Goal: Information Seeking & Learning: Learn about a topic

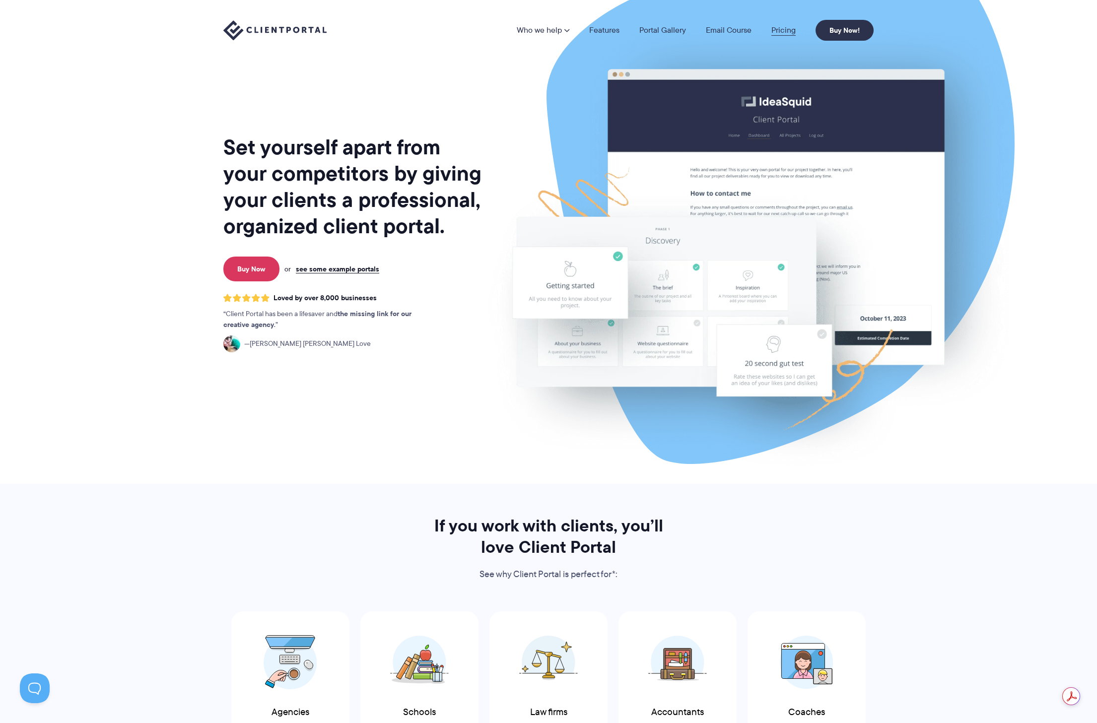
click at [790, 31] on link "Pricing" at bounding box center [784, 30] width 24 height 8
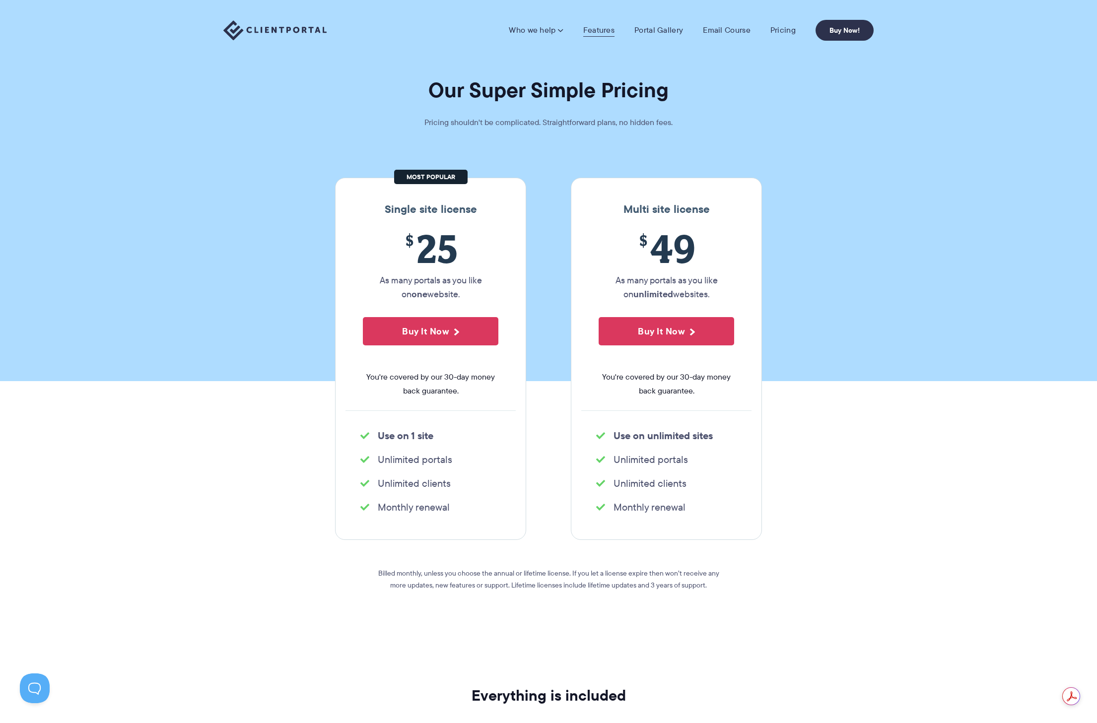
click at [603, 30] on link "Features" at bounding box center [598, 30] width 31 height 10
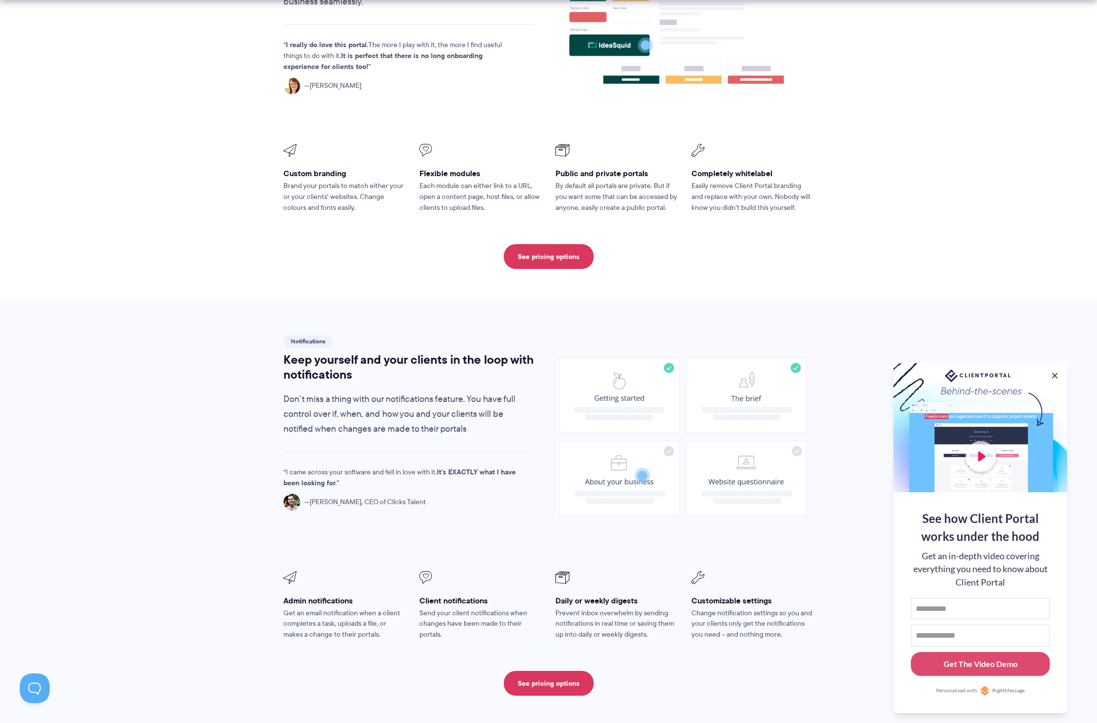
scroll to position [429, 0]
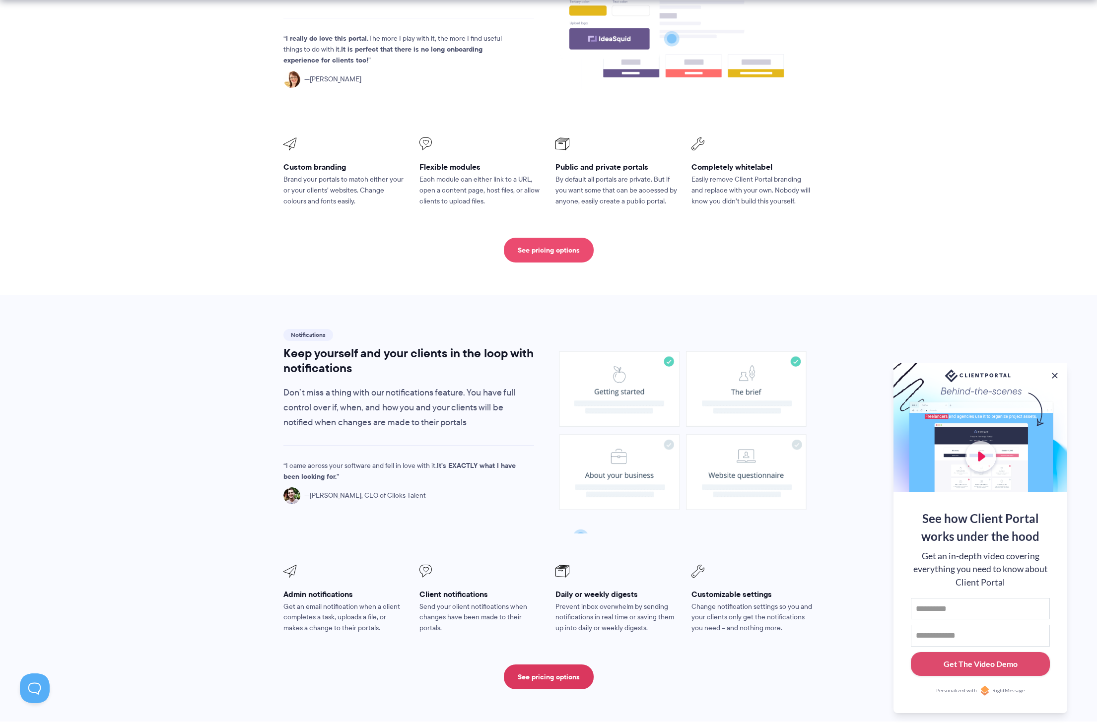
click at [564, 238] on link "See pricing options" at bounding box center [549, 250] width 90 height 25
click at [539, 238] on link "See pricing options" at bounding box center [549, 250] width 90 height 25
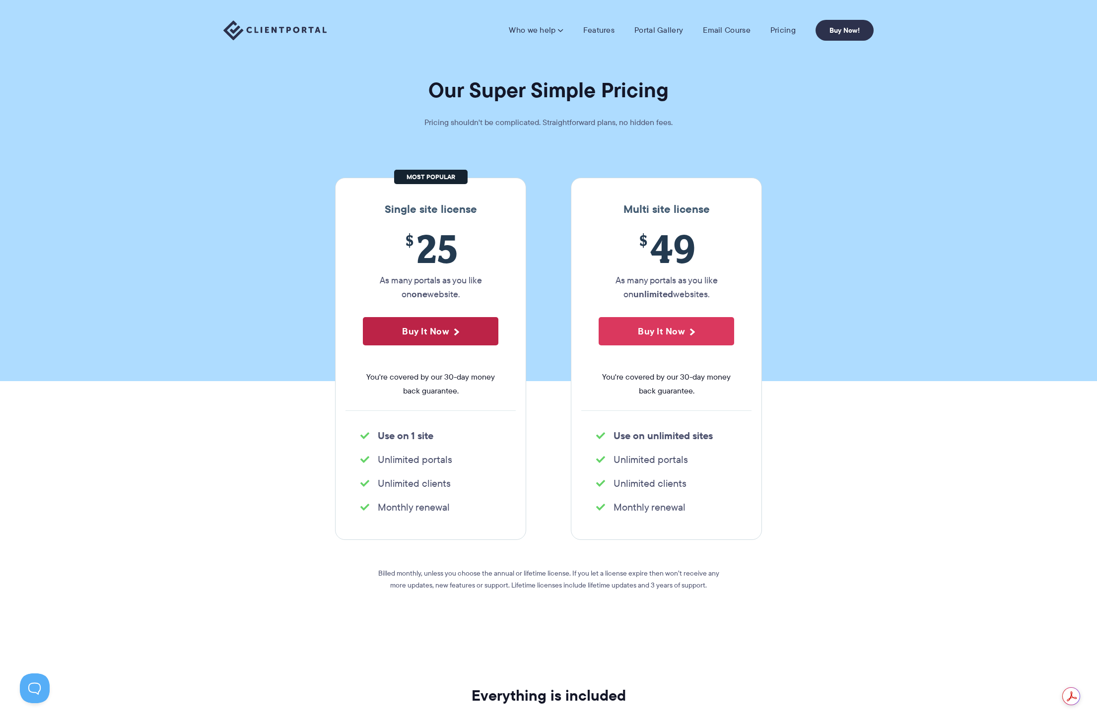
click at [406, 333] on button "Buy It Now" at bounding box center [431, 331] width 136 height 28
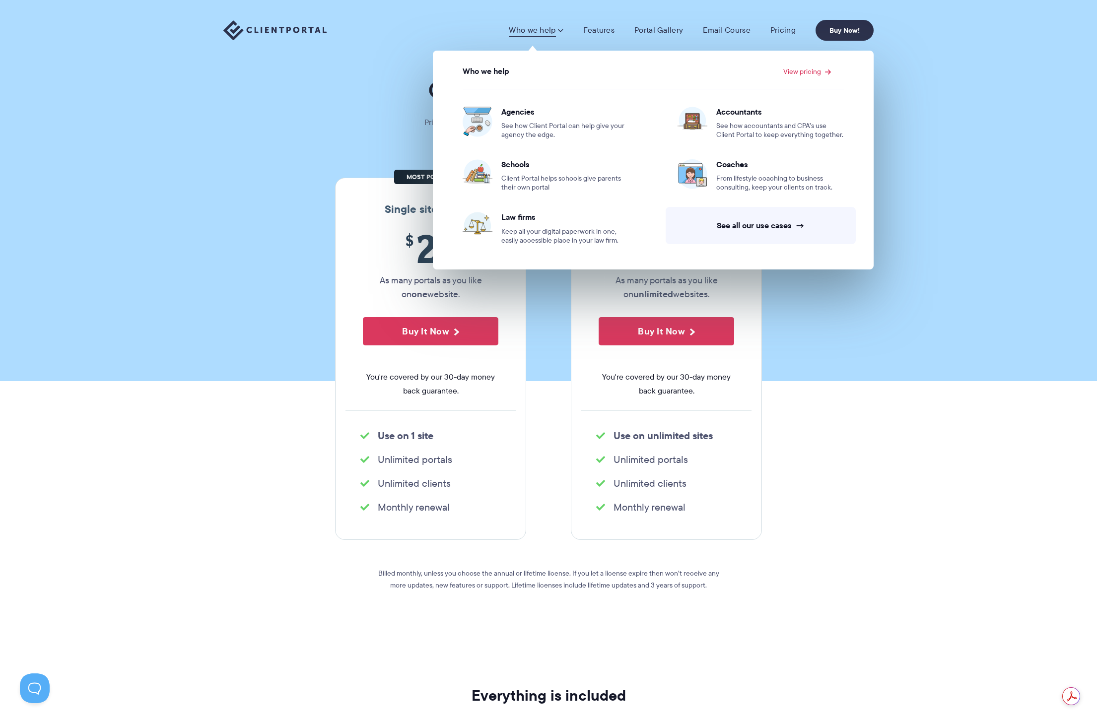
click at [948, 231] on section "Our Super Simple Pricing Pricing shouldn't be complicated. Straightforward plan…" at bounding box center [548, 190] width 1097 height 381
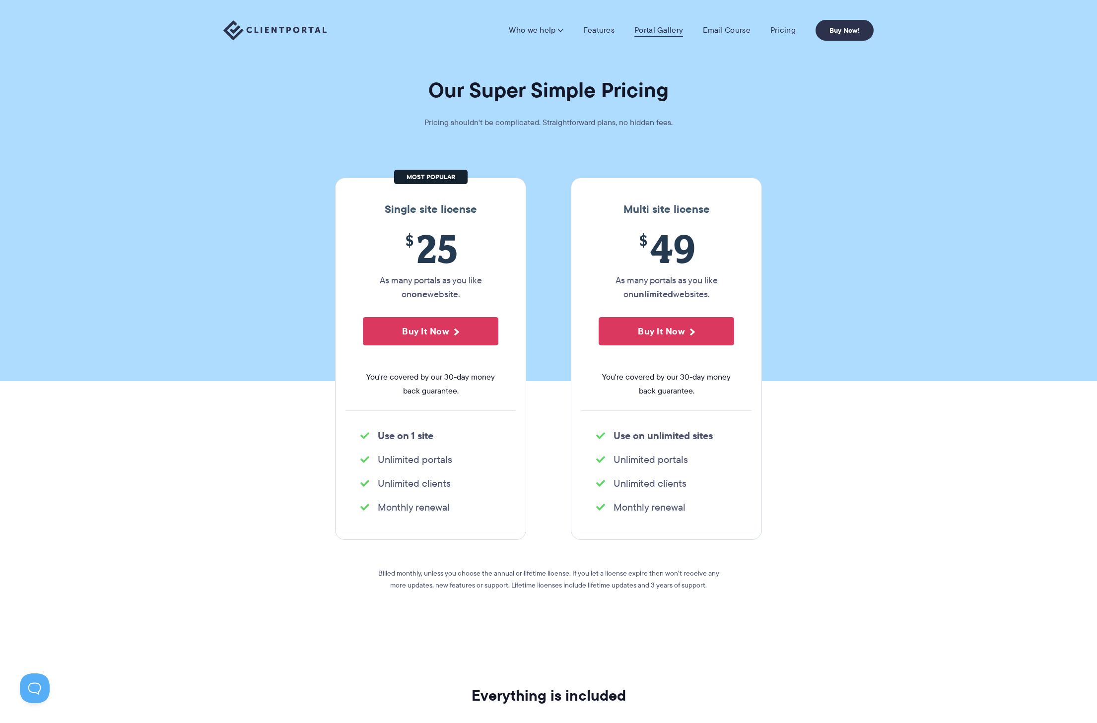
click at [641, 35] on link "Portal Gallery" at bounding box center [658, 30] width 49 height 10
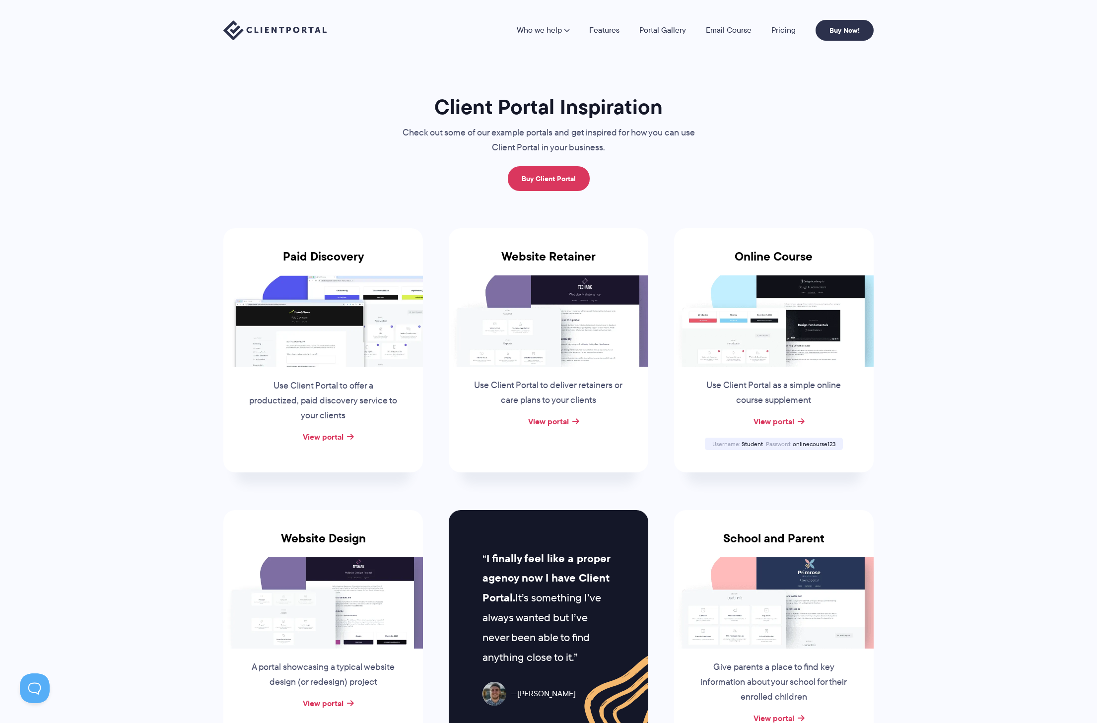
click at [364, 351] on img at bounding box center [323, 321] width 200 height 91
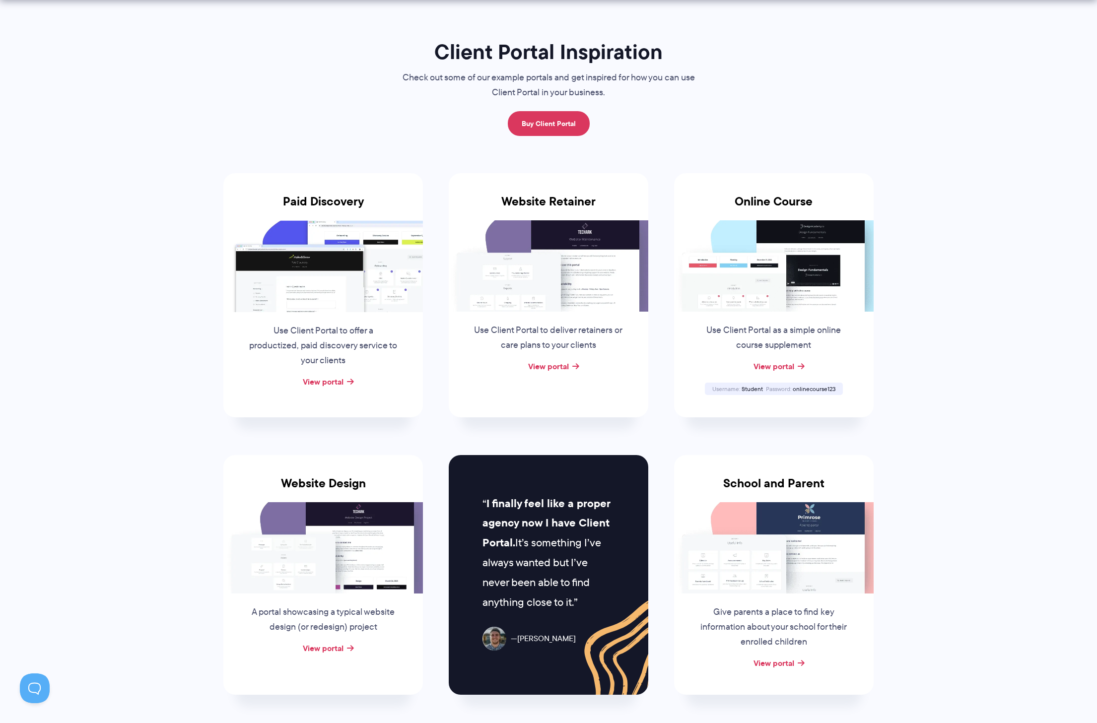
scroll to position [68, 0]
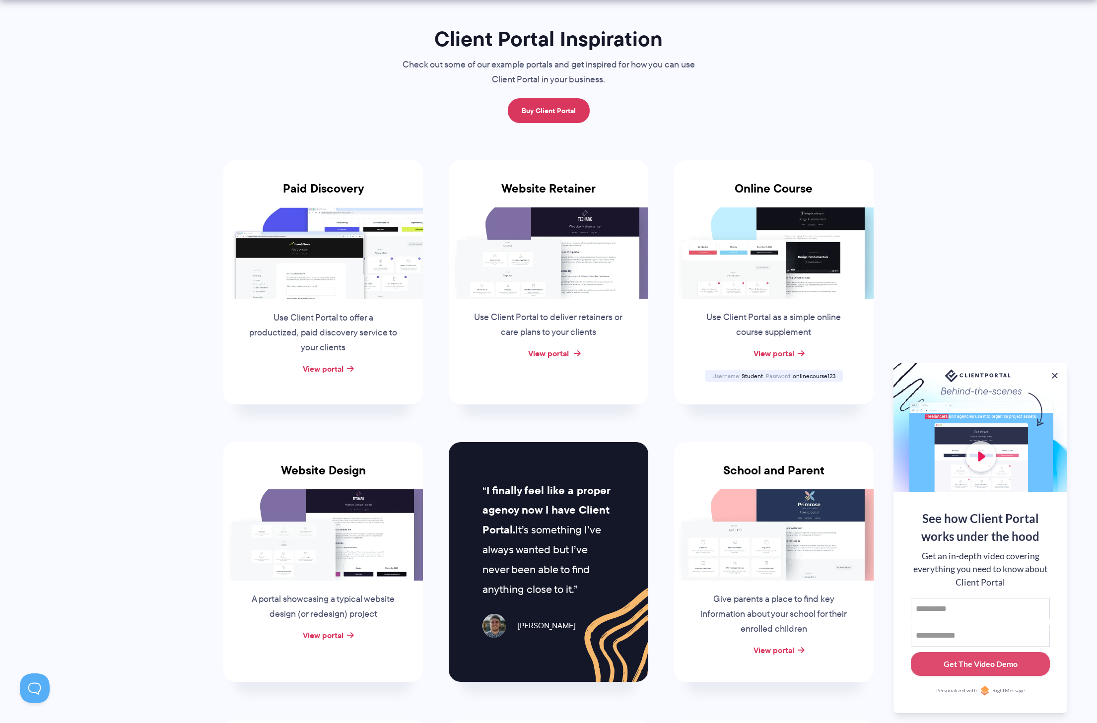
click at [545, 355] on link "View portal" at bounding box center [548, 354] width 41 height 12
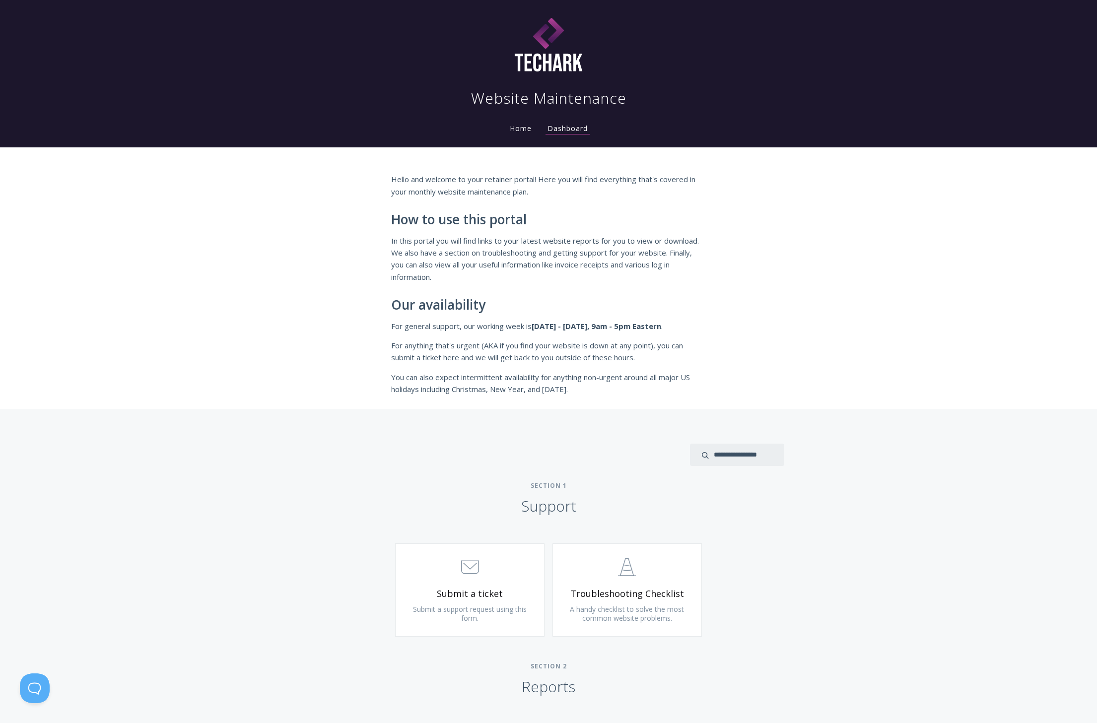
click at [522, 127] on link "Home" at bounding box center [521, 128] width 26 height 9
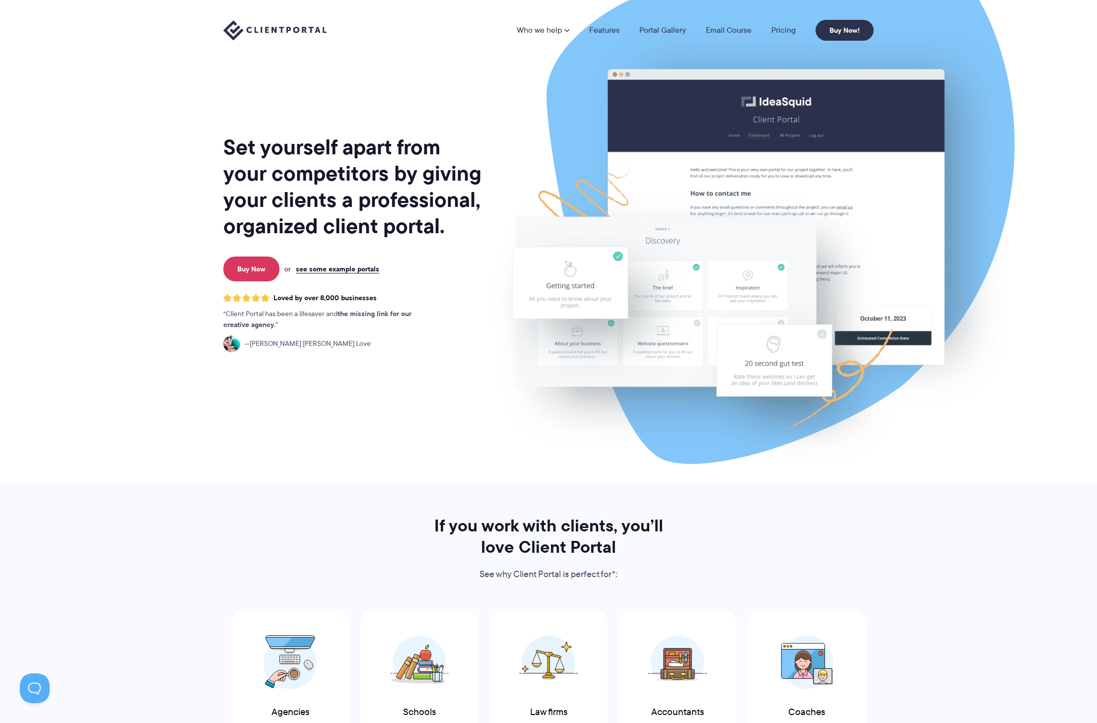
scroll to position [6, 0]
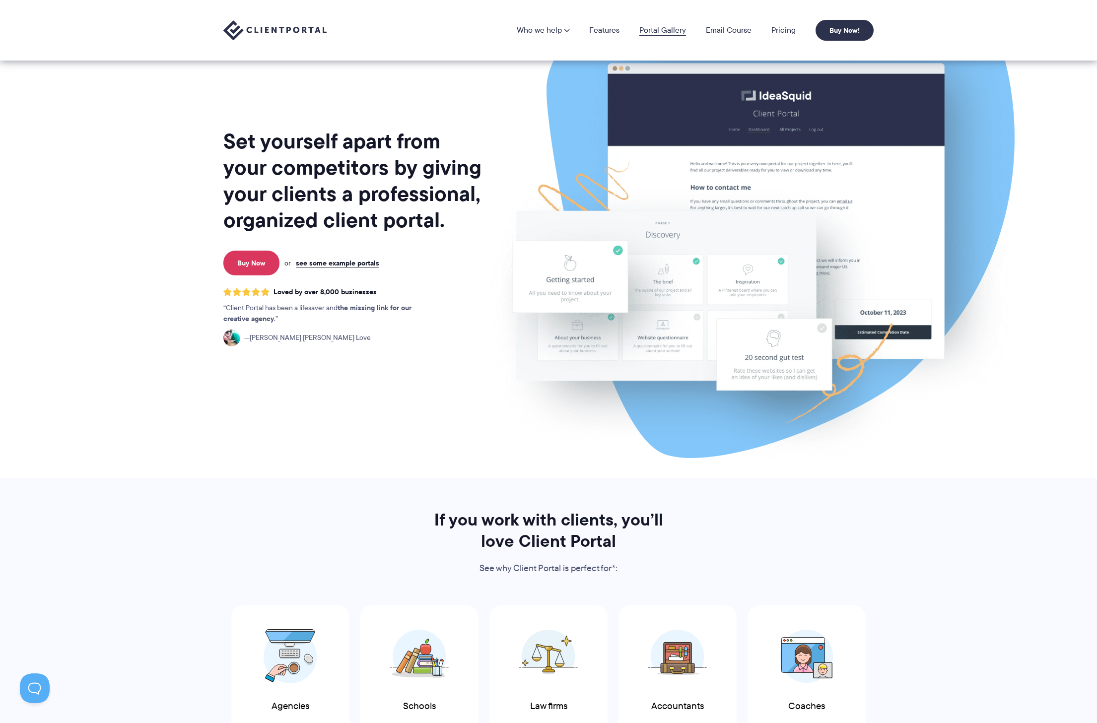
click at [680, 26] on link "Portal Gallery" at bounding box center [662, 30] width 47 height 8
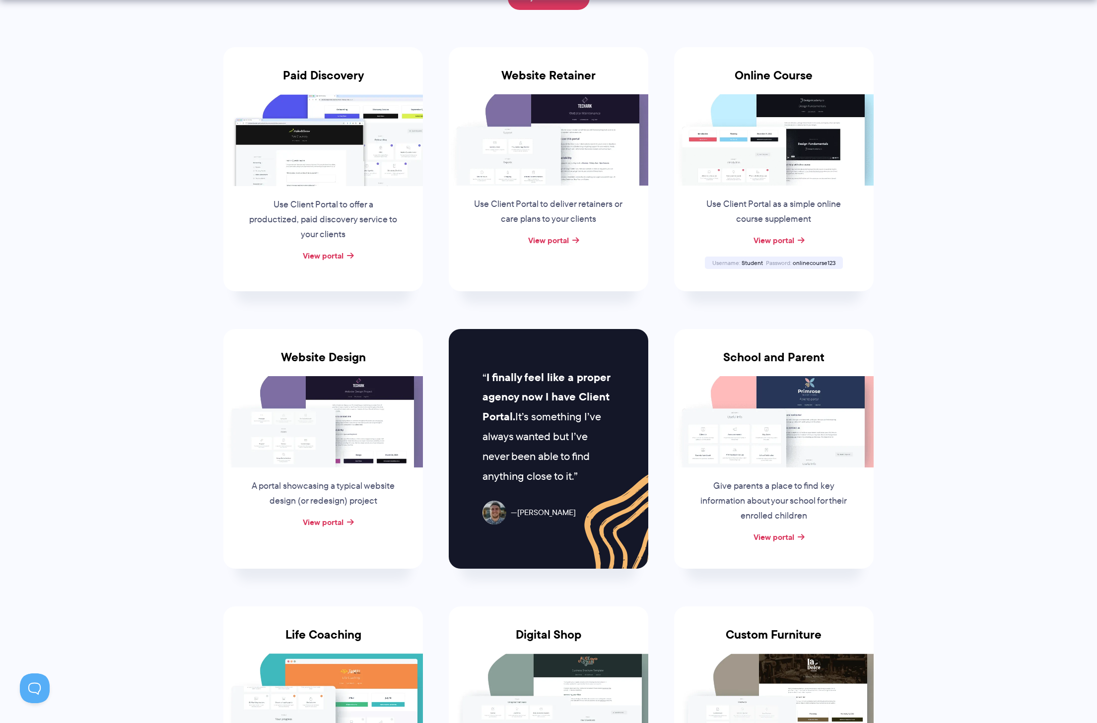
scroll to position [292, 0]
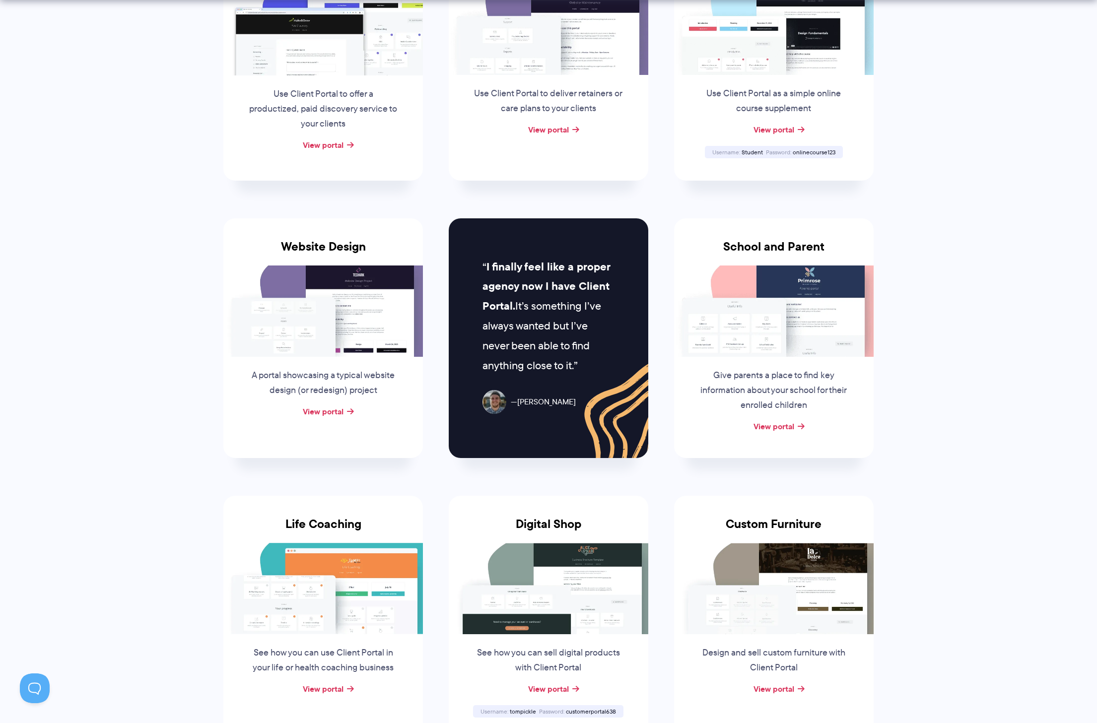
click at [763, 406] on p "Give parents a place to find key information about your school for their enroll…" at bounding box center [774, 390] width 151 height 45
click at [775, 421] on link "View portal" at bounding box center [774, 427] width 41 height 12
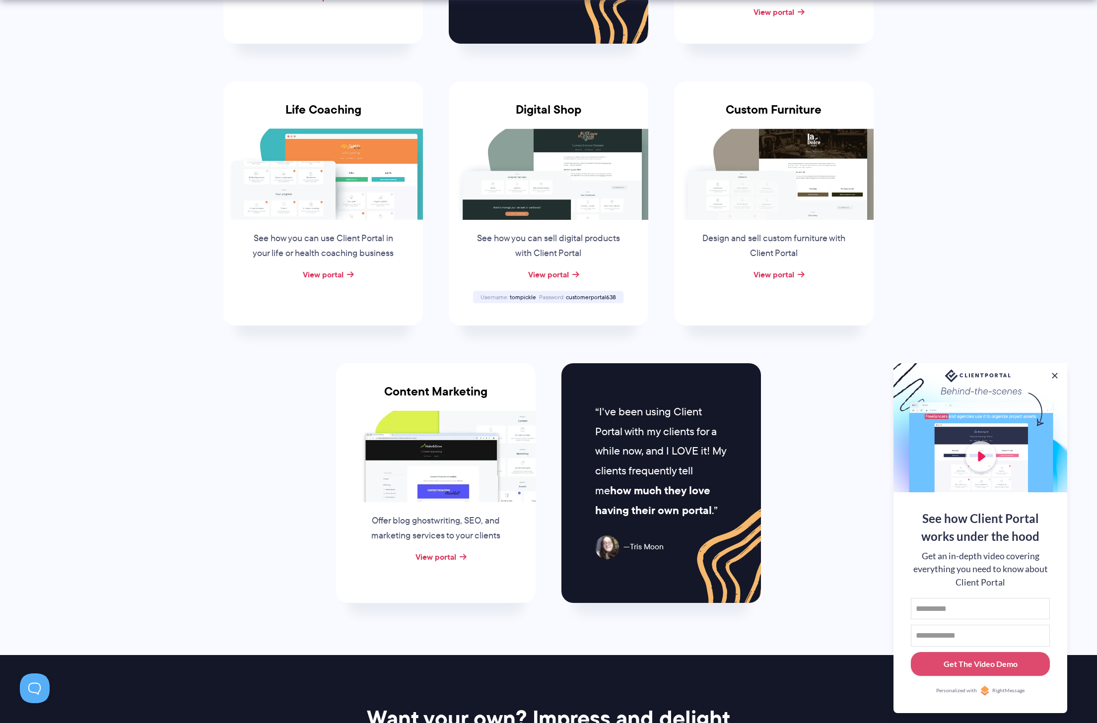
scroll to position [758, 0]
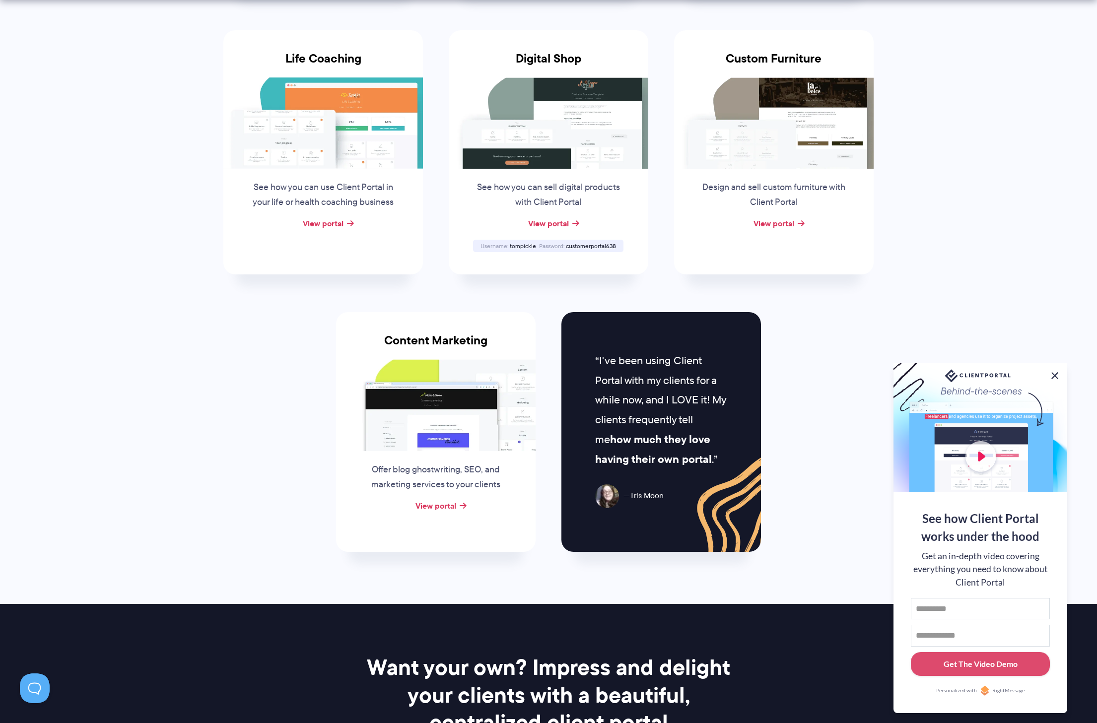
click at [1054, 370] on button at bounding box center [1055, 376] width 12 height 12
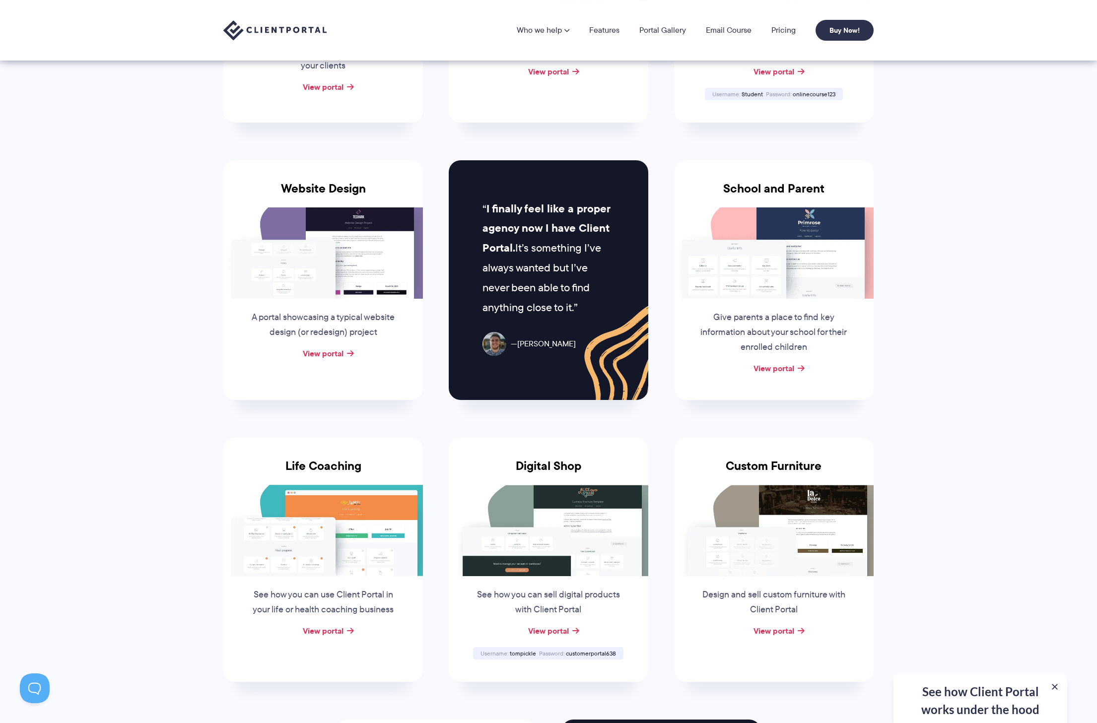
scroll to position [222, 0]
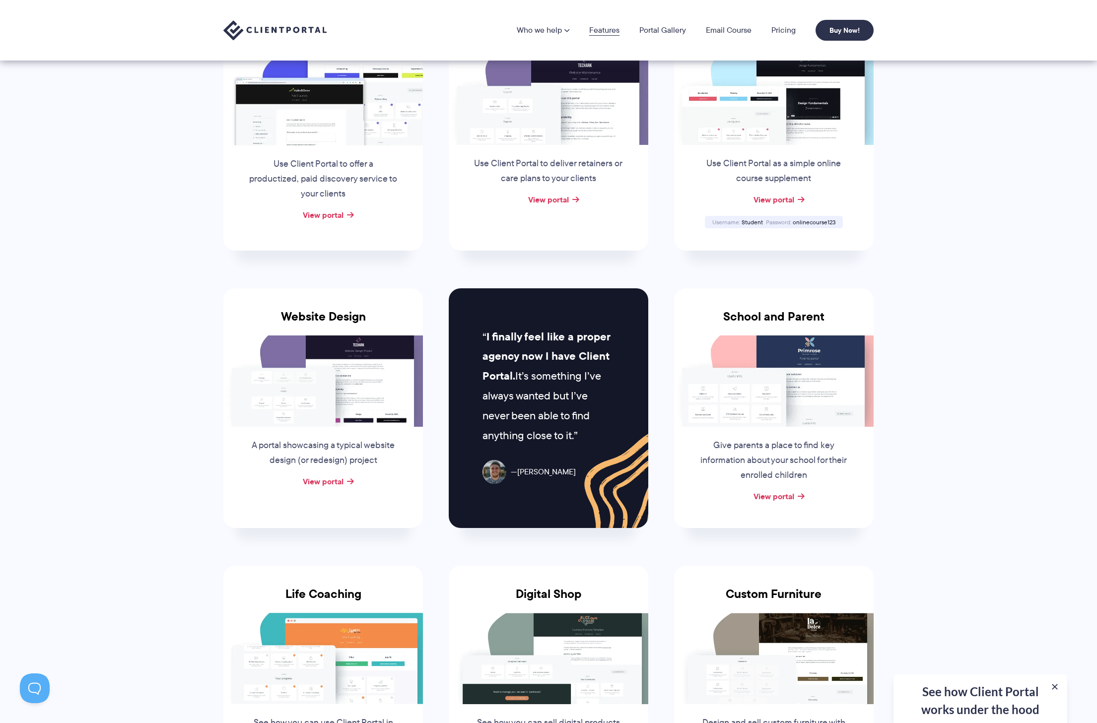
click at [598, 29] on link "Features" at bounding box center [604, 30] width 30 height 8
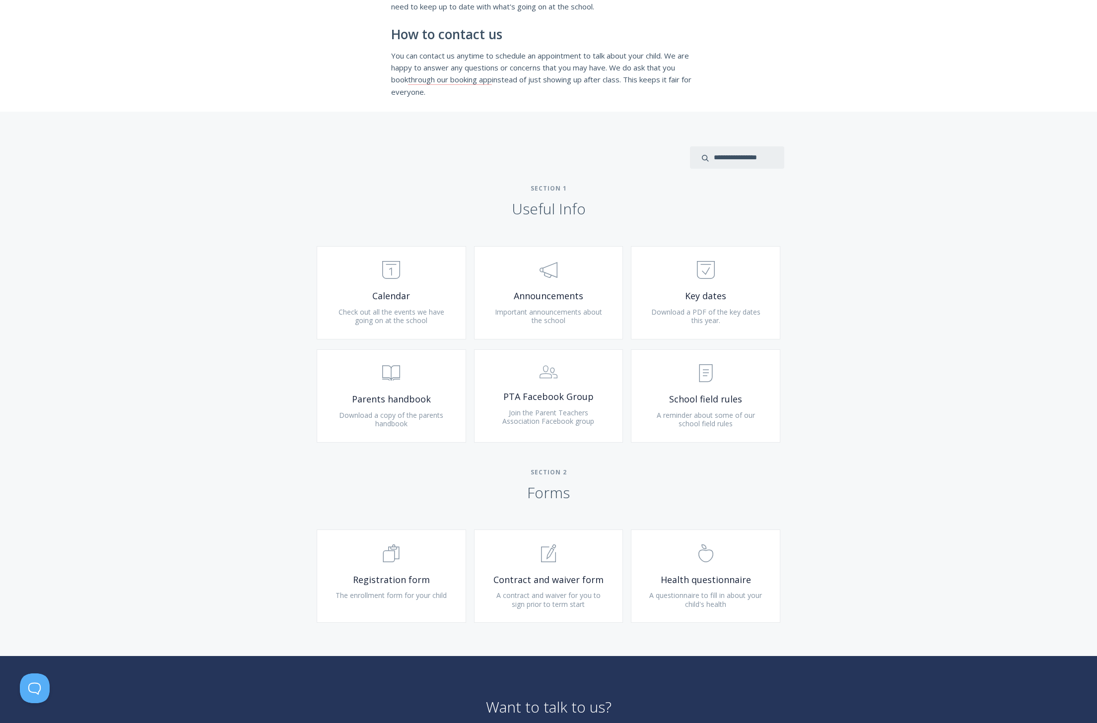
scroll to position [341, 0]
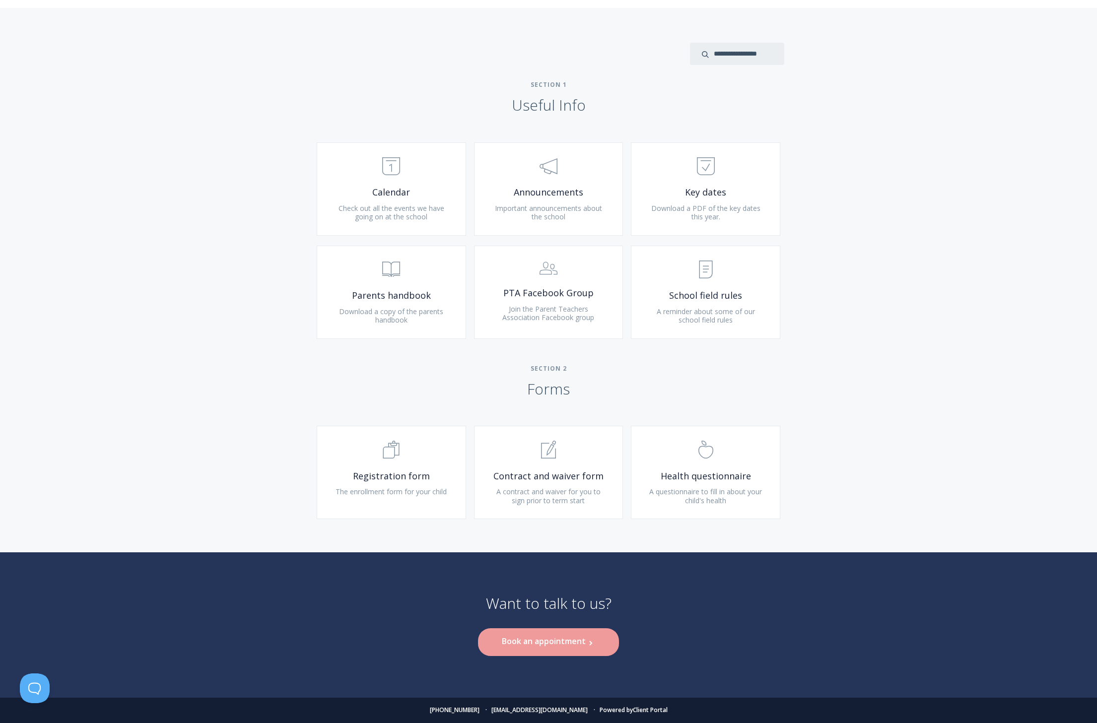
click at [840, 373] on h2 "Section 2 Forms" at bounding box center [548, 382] width 1097 height 34
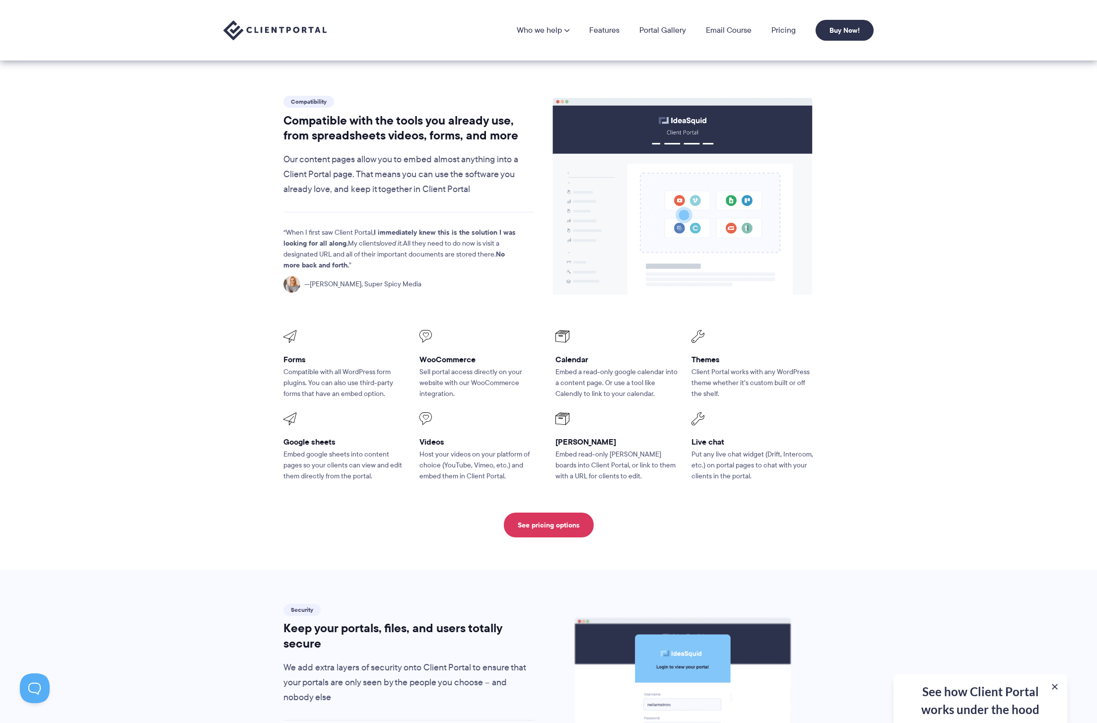
scroll to position [715, 0]
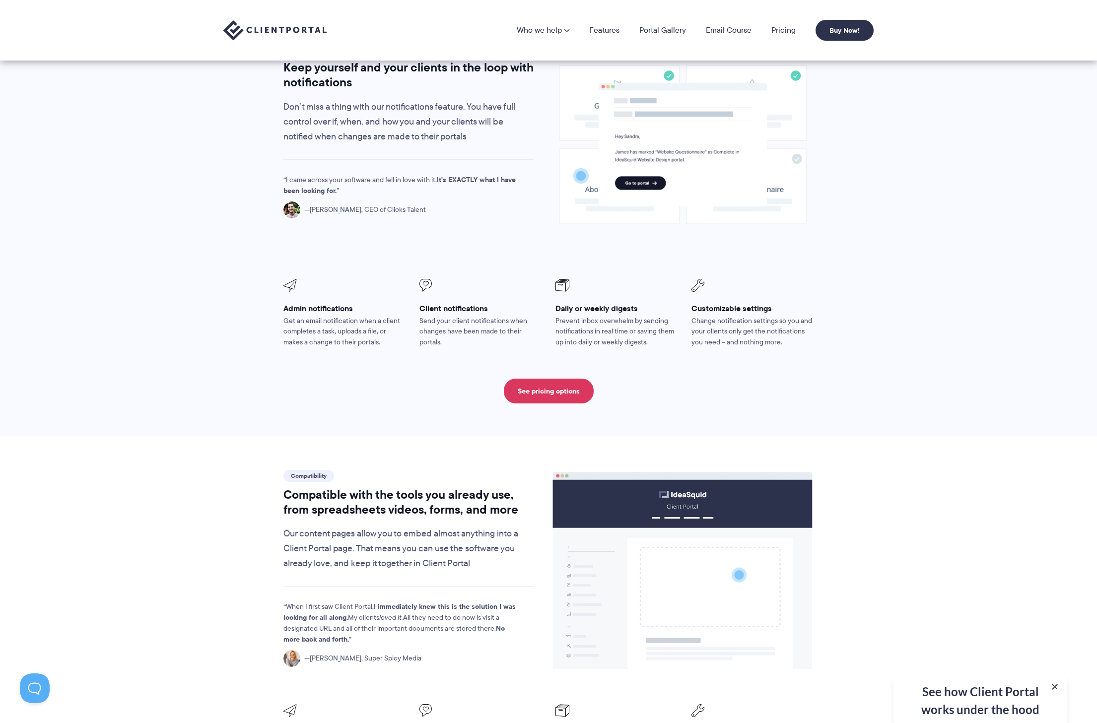
click at [290, 26] on img at bounding box center [274, 30] width 103 height 20
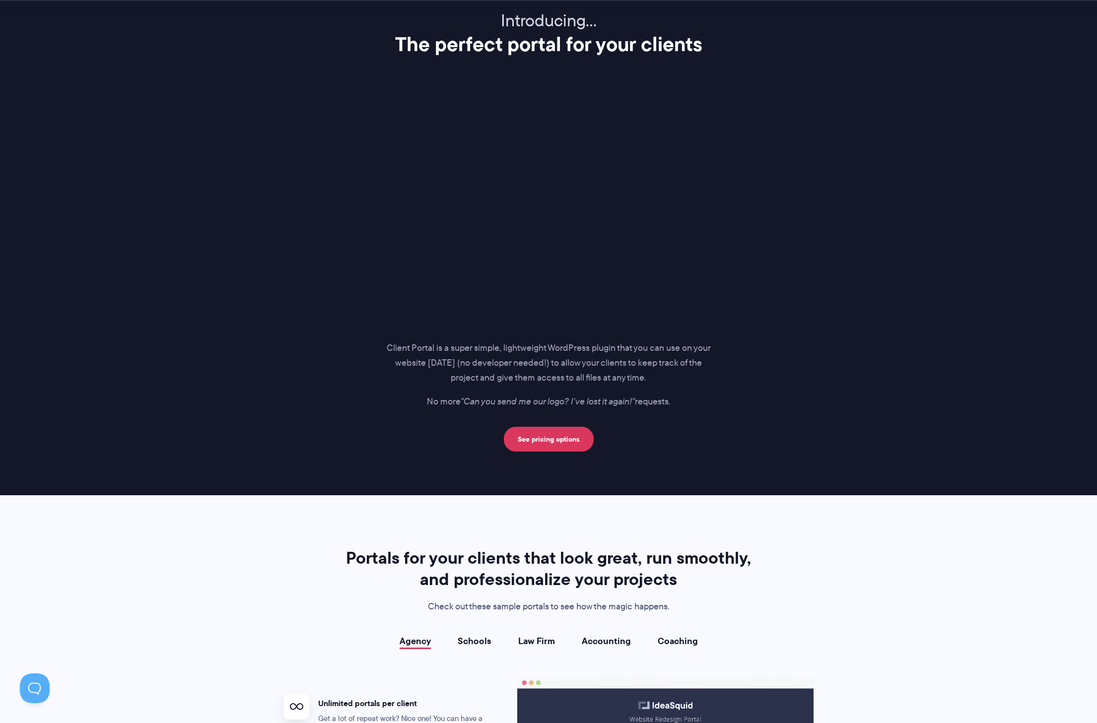
scroll to position [1352, 0]
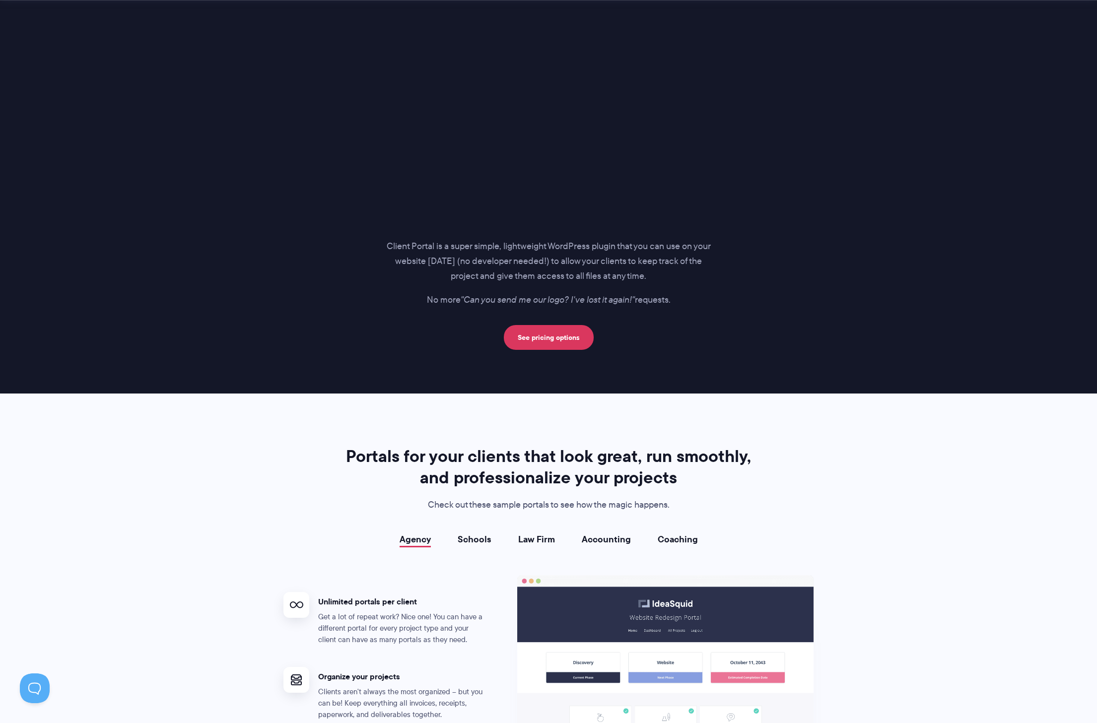
click at [565, 253] on p "Client Portal is a super simple, lightweight WordPress plugin that you can use …" at bounding box center [548, 261] width 325 height 45
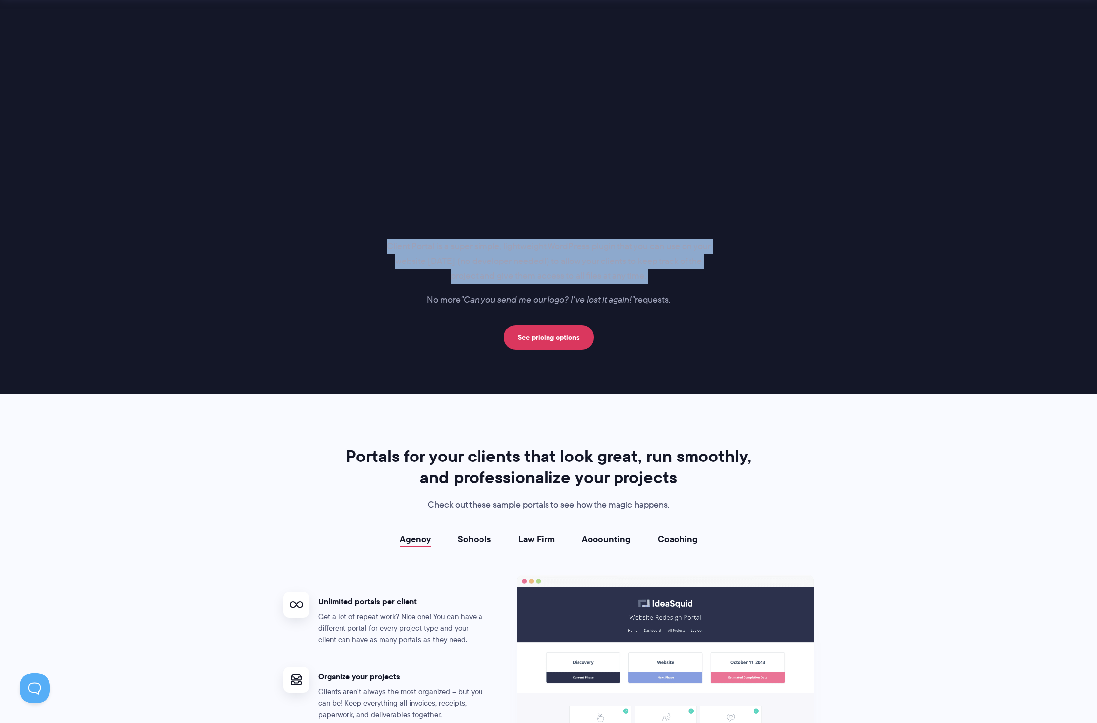
click at [565, 253] on p "Client Portal is a super simple, lightweight WordPress plugin that you can use …" at bounding box center [548, 261] width 325 height 45
click at [410, 265] on p "Client Portal is a super simple, lightweight WordPress plugin that you can use …" at bounding box center [548, 261] width 325 height 45
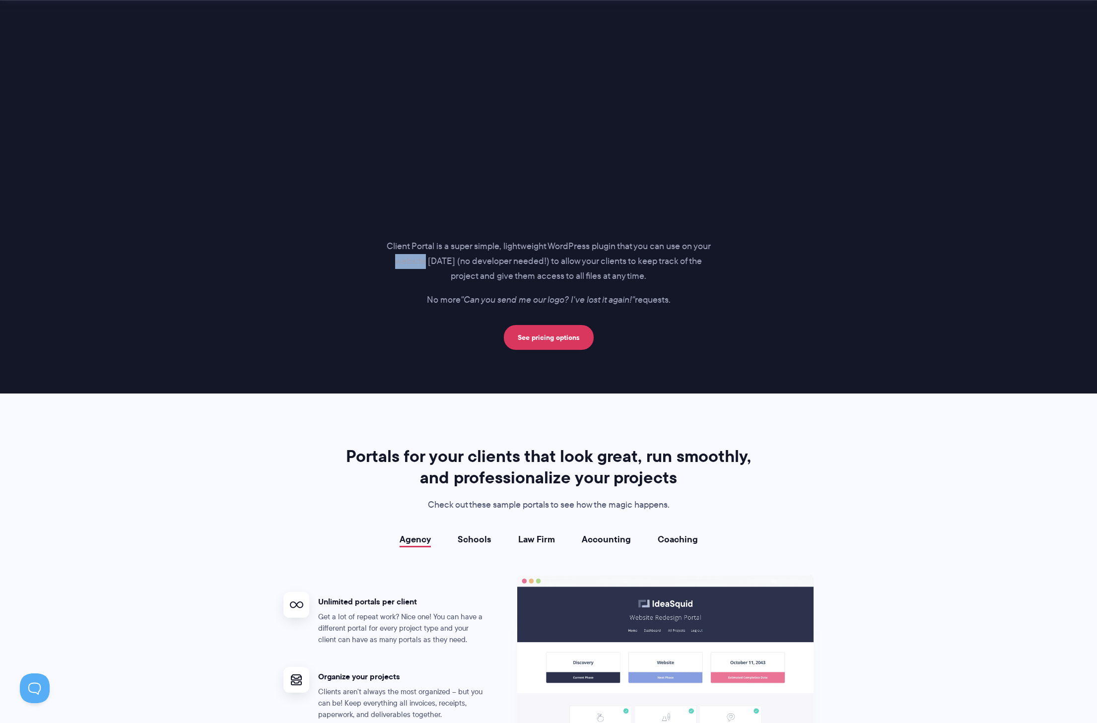
click at [410, 265] on p "Client Portal is a super simple, lightweight WordPress plugin that you can use …" at bounding box center [548, 261] width 325 height 45
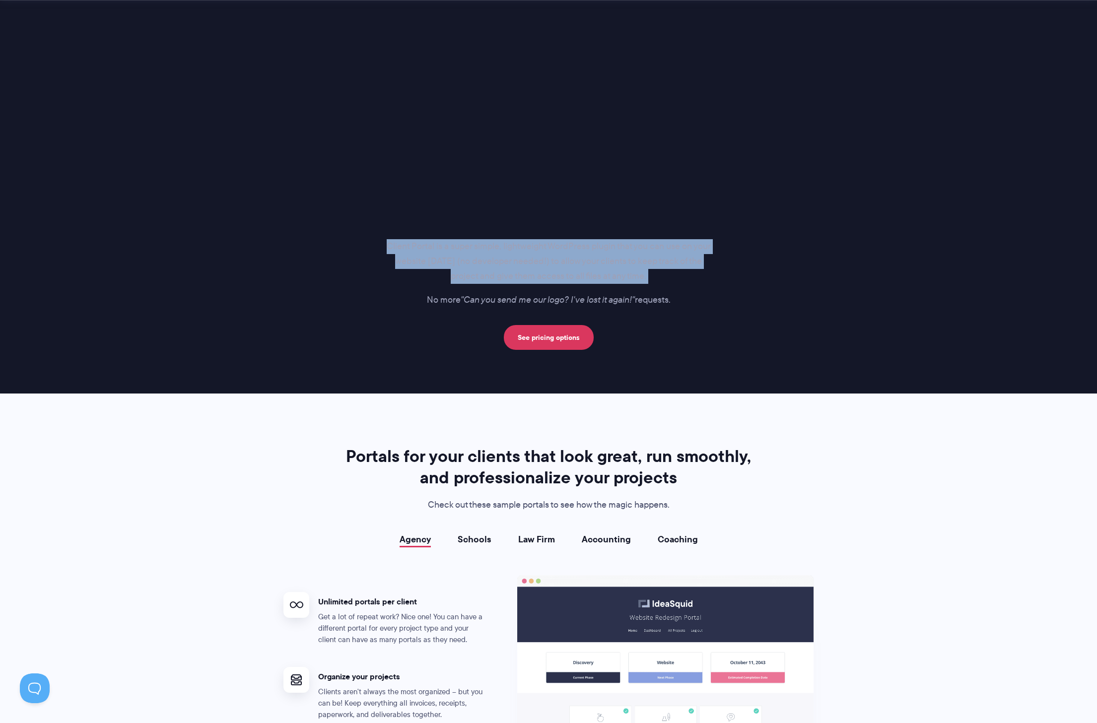
click at [410, 265] on p "Client Portal is a super simple, lightweight WordPress plugin that you can use …" at bounding box center [548, 261] width 325 height 45
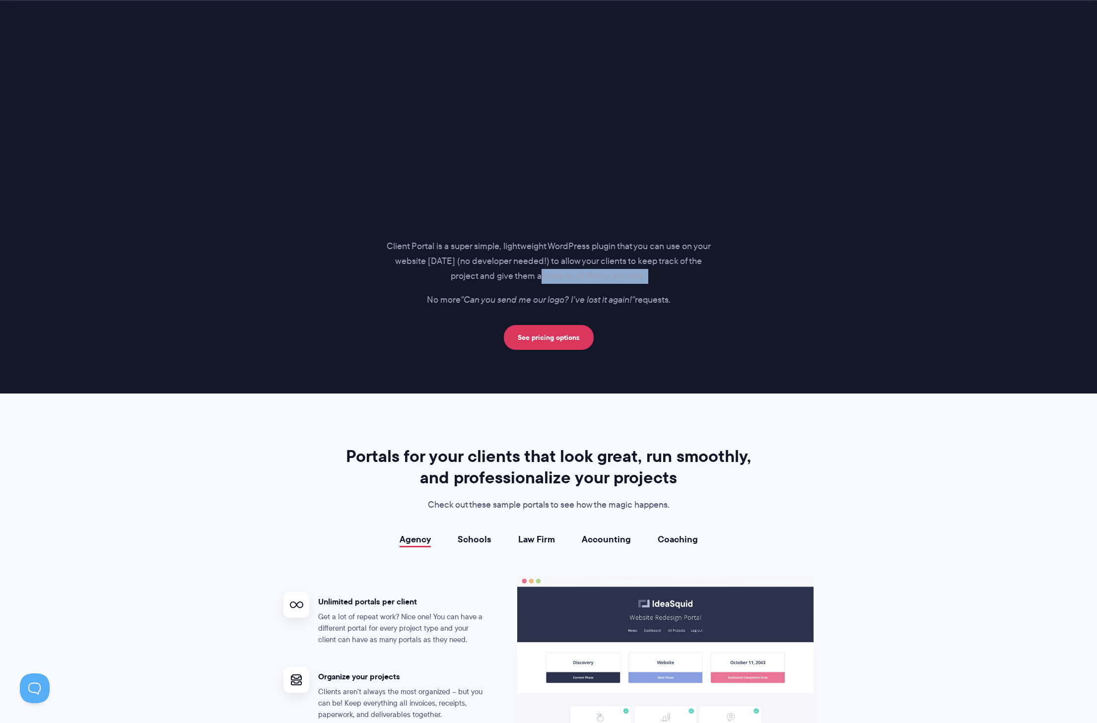
click at [545, 275] on p "Client Portal is a super simple, lightweight WordPress plugin that you can use …" at bounding box center [548, 261] width 325 height 45
click at [545, 274] on p "Client Portal is a super simple, lightweight WordPress plugin that you can use …" at bounding box center [548, 261] width 325 height 45
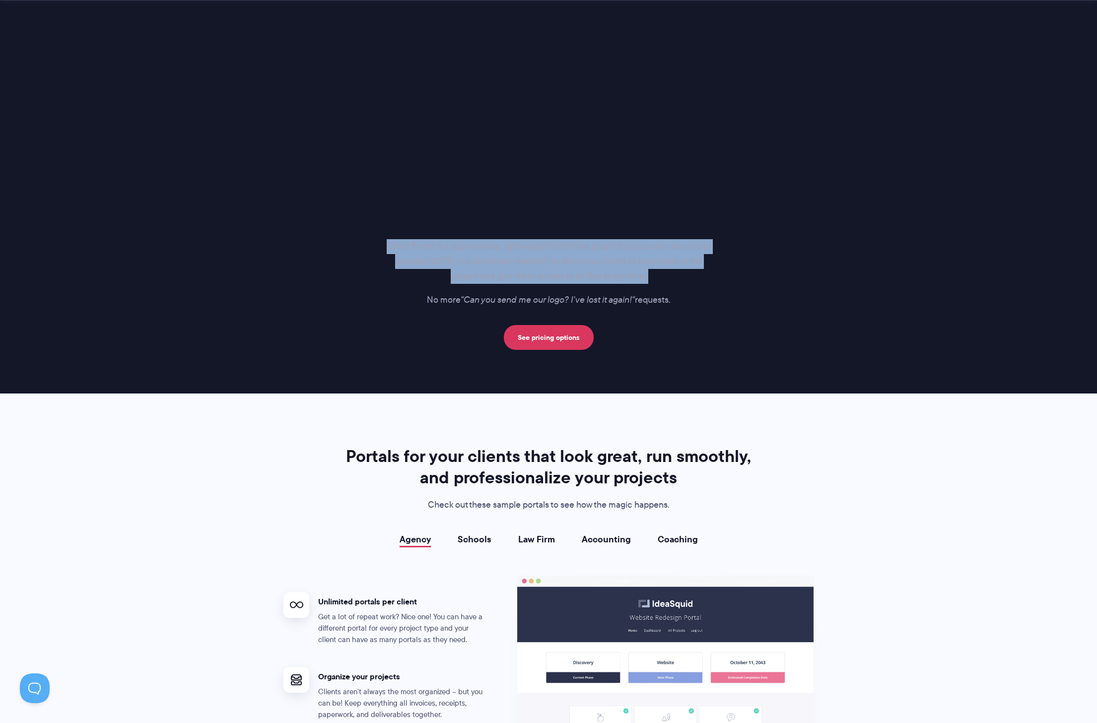
click at [545, 274] on p "Client Portal is a super simple, lightweight WordPress plugin that you can use …" at bounding box center [548, 261] width 325 height 45
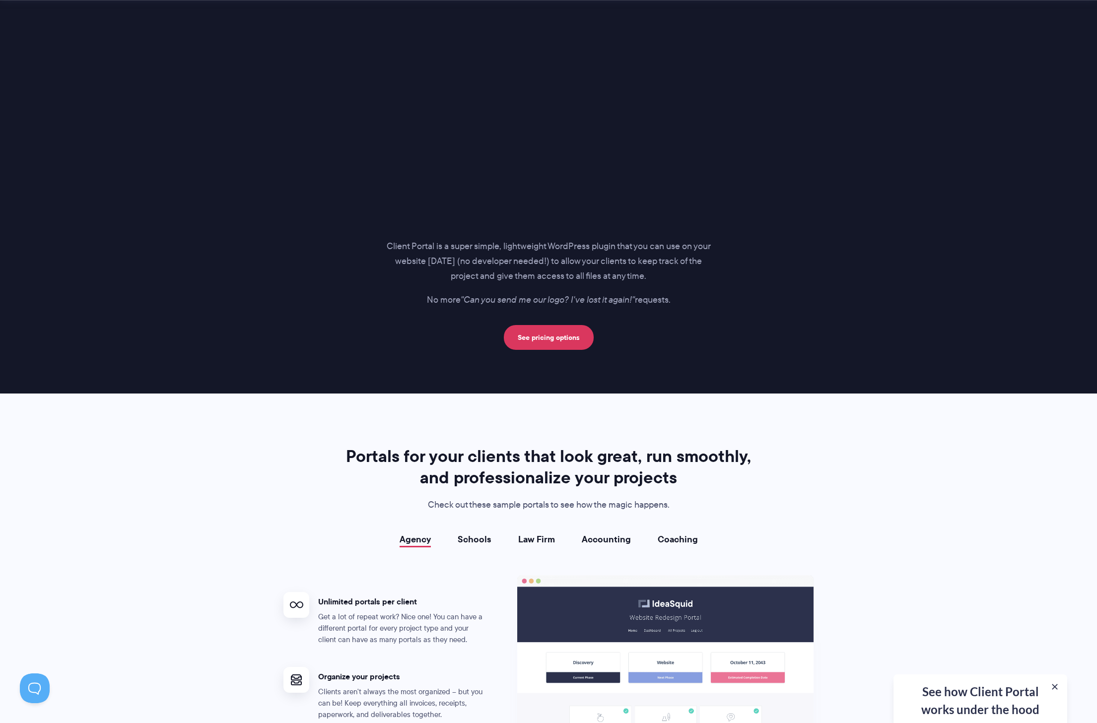
click at [461, 300] on icon ""Can you send me our logo? I've lost it again!"" at bounding box center [548, 299] width 174 height 13
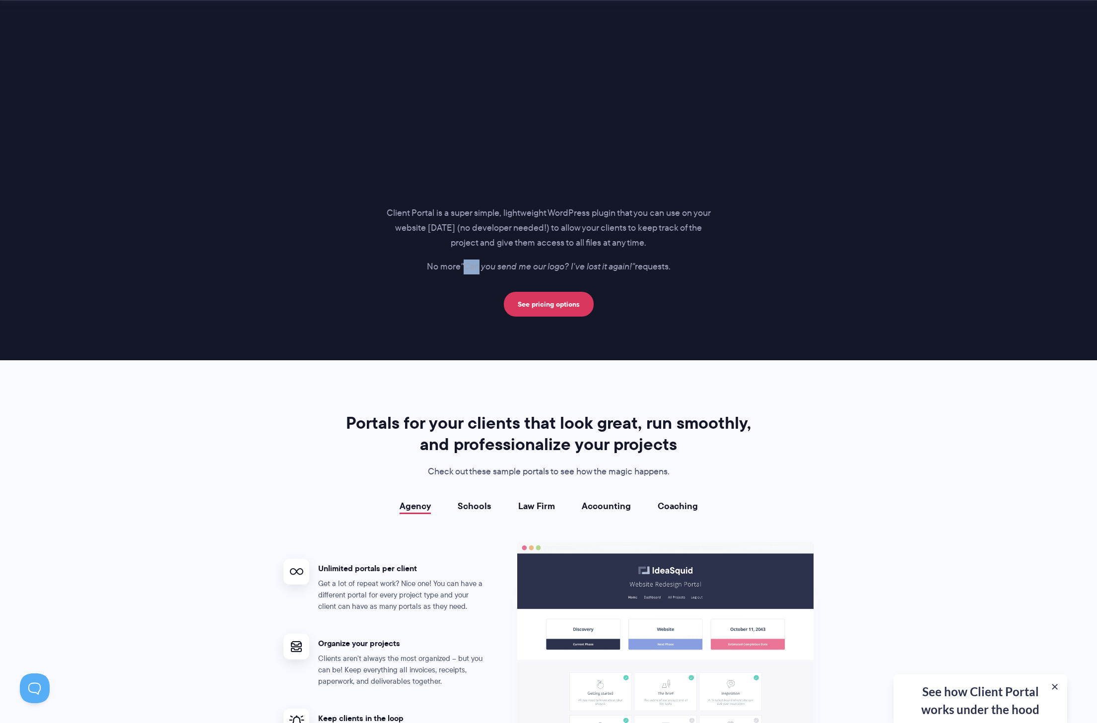
scroll to position [1683, 0]
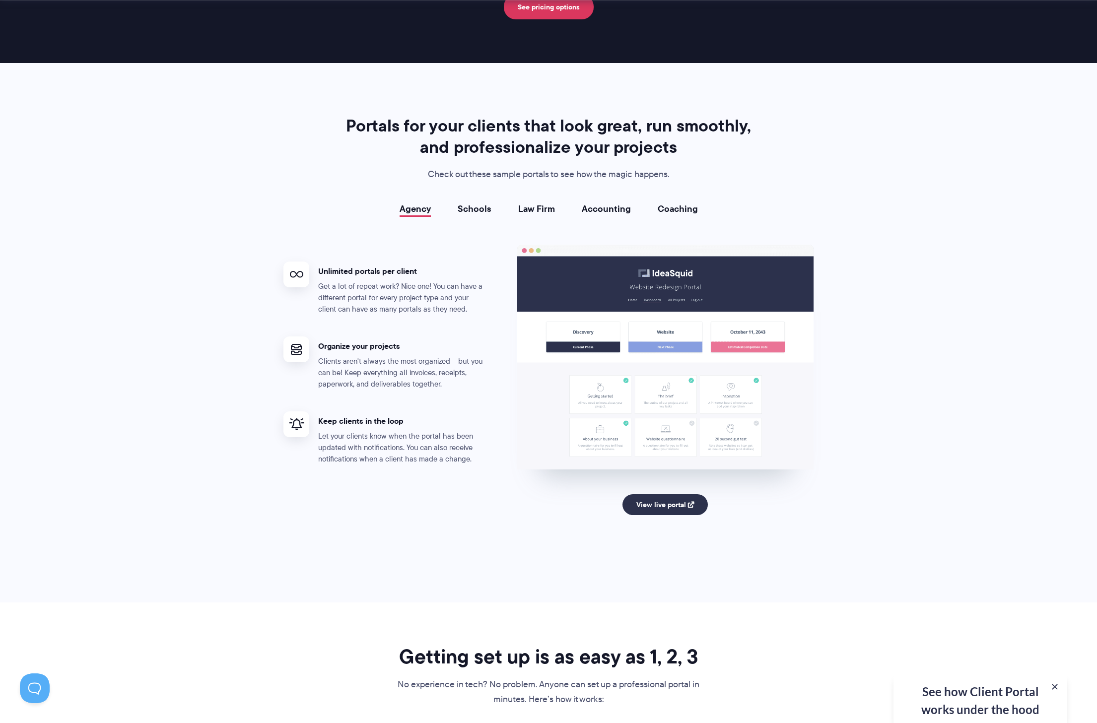
click at [477, 215] on div "Agency Schools Law Firm Accounting Coaching Agency Unlimited portals per client…" at bounding box center [548, 377] width 530 height 347
click at [478, 209] on link "Schools" at bounding box center [475, 209] width 34 height 10
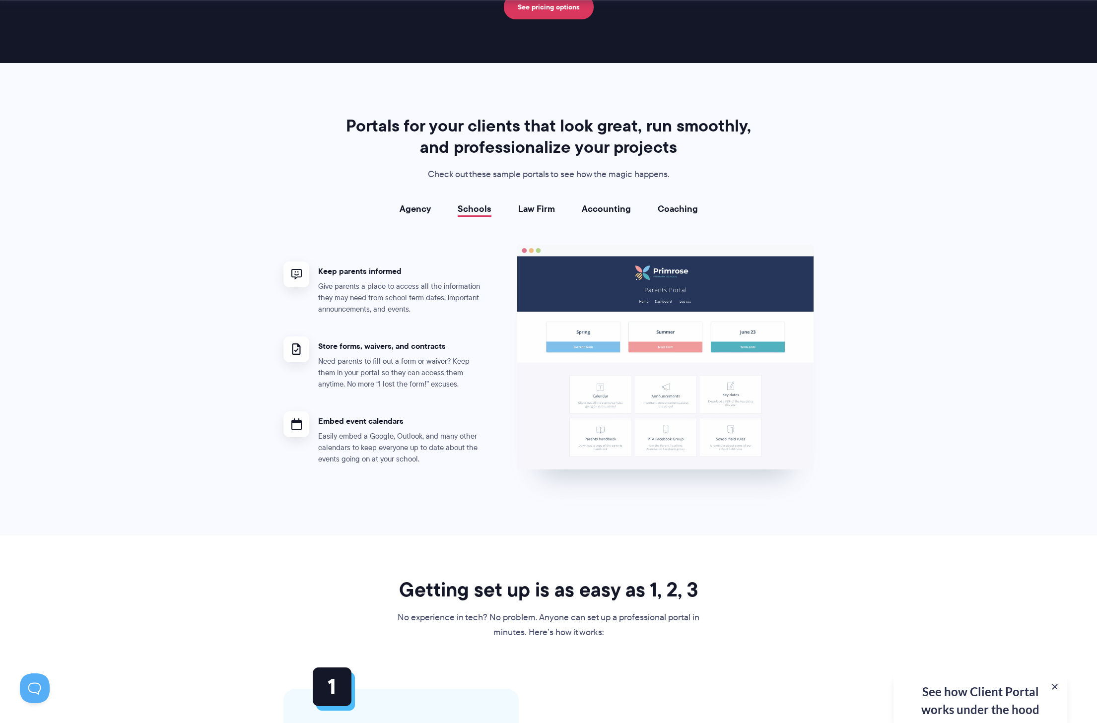
click at [535, 211] on link "Law Firm" at bounding box center [536, 209] width 37 height 10
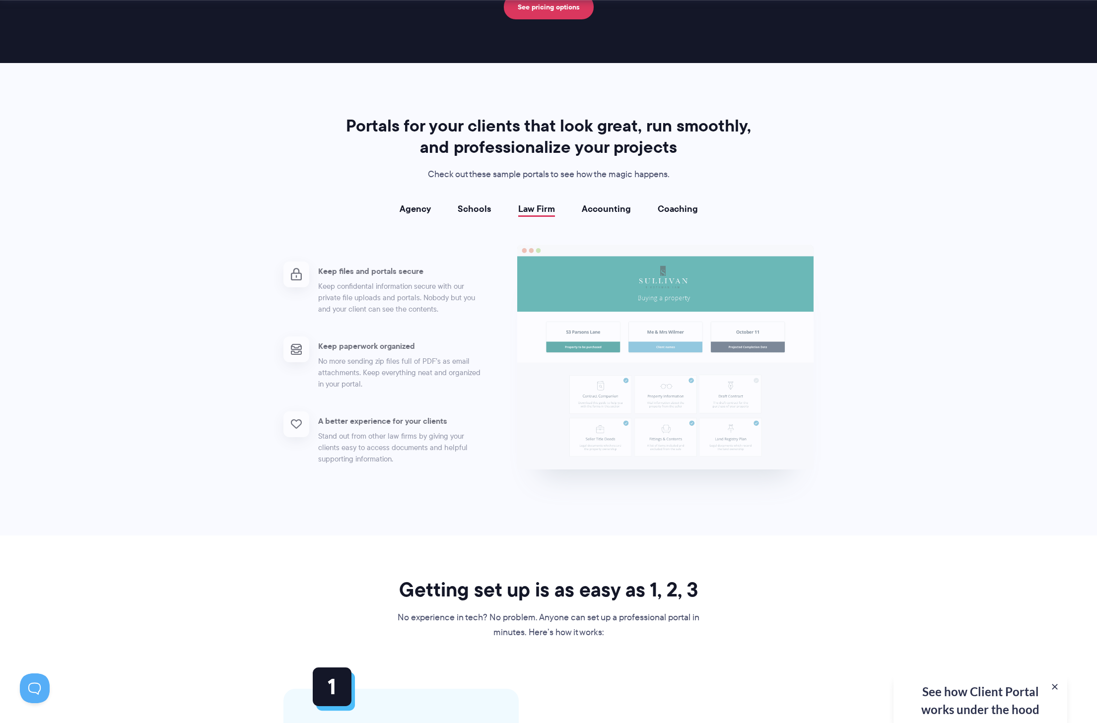
click at [398, 212] on li "Agency" at bounding box center [415, 209] width 58 height 10
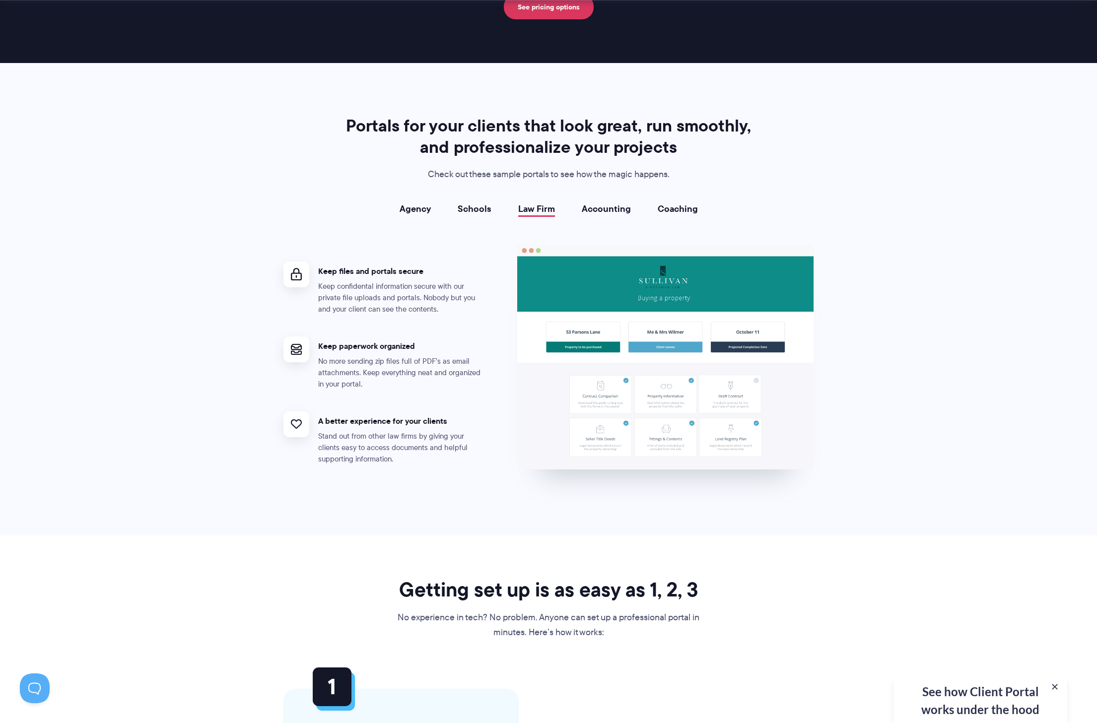
click at [412, 212] on link "Agency" at bounding box center [415, 209] width 31 height 10
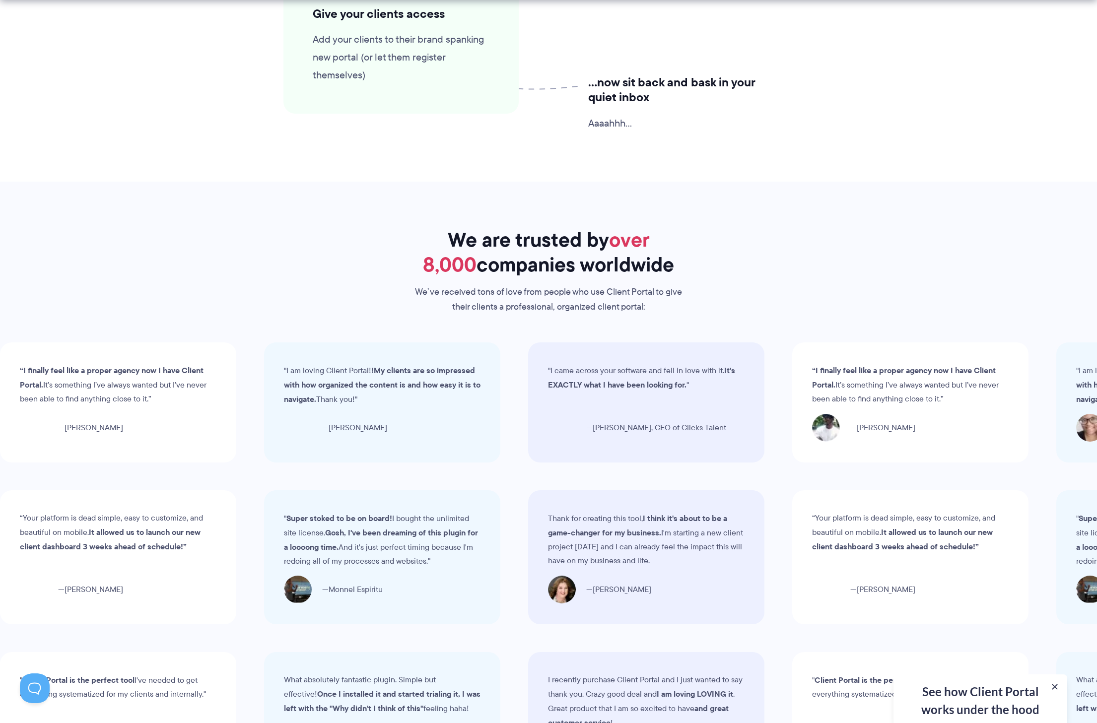
scroll to position [2868, 0]
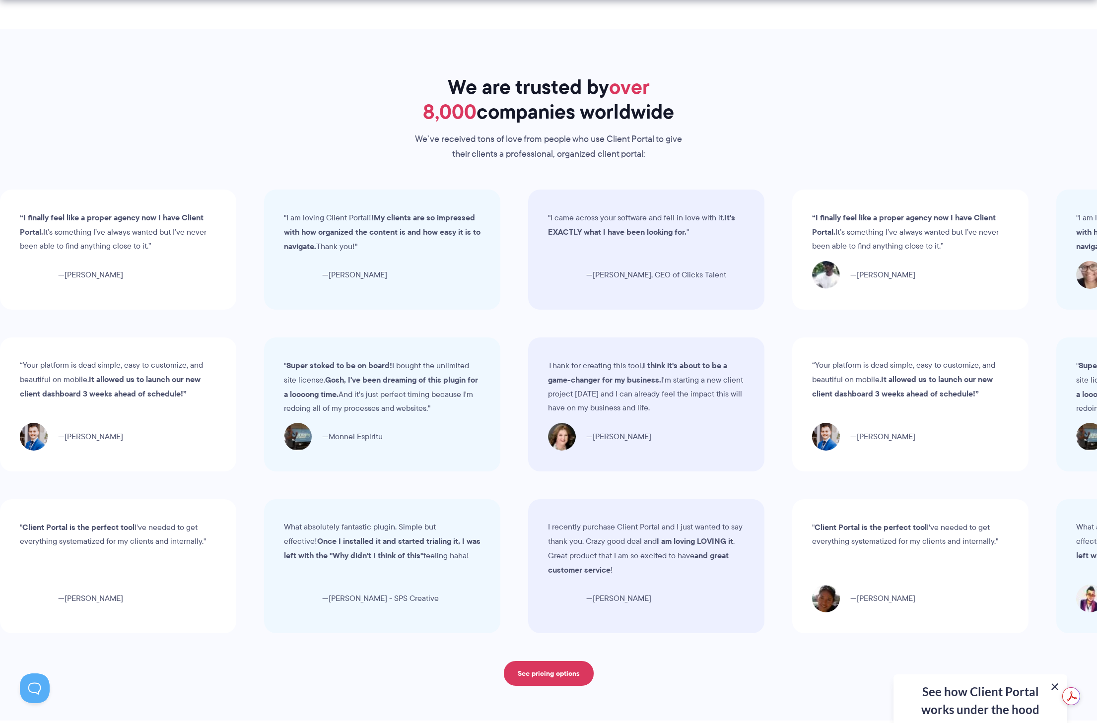
click at [1056, 686] on button at bounding box center [1055, 687] width 12 height 12
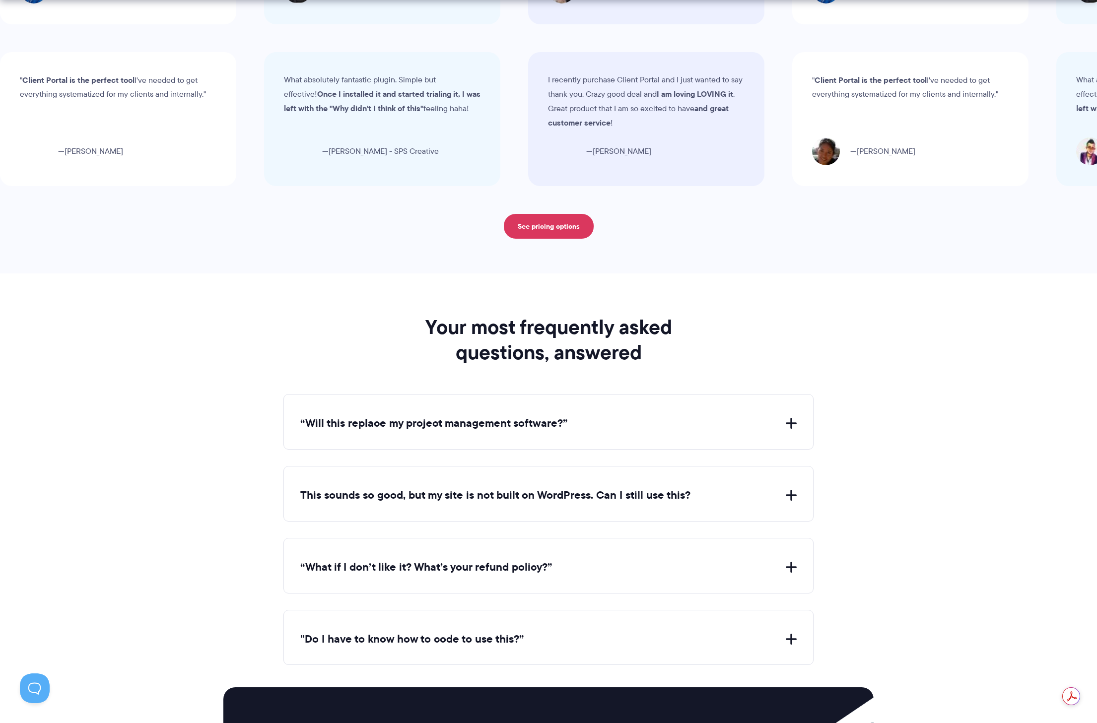
scroll to position [3367, 0]
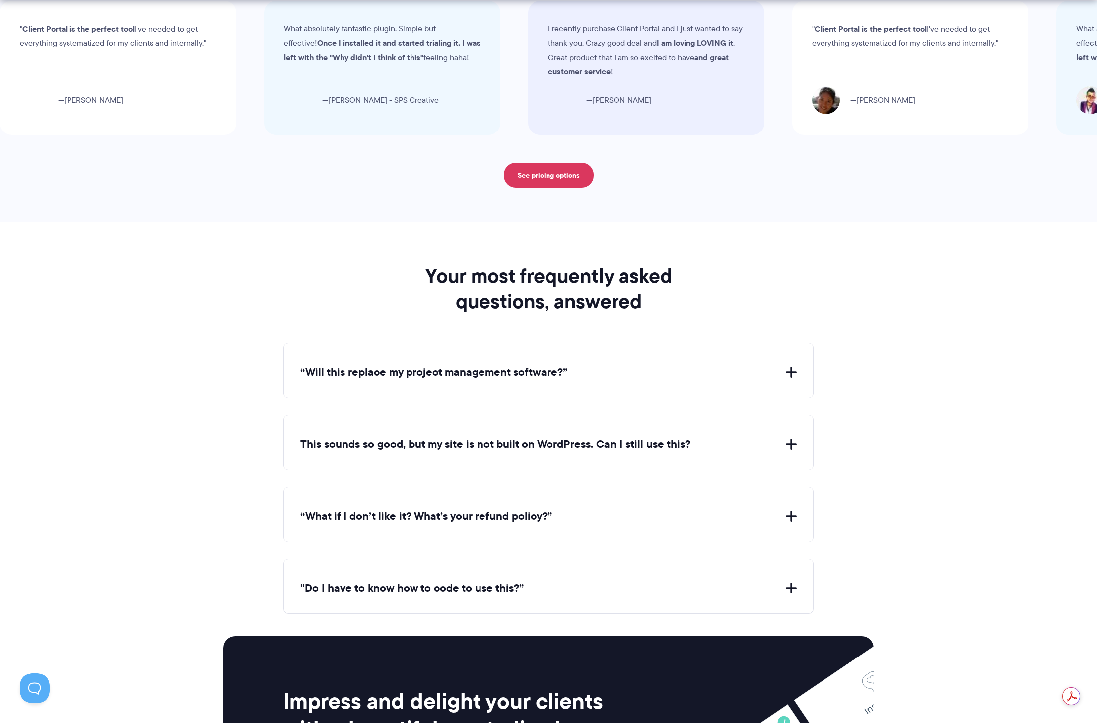
click at [563, 370] on button "“Will this replace my project management software?”" at bounding box center [548, 372] width 496 height 15
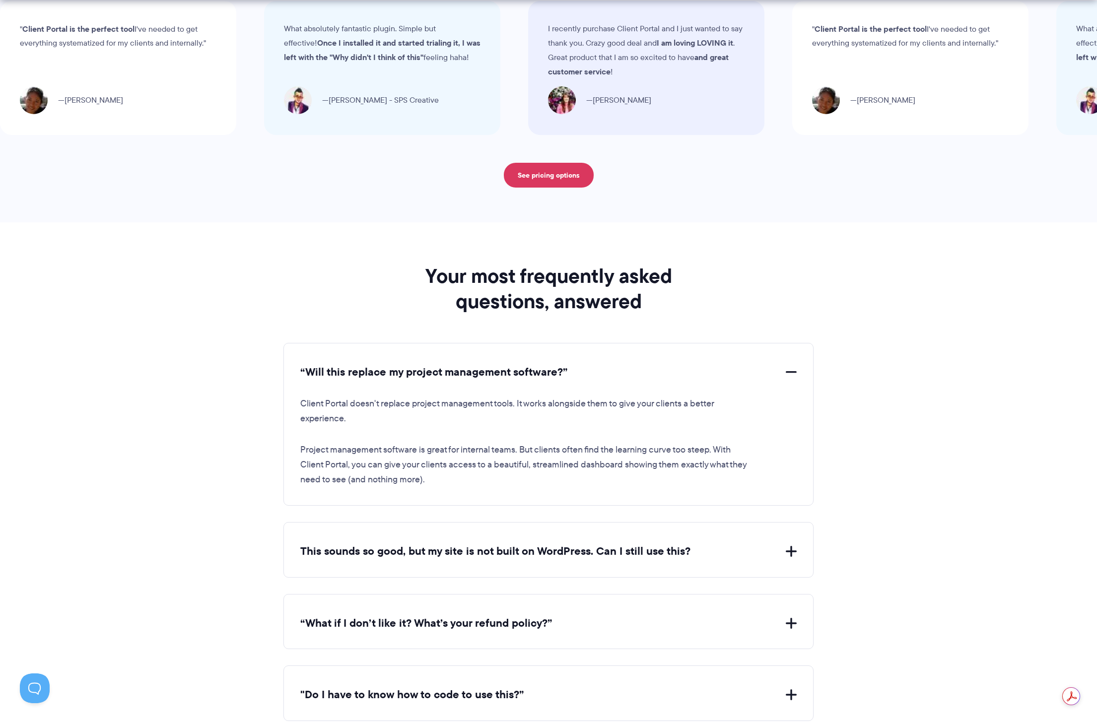
click at [554, 535] on div "This sounds so good, but my site is not built on WordPress. Can I still use thi…" at bounding box center [548, 550] width 530 height 56
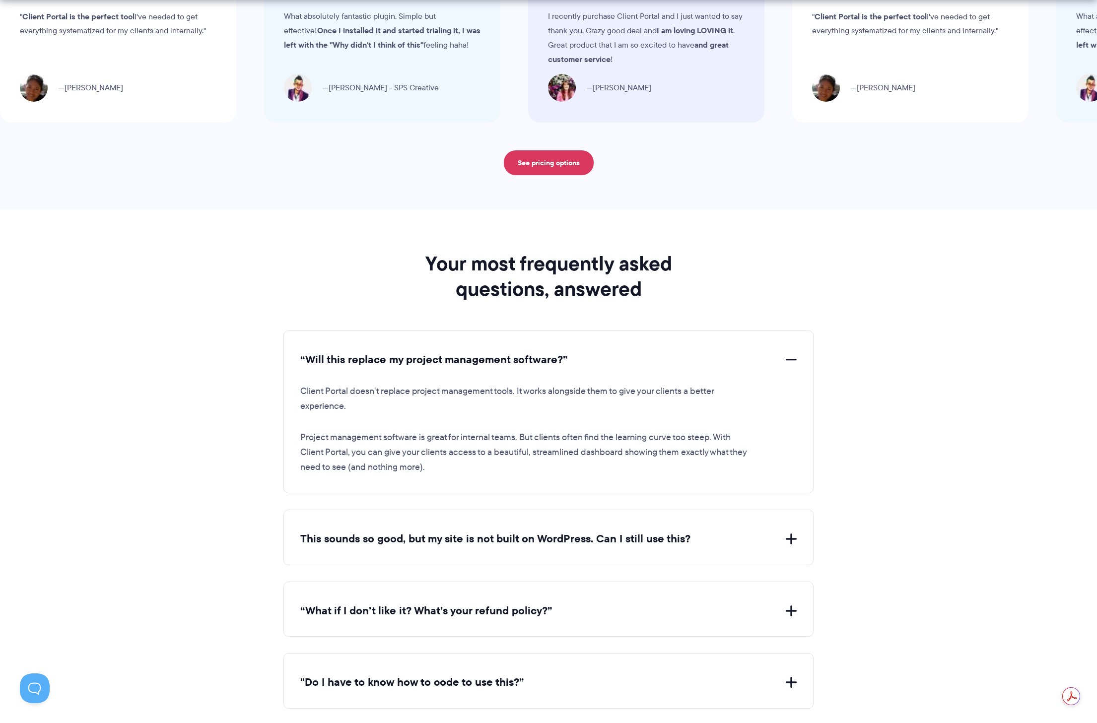
click at [642, 537] on button "This sounds so good, but my site is not built on WordPress. Can I still use thi…" at bounding box center [548, 539] width 496 height 15
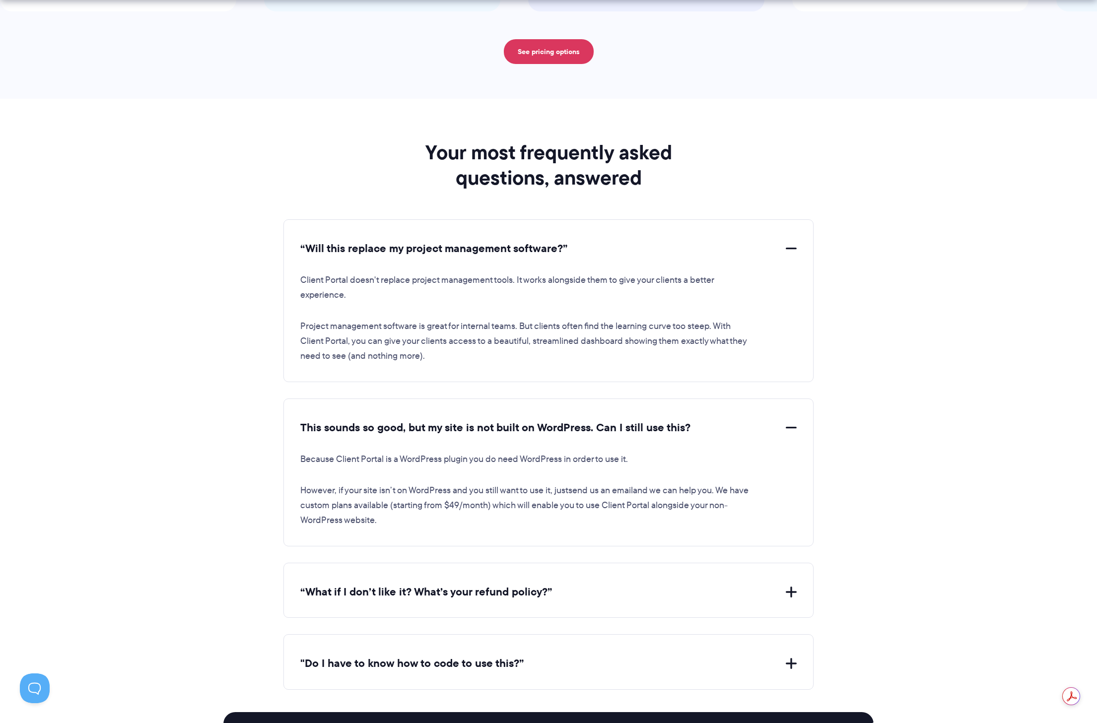
scroll to position [3507, 0]
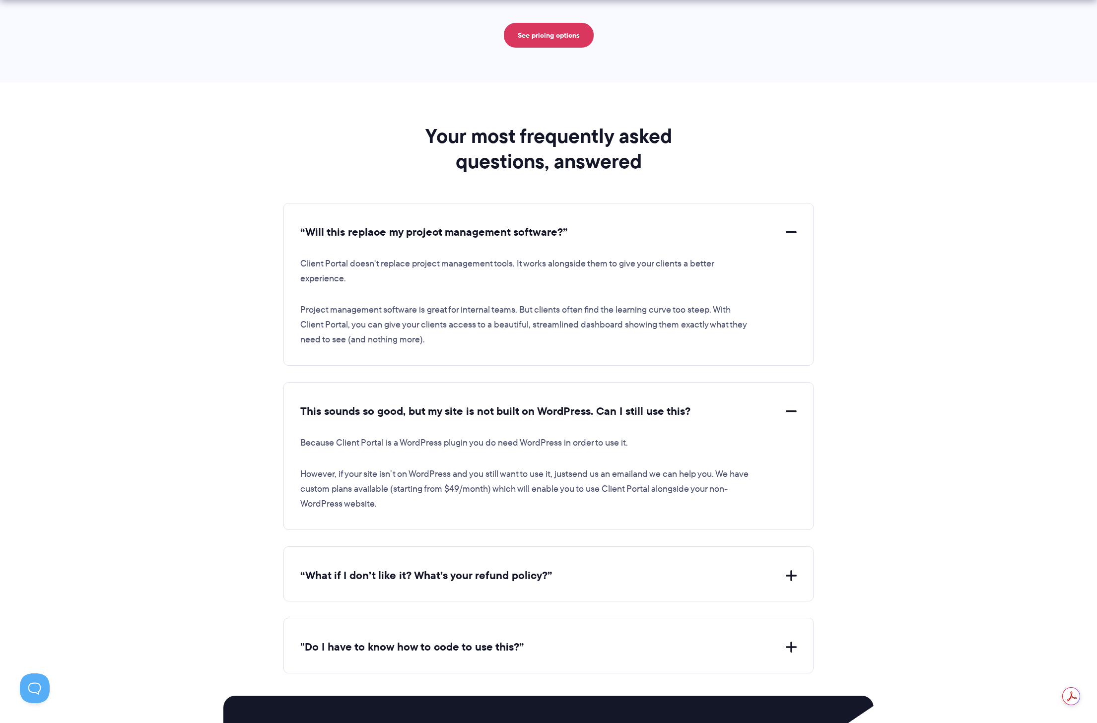
click at [637, 568] on button "“What if I don’t like it? What’s your refund policy?”" at bounding box center [548, 575] width 496 height 15
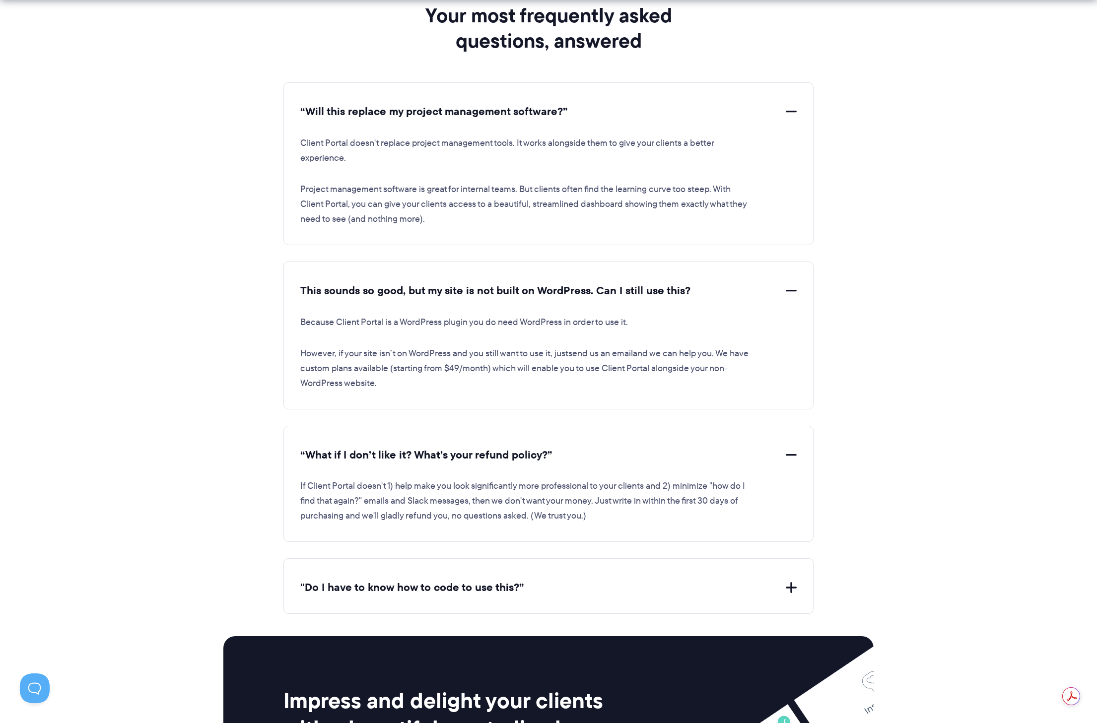
scroll to position [3678, 0]
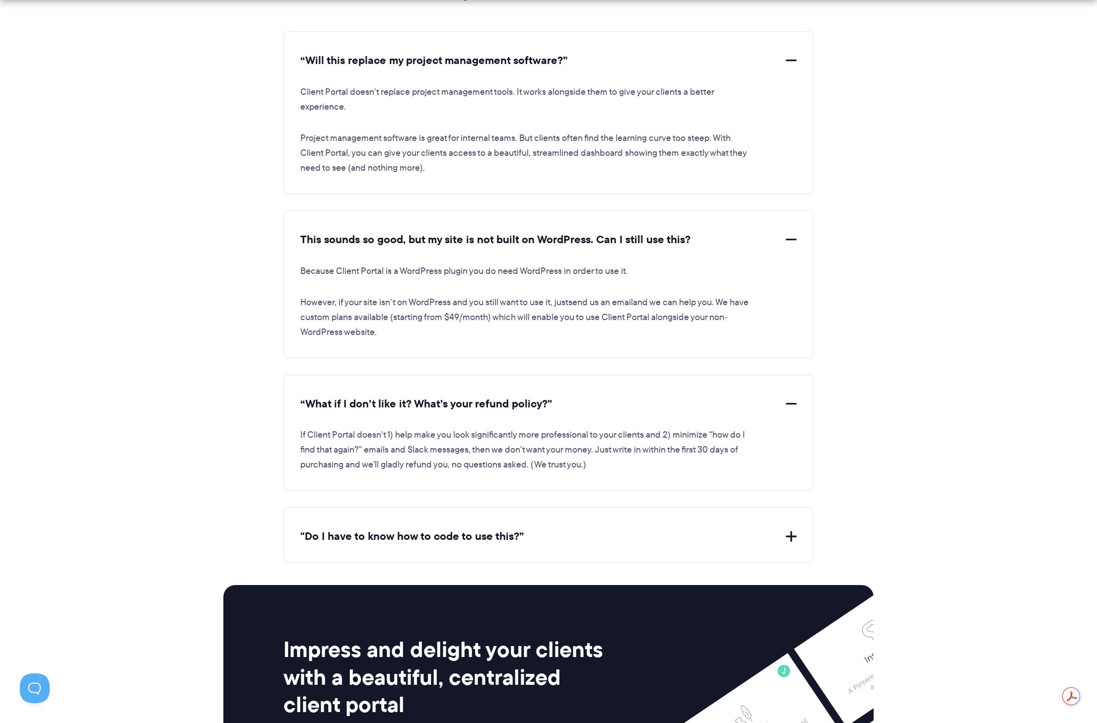
click at [630, 522] on div ""Do I have to know how to code to use this?” Nope. If your website uses WordPre…" at bounding box center [548, 535] width 530 height 56
click at [566, 523] on div ""Do I have to know how to code to use this?” Nope. If your website uses WordPre…" at bounding box center [548, 535] width 530 height 56
click at [445, 519] on div ""Do I have to know how to code to use this?” Nope. If your website uses WordPre…" at bounding box center [548, 535] width 530 height 56
click at [769, 541] on div ""Do I have to know how to code to use this?” Nope. If your website uses WordPre…" at bounding box center [548, 535] width 530 height 56
click at [788, 529] on button ""Do I have to know how to code to use this?”" at bounding box center [548, 536] width 496 height 15
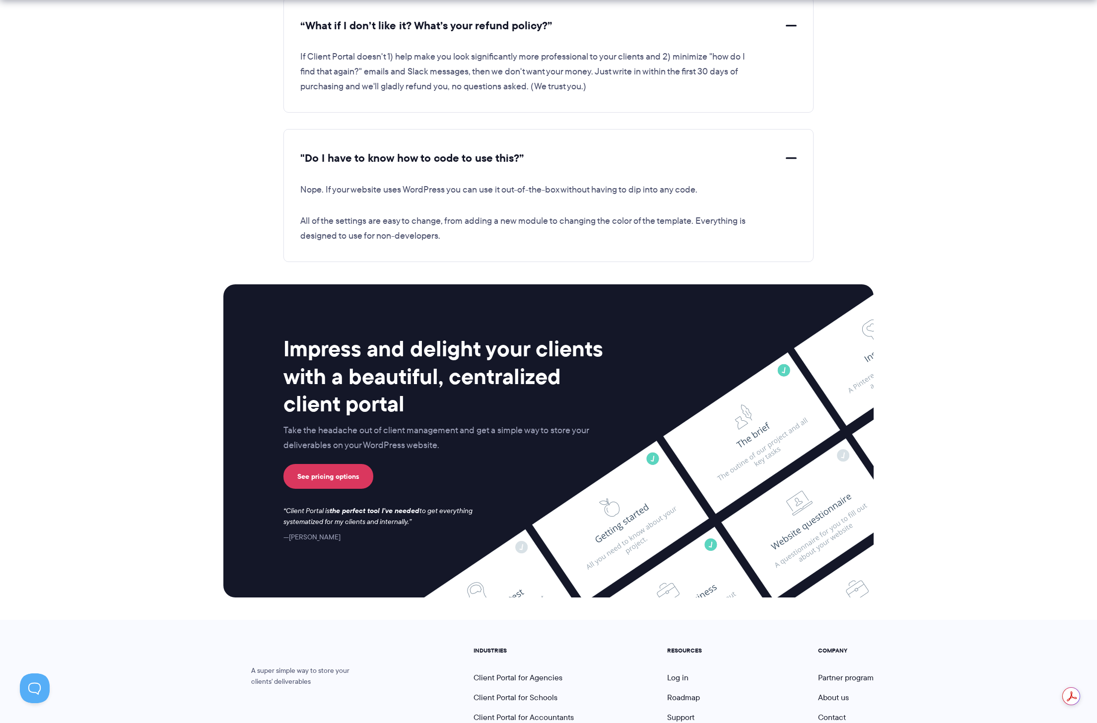
scroll to position [4171, 0]
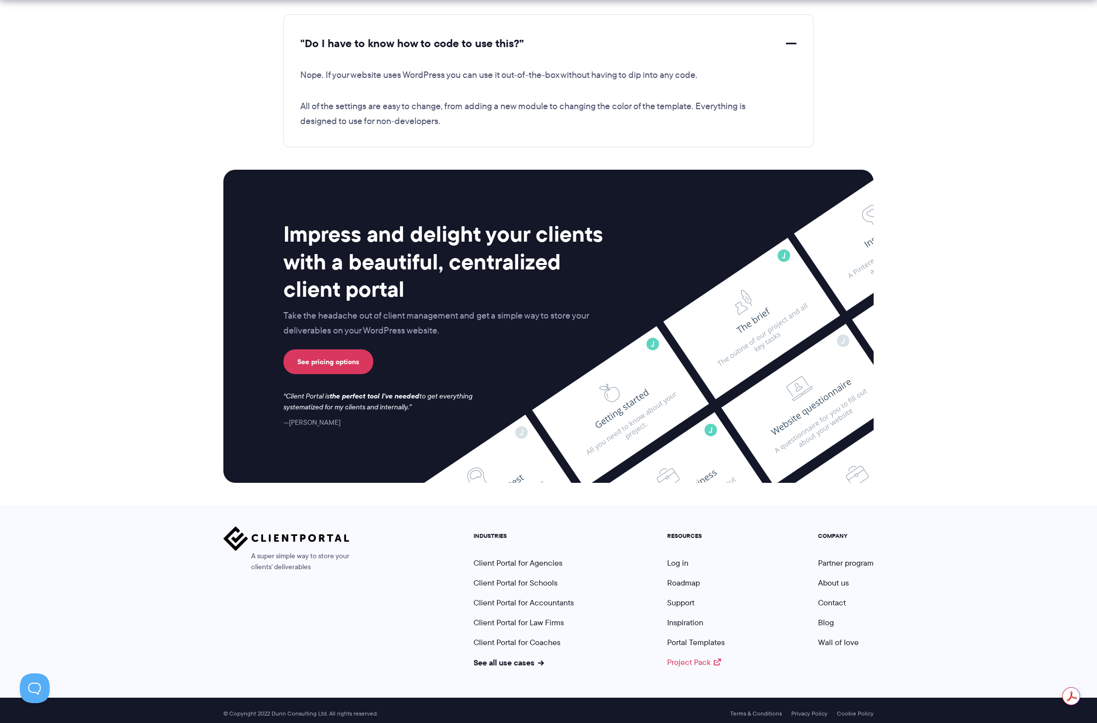
click at [688, 657] on link "Project Pack" at bounding box center [694, 662] width 54 height 11
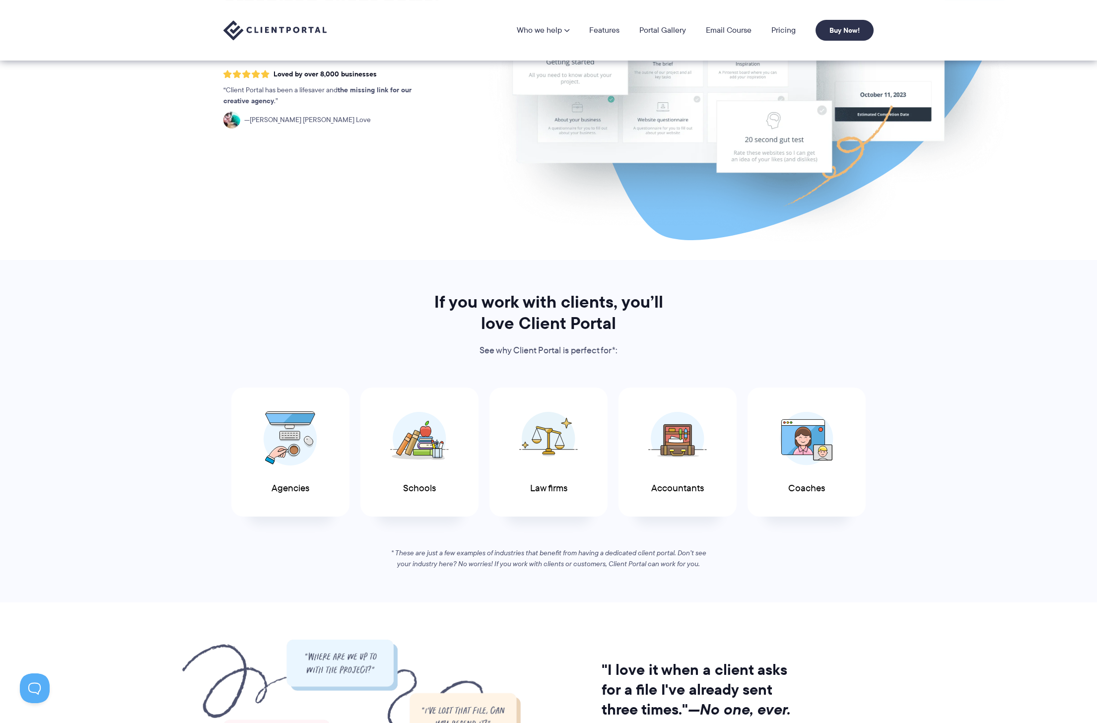
scroll to position [0, 0]
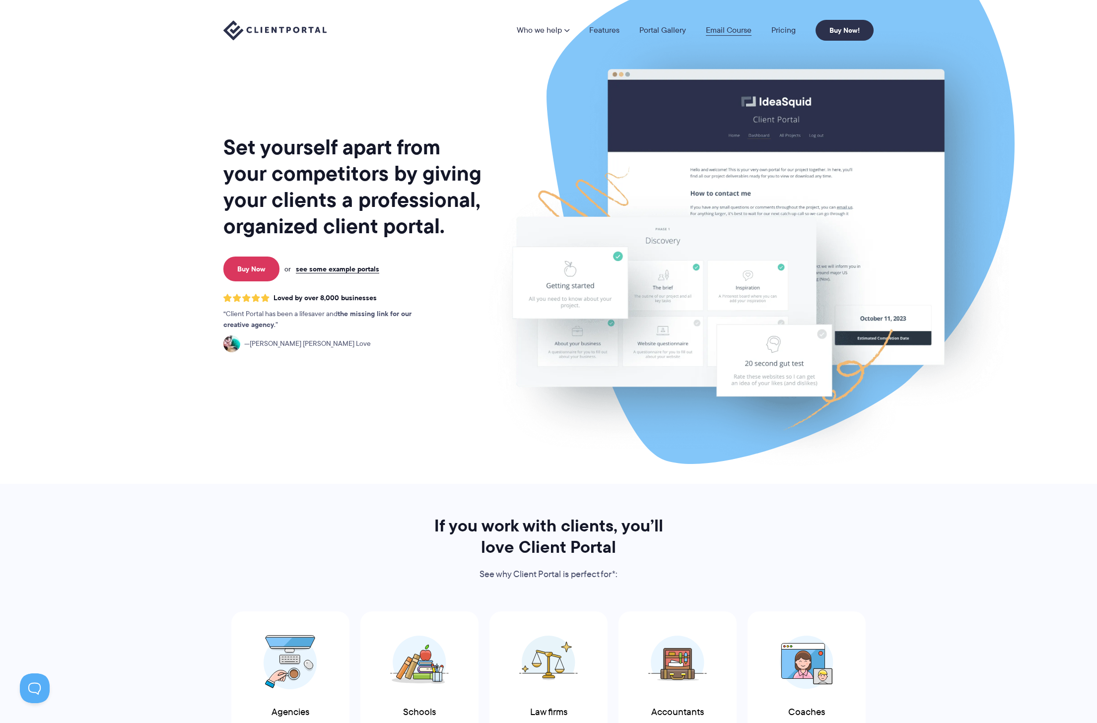
click at [727, 32] on link "Email Course" at bounding box center [729, 30] width 46 height 8
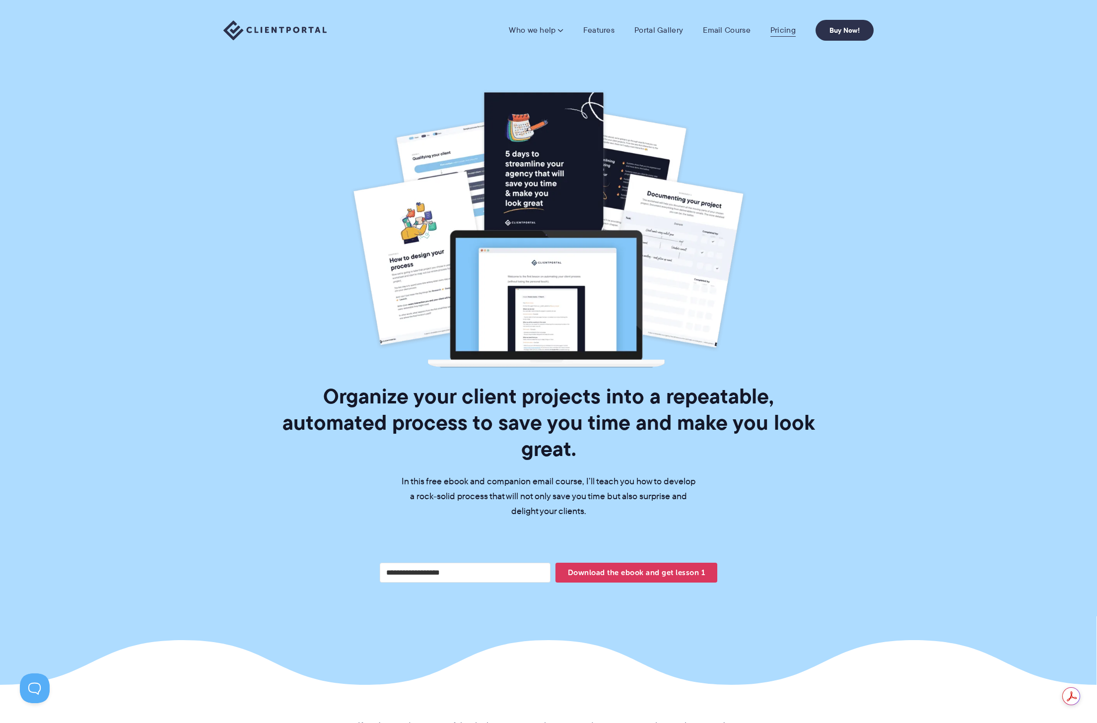
click at [784, 31] on link "Pricing" at bounding box center [783, 30] width 25 height 10
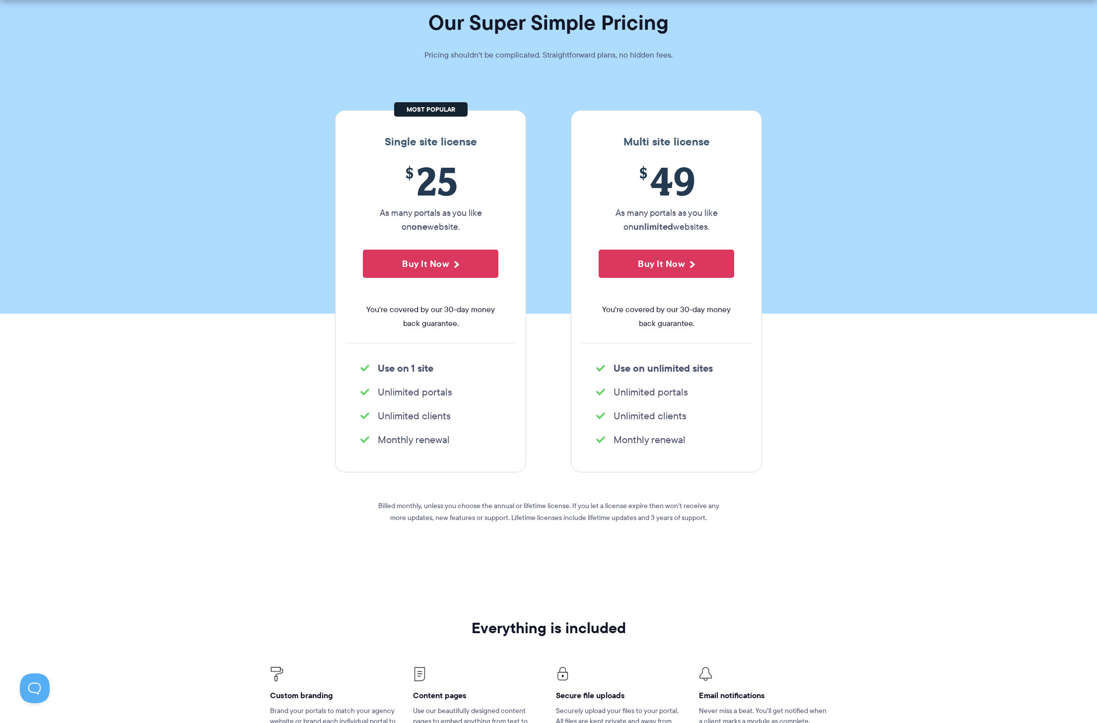
scroll to position [272, 0]
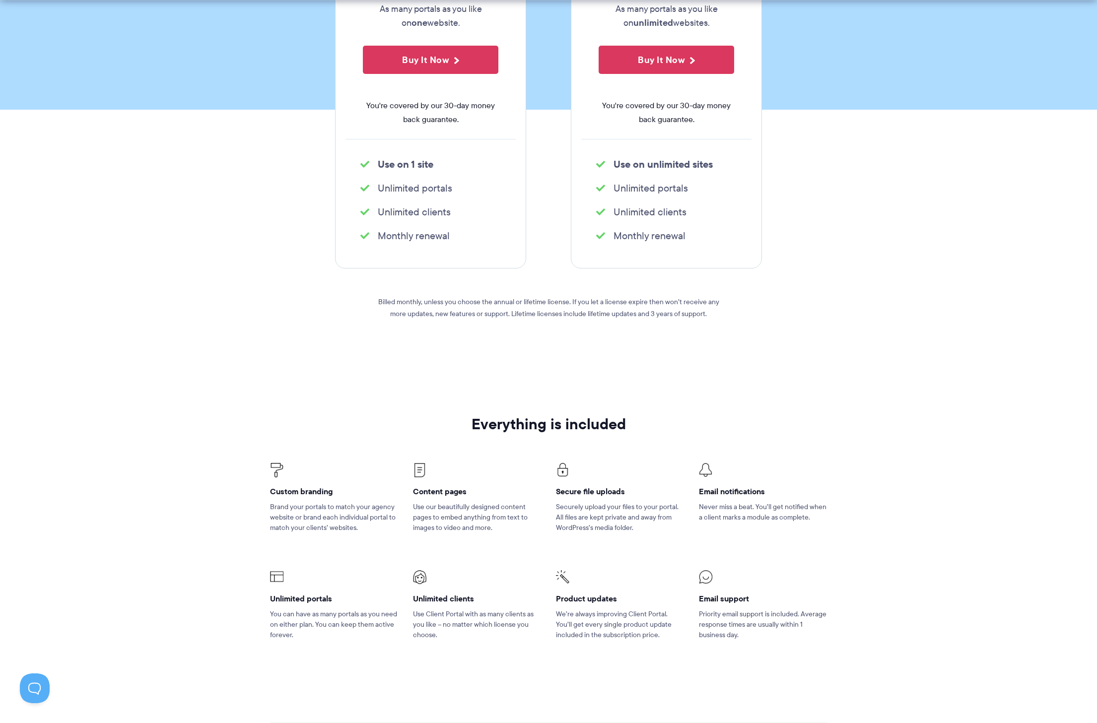
click at [449, 233] on li "Monthly renewal" at bounding box center [430, 236] width 140 height 14
click at [435, 206] on li "Unlimited clients" at bounding box center [430, 212] width 140 height 14
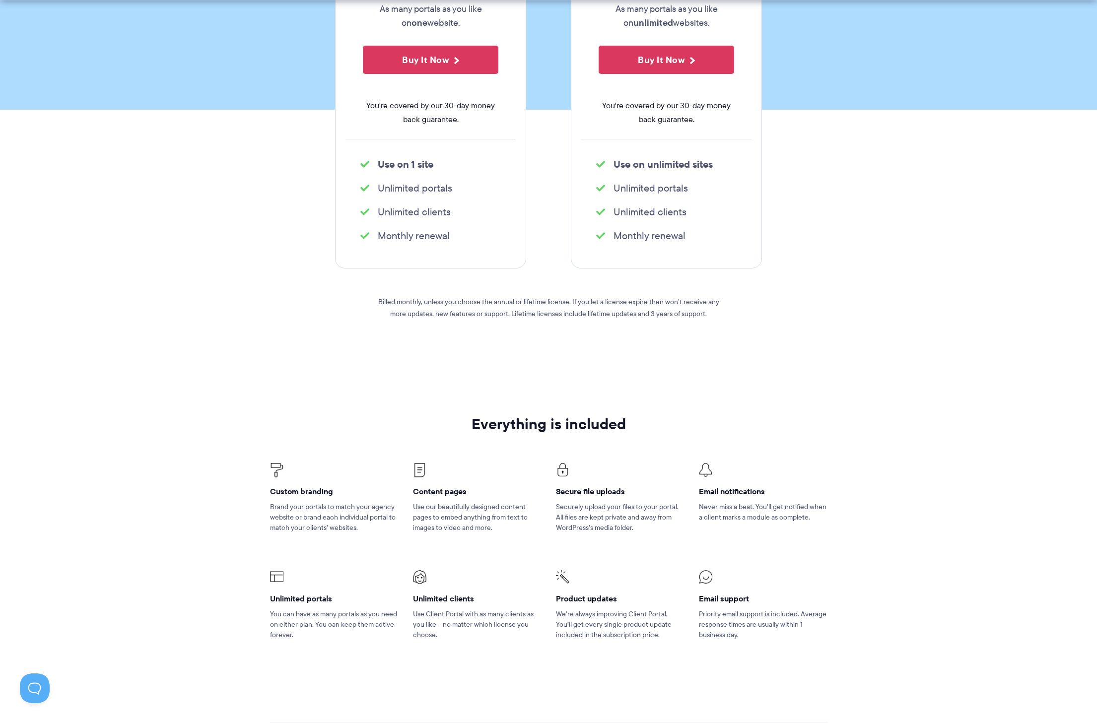
click at [442, 190] on li "Unlimited portals" at bounding box center [430, 188] width 140 height 14
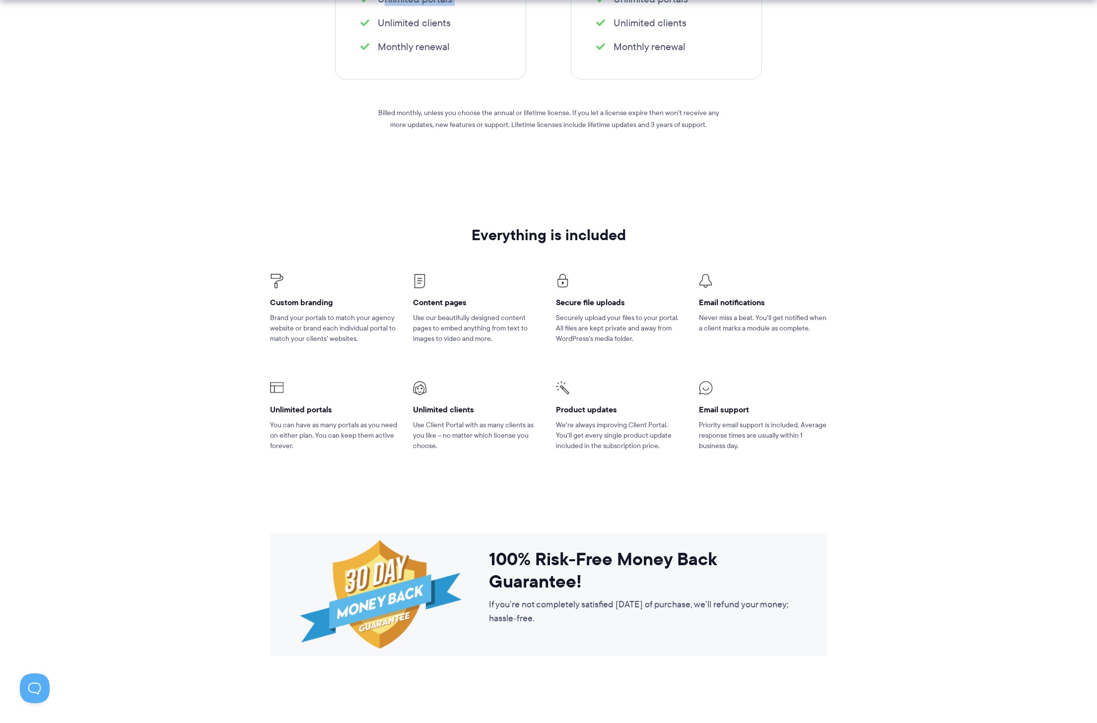
scroll to position [563, 0]
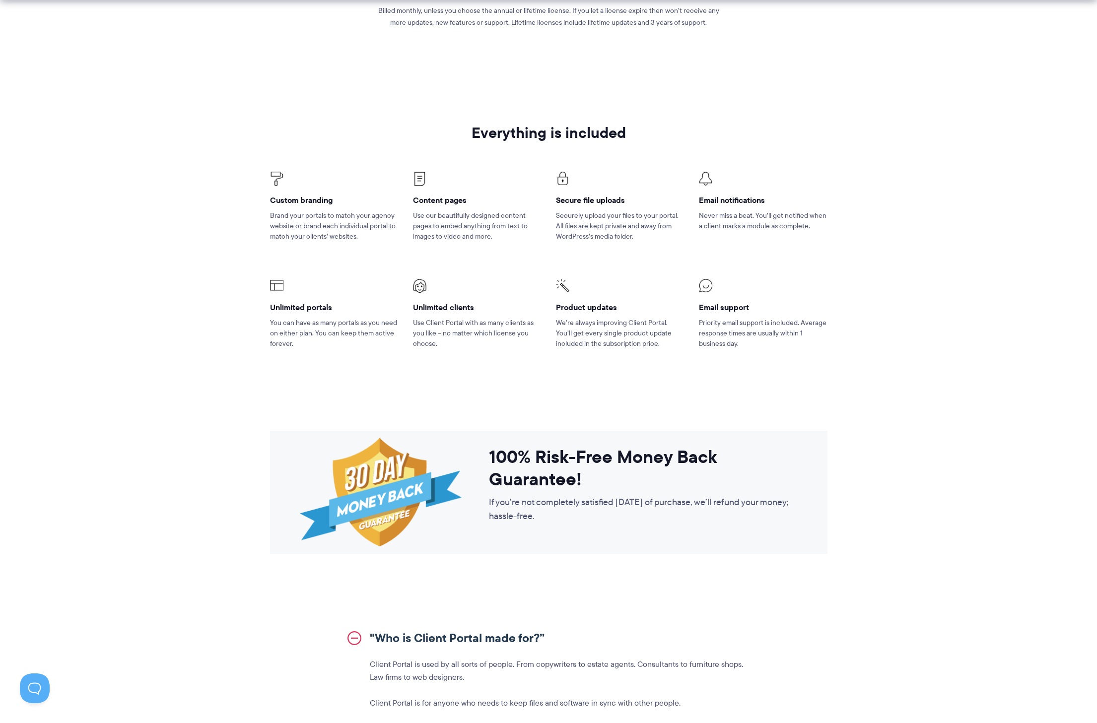
click at [453, 216] on p "Use our beautifully designed content pages to embed anything from text to image…" at bounding box center [477, 226] width 128 height 31
click at [477, 241] on p "Use our beautifully designed content pages to embed anything from text to image…" at bounding box center [477, 226] width 128 height 31
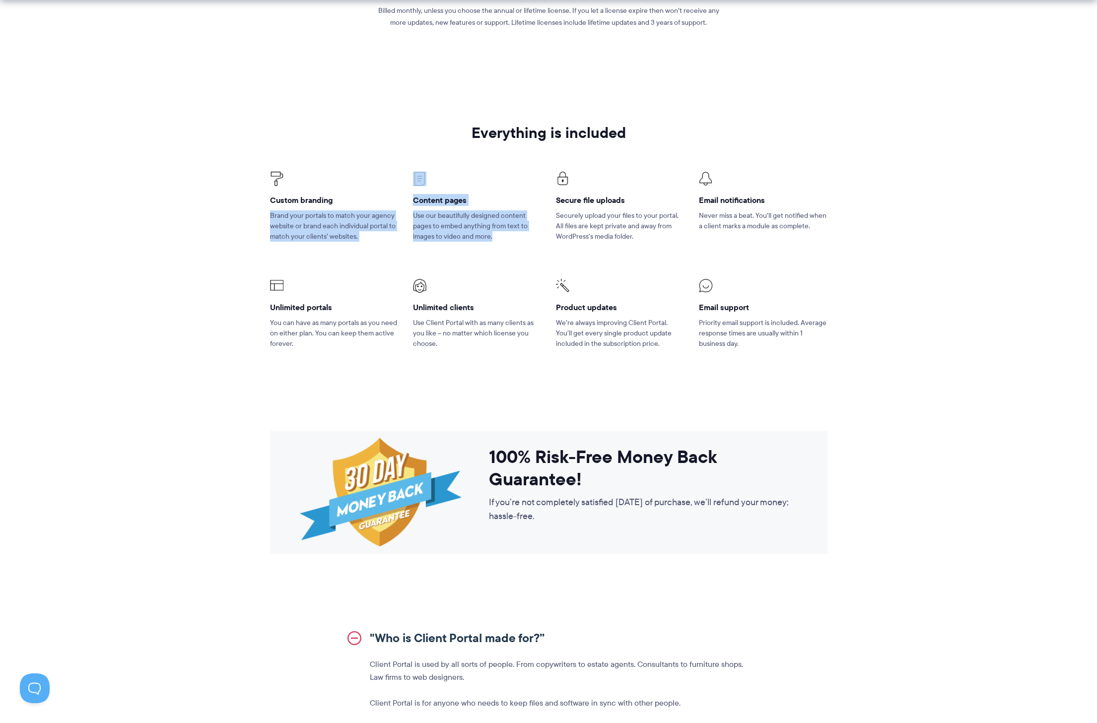
drag, startPoint x: 488, startPoint y: 234, endPoint x: 376, endPoint y: 225, distance: 112.6
click at [376, 225] on ul "Custom branding Brand your portals to match your agency website or brand each i…" at bounding box center [549, 260] width 572 height 227
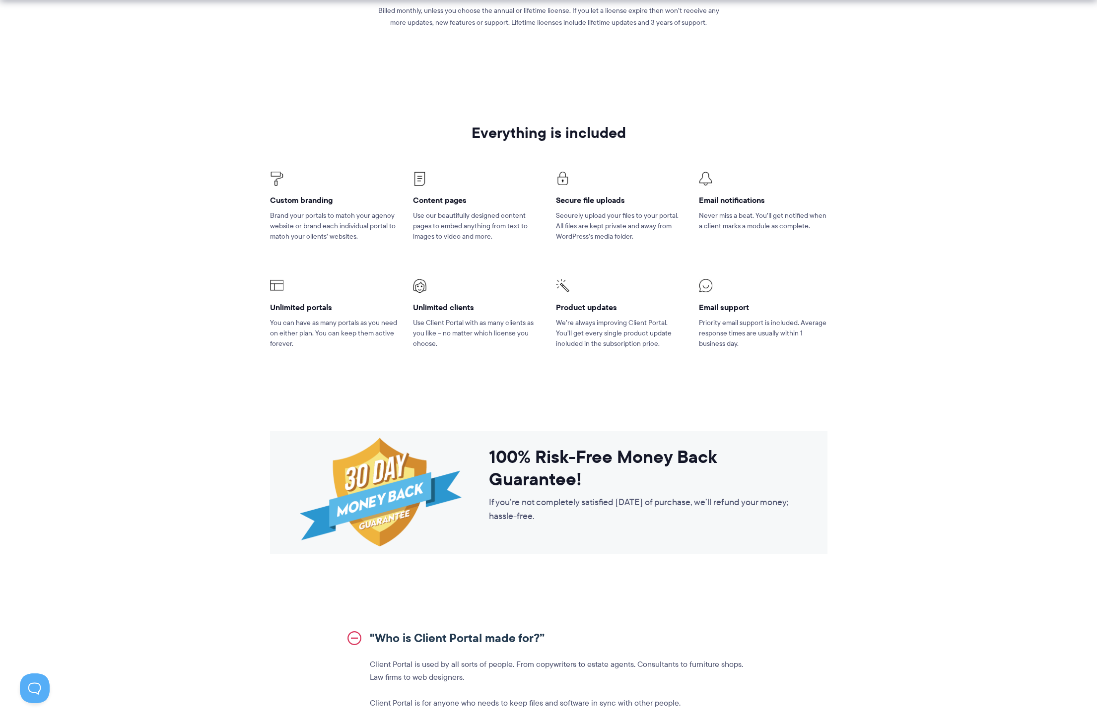
click at [449, 228] on p "Use our beautifully designed content pages to embed anything from text to image…" at bounding box center [477, 226] width 128 height 31
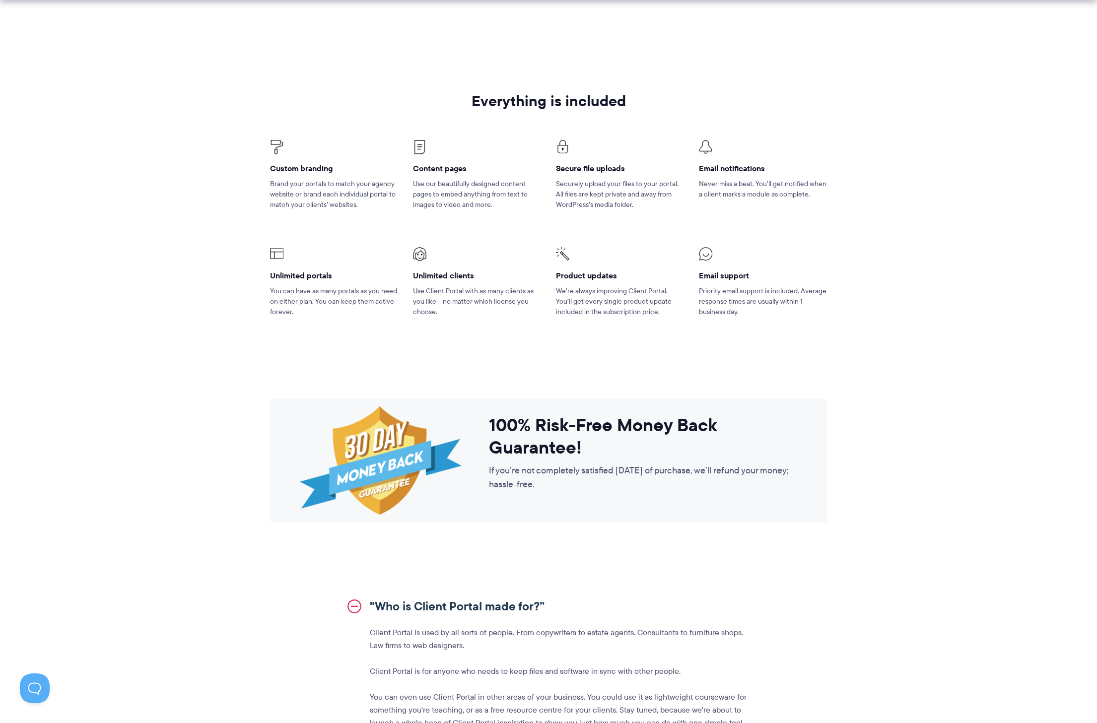
scroll to position [731, 0]
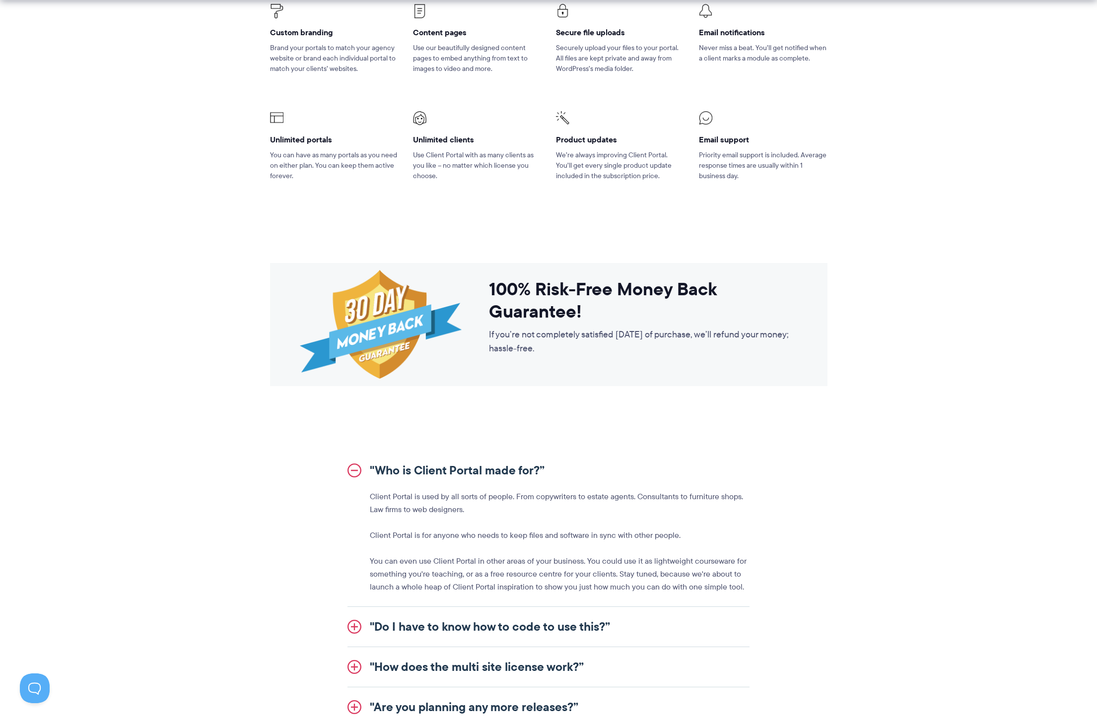
click at [474, 165] on p "Use Client Portal with as many clients as you like – no matter which license yo…" at bounding box center [477, 165] width 128 height 31
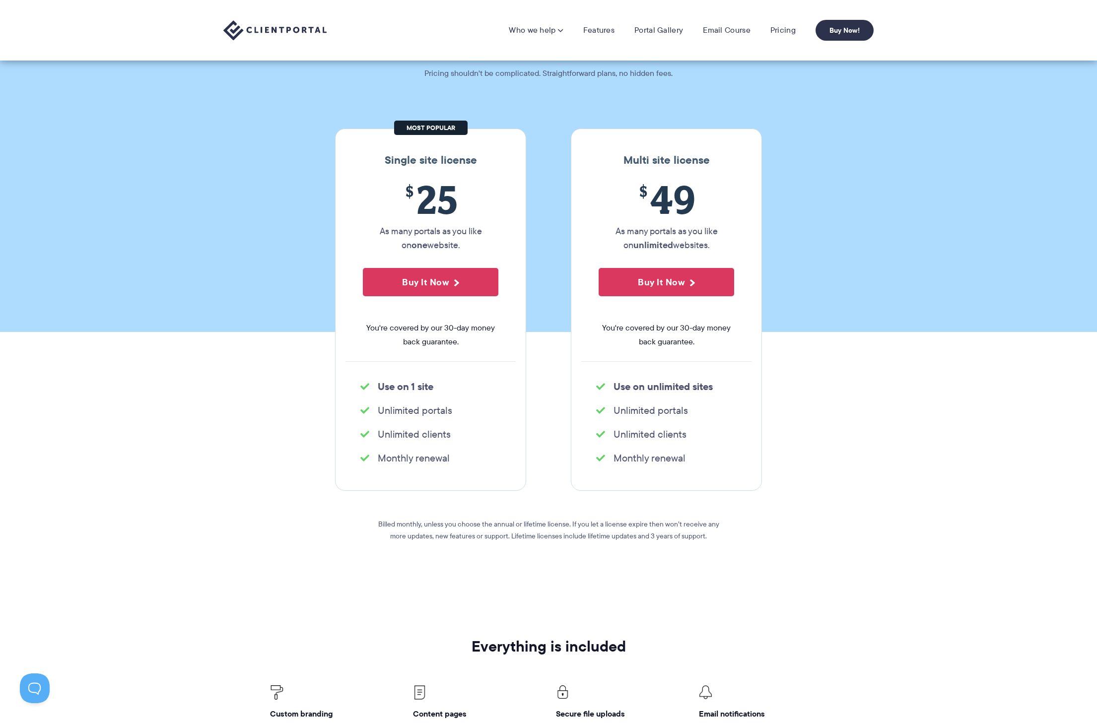
scroll to position [0, 0]
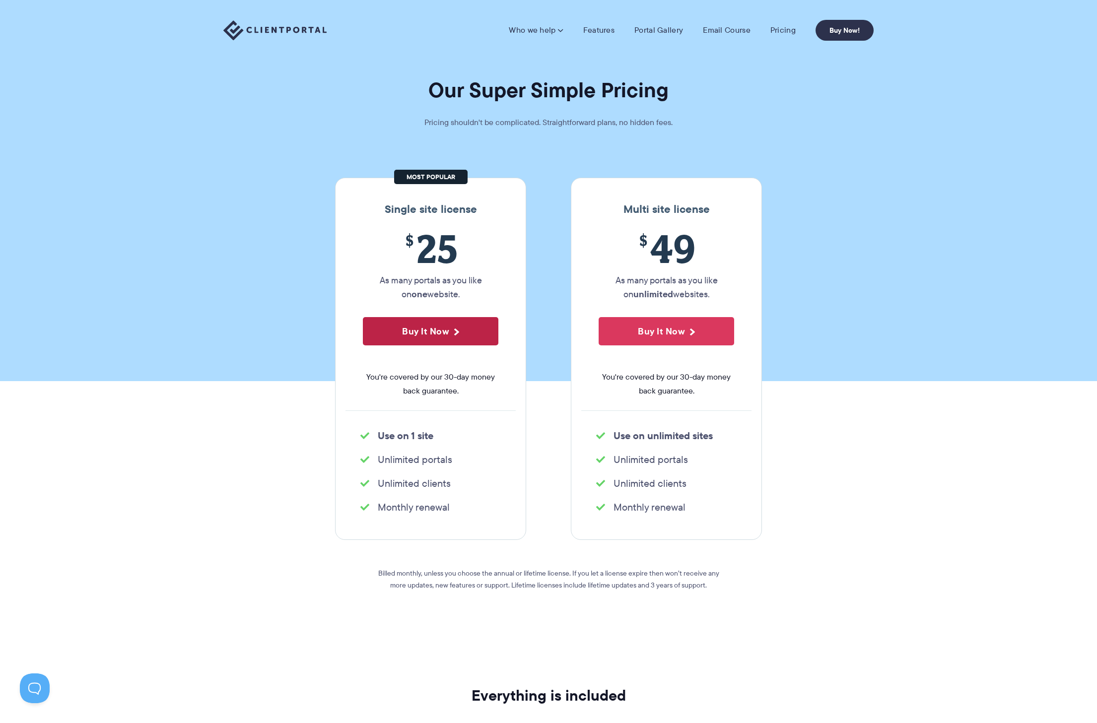
click at [475, 336] on button "Buy It Now" at bounding box center [431, 331] width 136 height 28
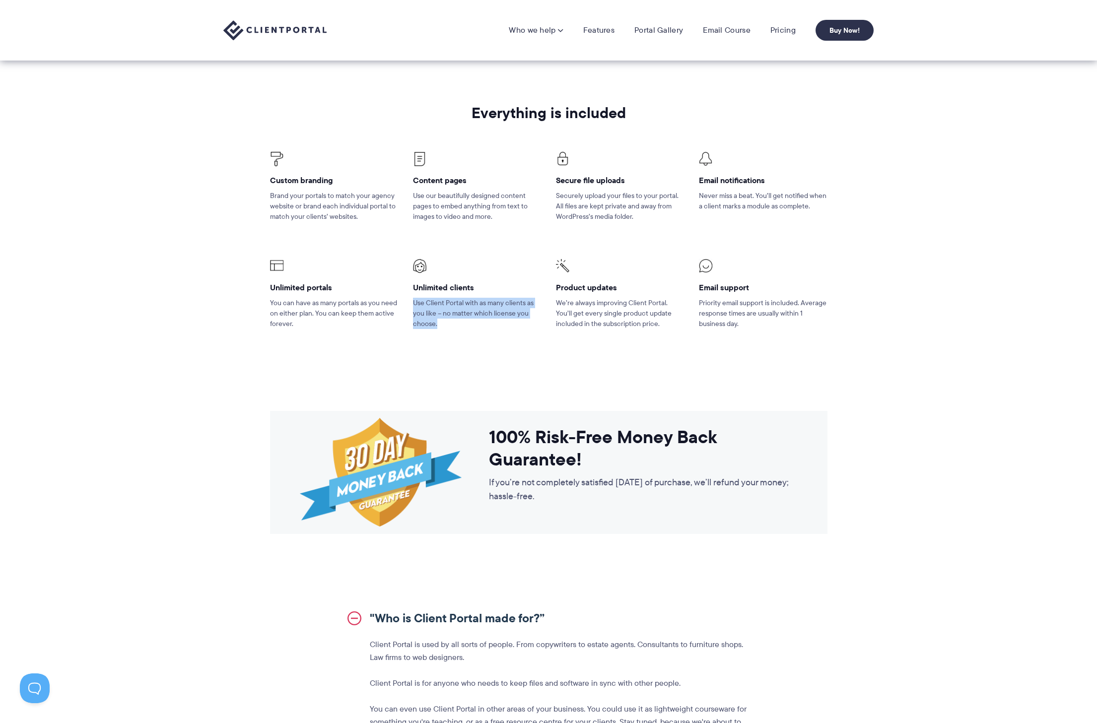
scroll to position [328, 0]
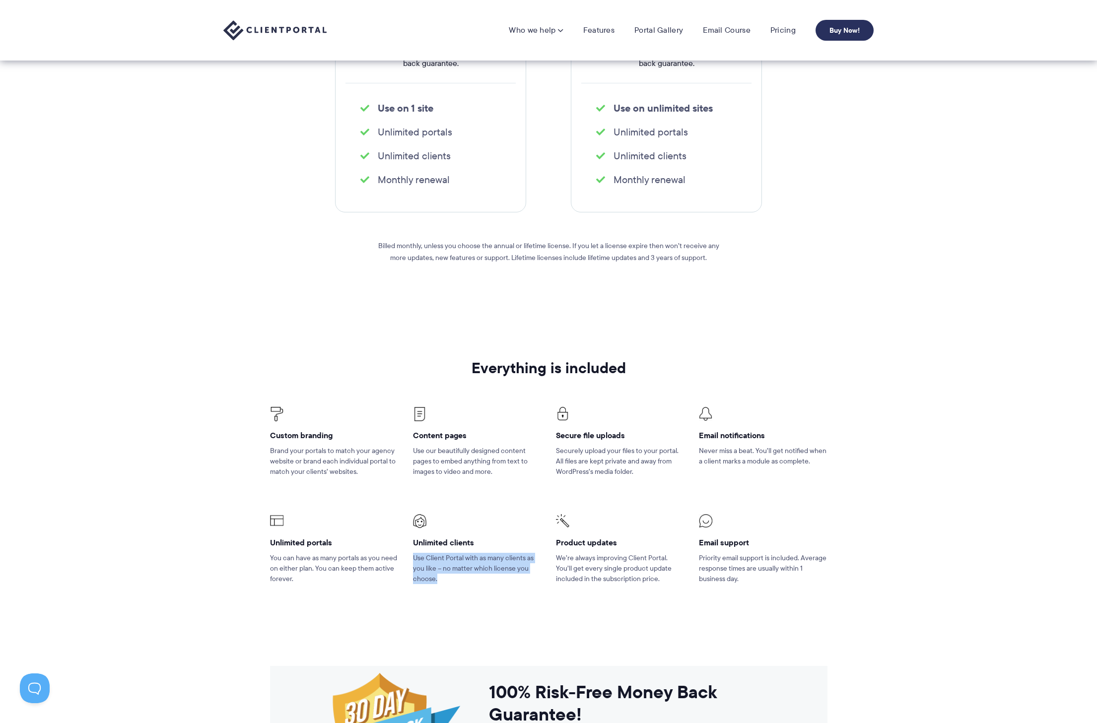
click at [846, 26] on link "Buy Now!" at bounding box center [845, 30] width 58 height 21
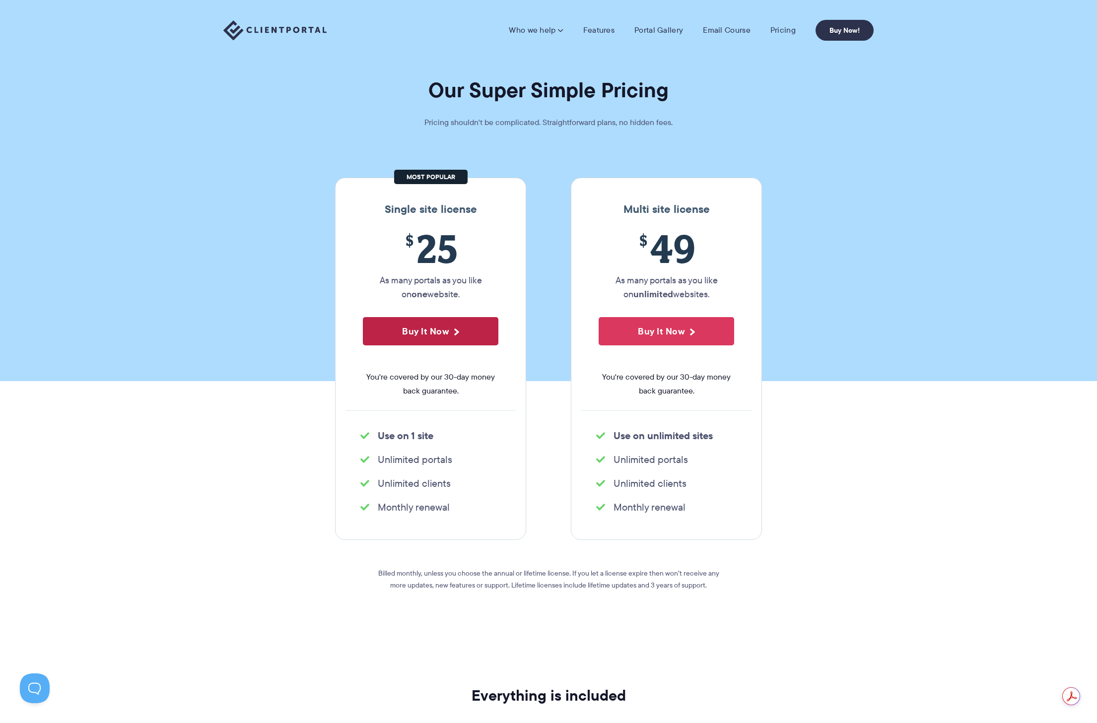
click at [445, 327] on button "Buy It Now" at bounding box center [431, 331] width 136 height 28
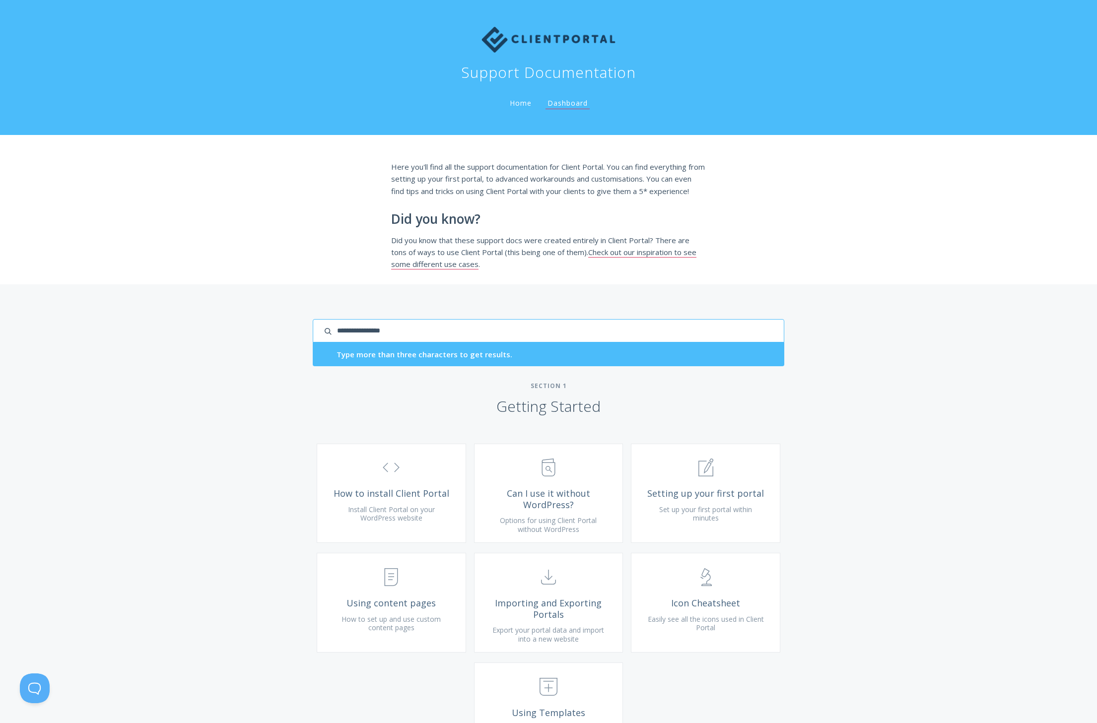
click at [722, 343] on input "search input" at bounding box center [549, 330] width 472 height 23
paste input "**********"
type input "**********"
click at [453, 335] on input "****" at bounding box center [549, 330] width 472 height 23
click at [453, 336] on input "****" at bounding box center [549, 330] width 472 height 23
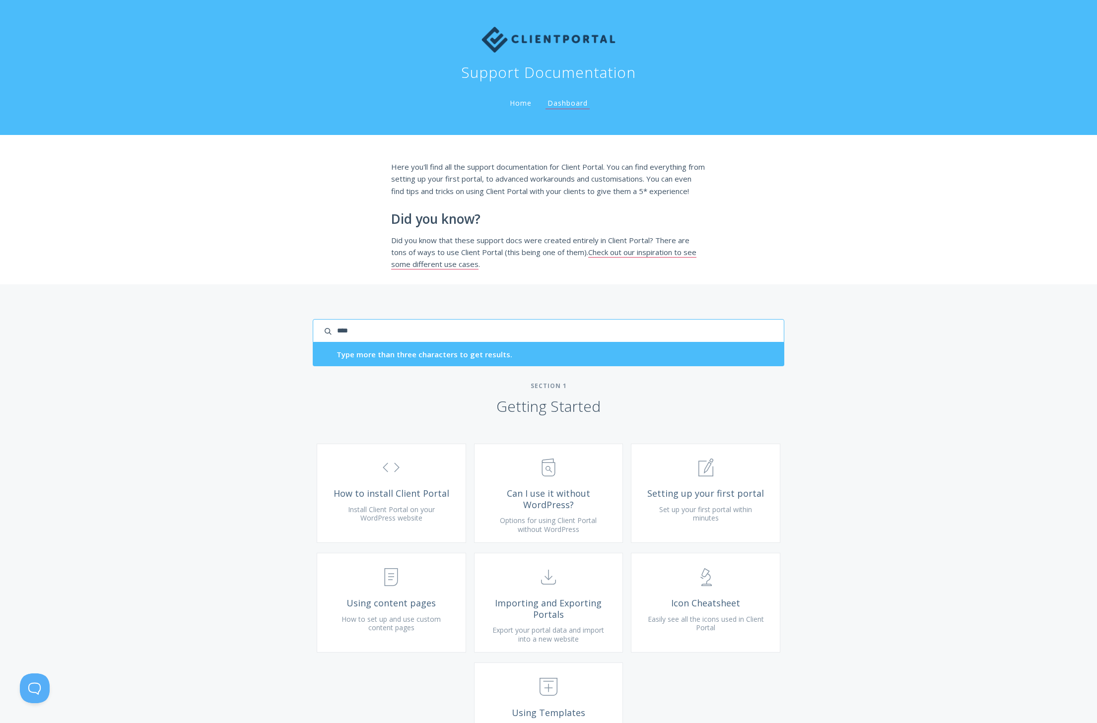
click at [453, 336] on input "****" at bounding box center [549, 330] width 472 height 23
paste input "*"
type input "*****"
click at [435, 343] on input "*****" at bounding box center [549, 330] width 472 height 23
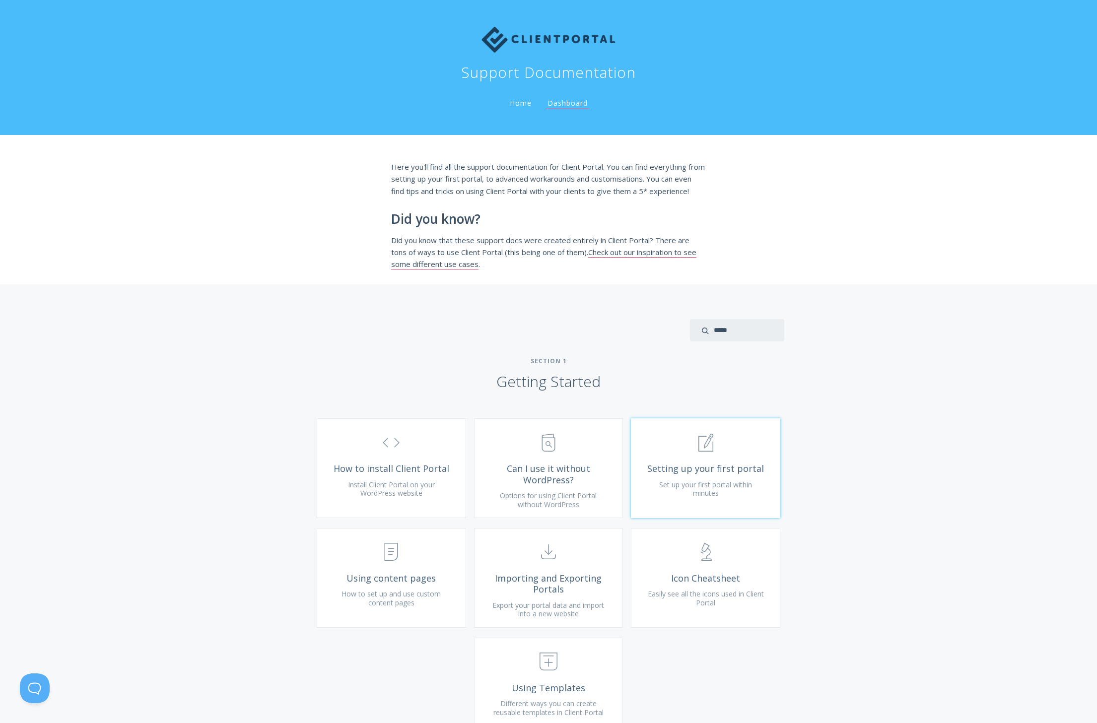
click at [680, 518] on link ".st0{fill:none;stroke:#000000;stroke-width:2;stroke-miterlimit:10;} 1. General …" at bounding box center [705, 469] width 149 height 100
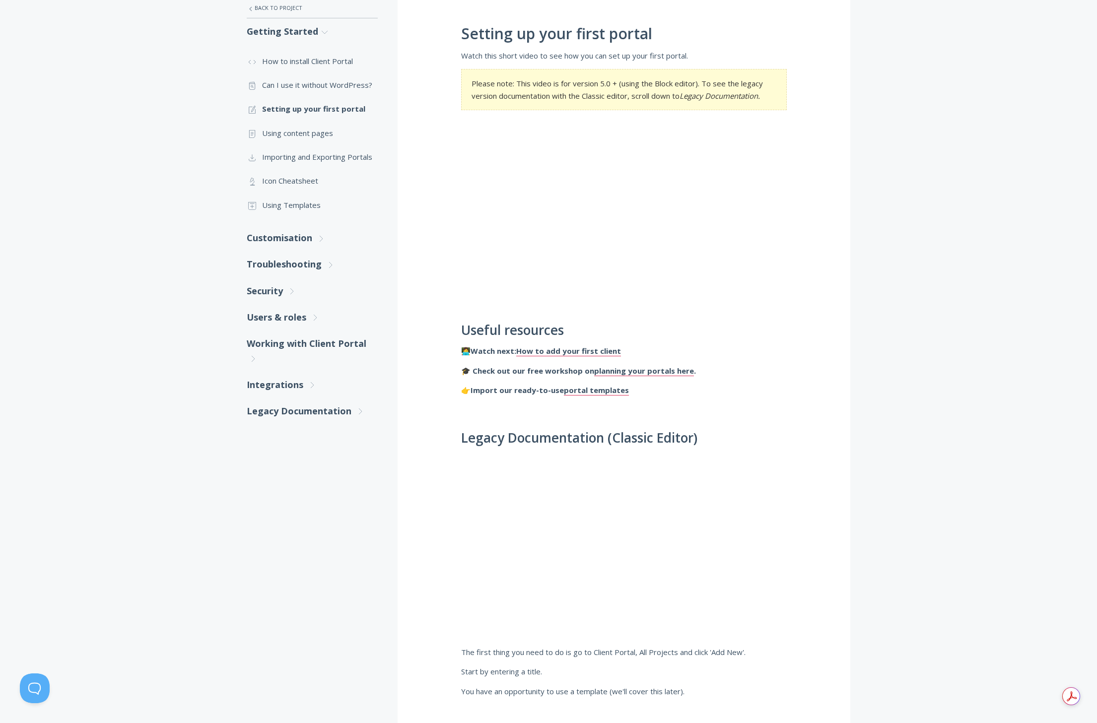
scroll to position [198, 0]
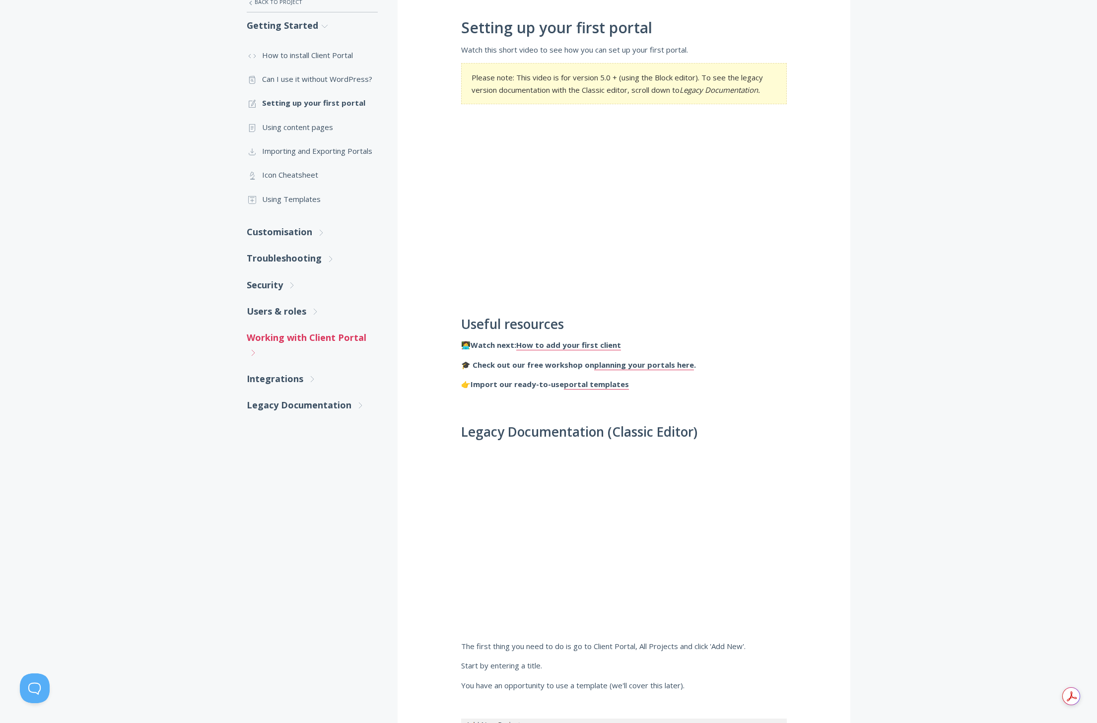
click at [302, 340] on link "Working with Client Portal .st0{fill:none;stroke:#000000;stroke-width:2;stroke-…" at bounding box center [312, 345] width 131 height 41
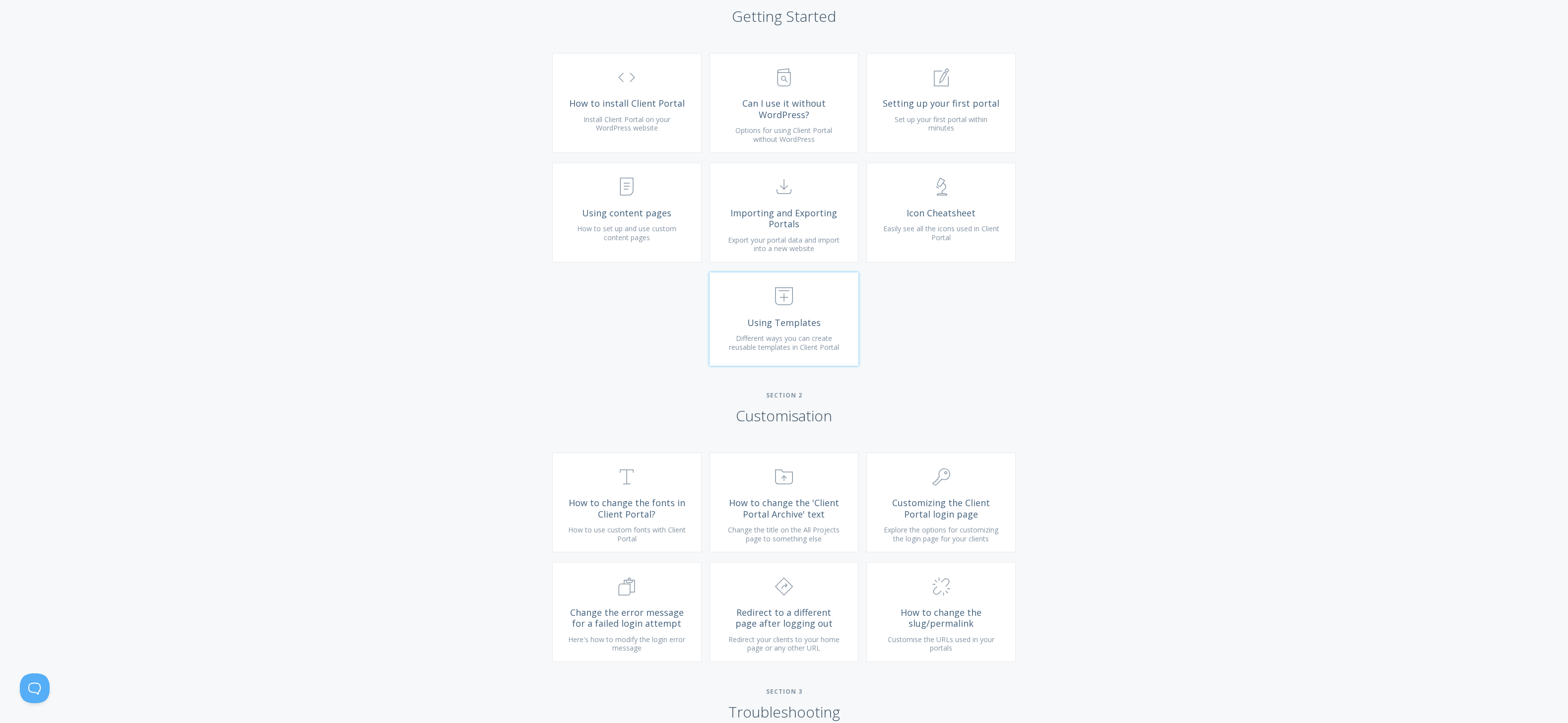
scroll to position [372, 0]
click at [607, 504] on span "How to change the fonts in Client Portal?" at bounding box center [627, 502] width 119 height 22
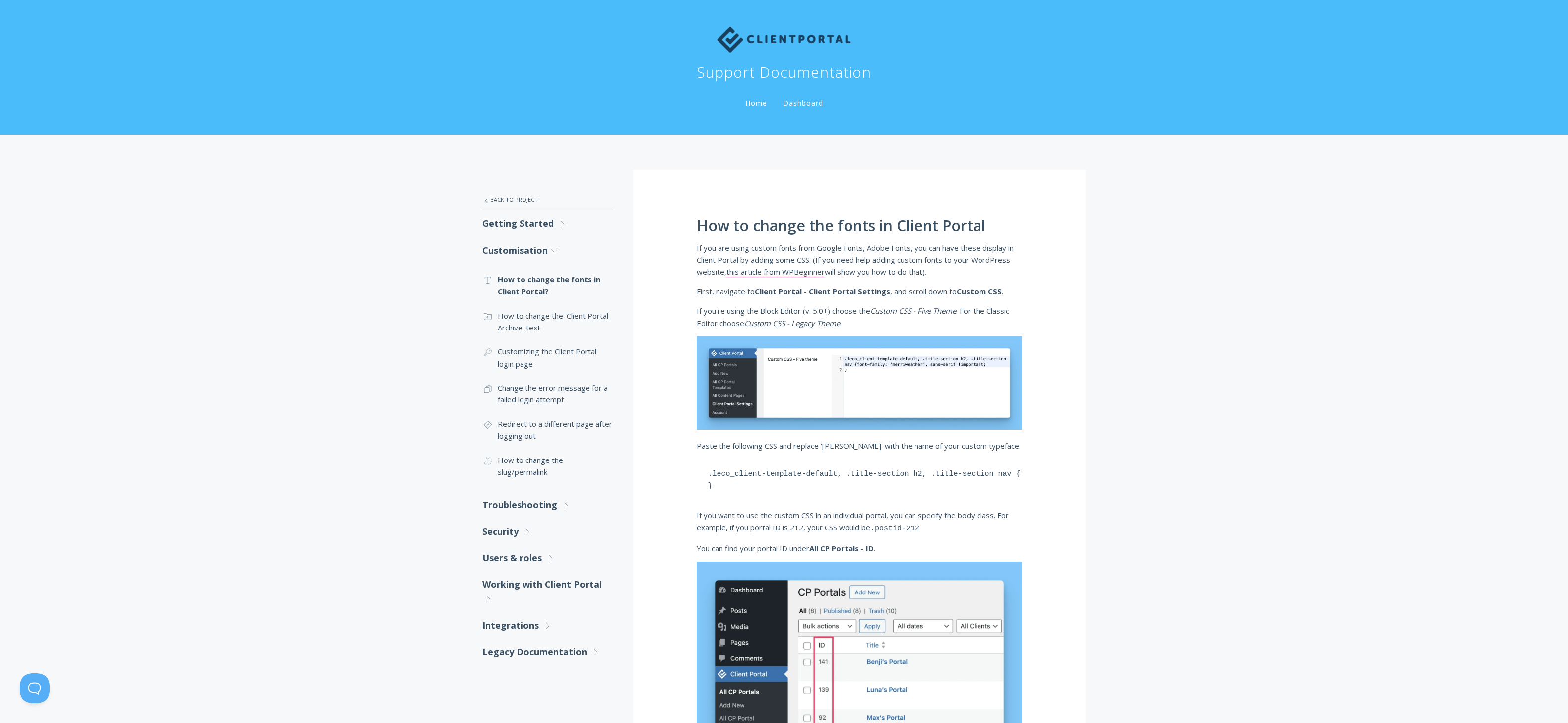
click at [837, 295] on strong "Client Portal - Client Portal Settings" at bounding box center [822, 291] width 136 height 10
click at [895, 300] on div "How to change the fonts in Client Portal If you are using custom fonts from Goo…" at bounding box center [858, 479] width 453 height 618
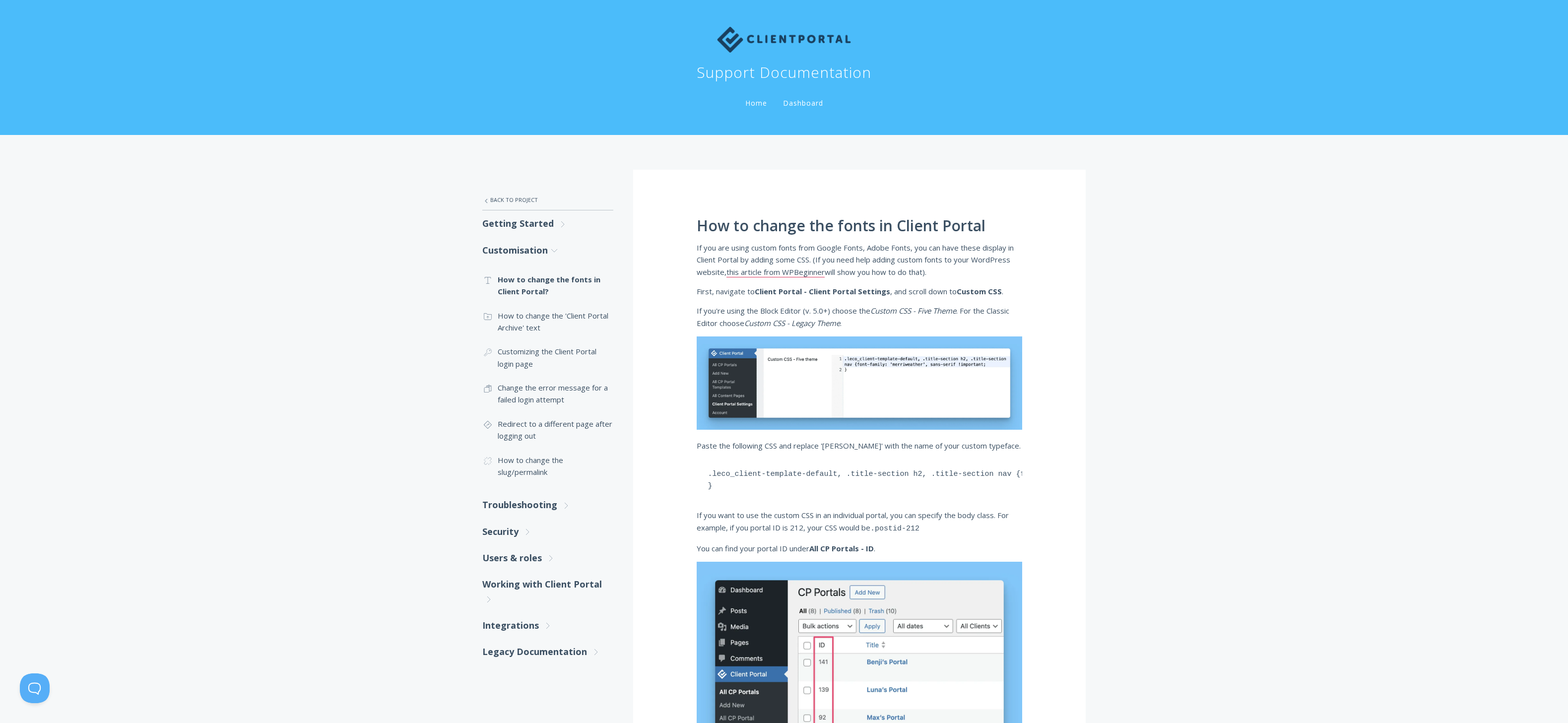
click at [833, 316] on p "If you're using the Block Editor (v. 5.0+) choose the Custom CSS - Five Theme .…" at bounding box center [859, 317] width 326 height 24
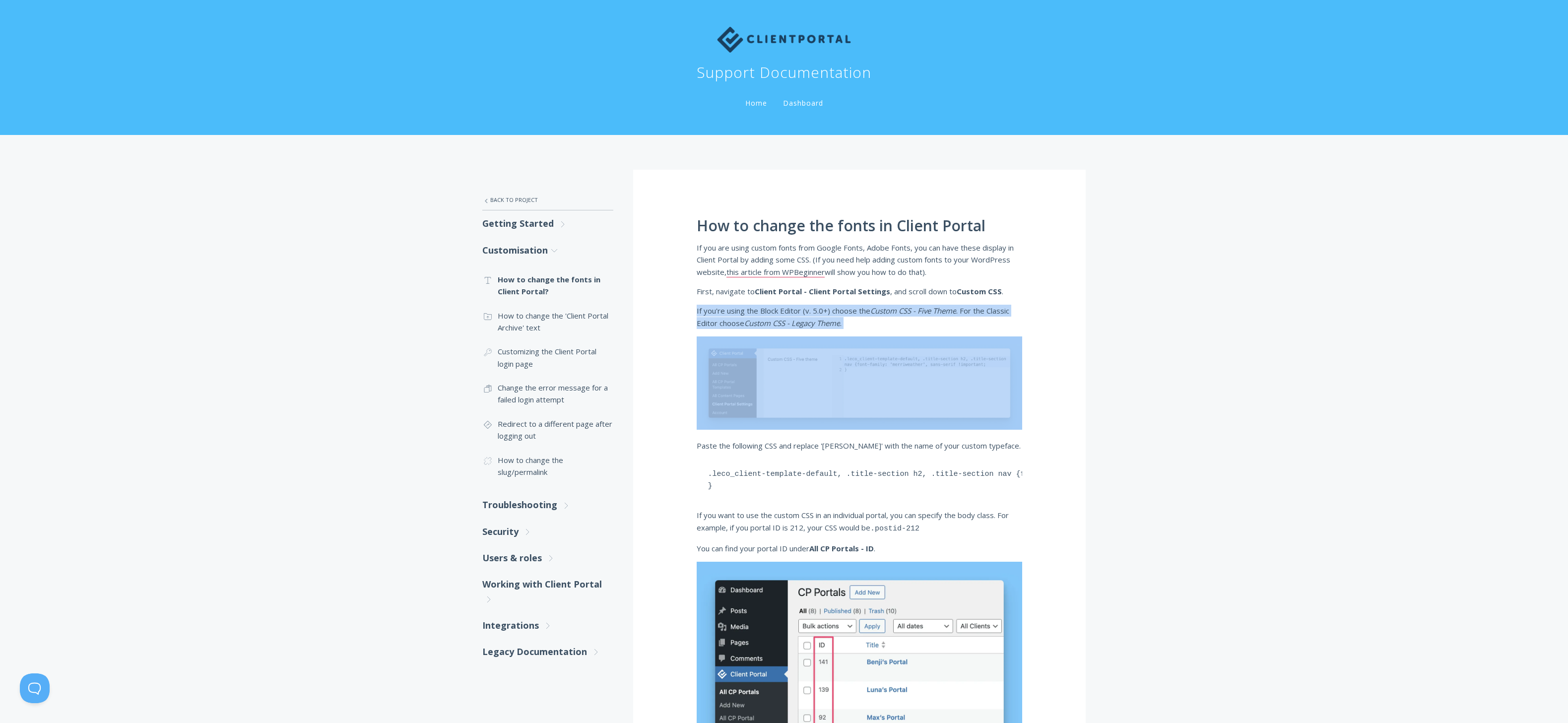
click at [833, 316] on p "If you're using the Block Editor (v. 5.0+) choose the Custom CSS - Five Theme .…" at bounding box center [859, 317] width 326 height 24
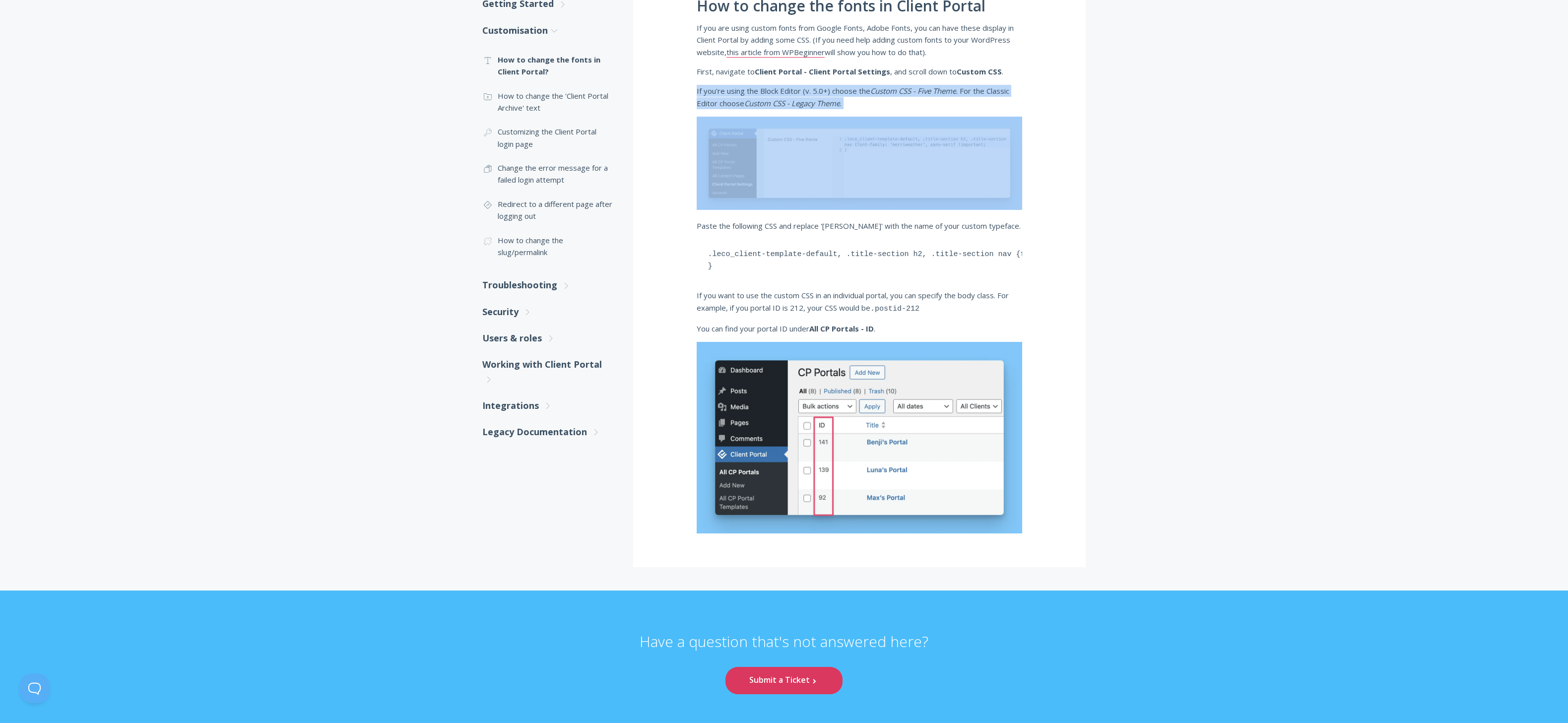
scroll to position [190, 0]
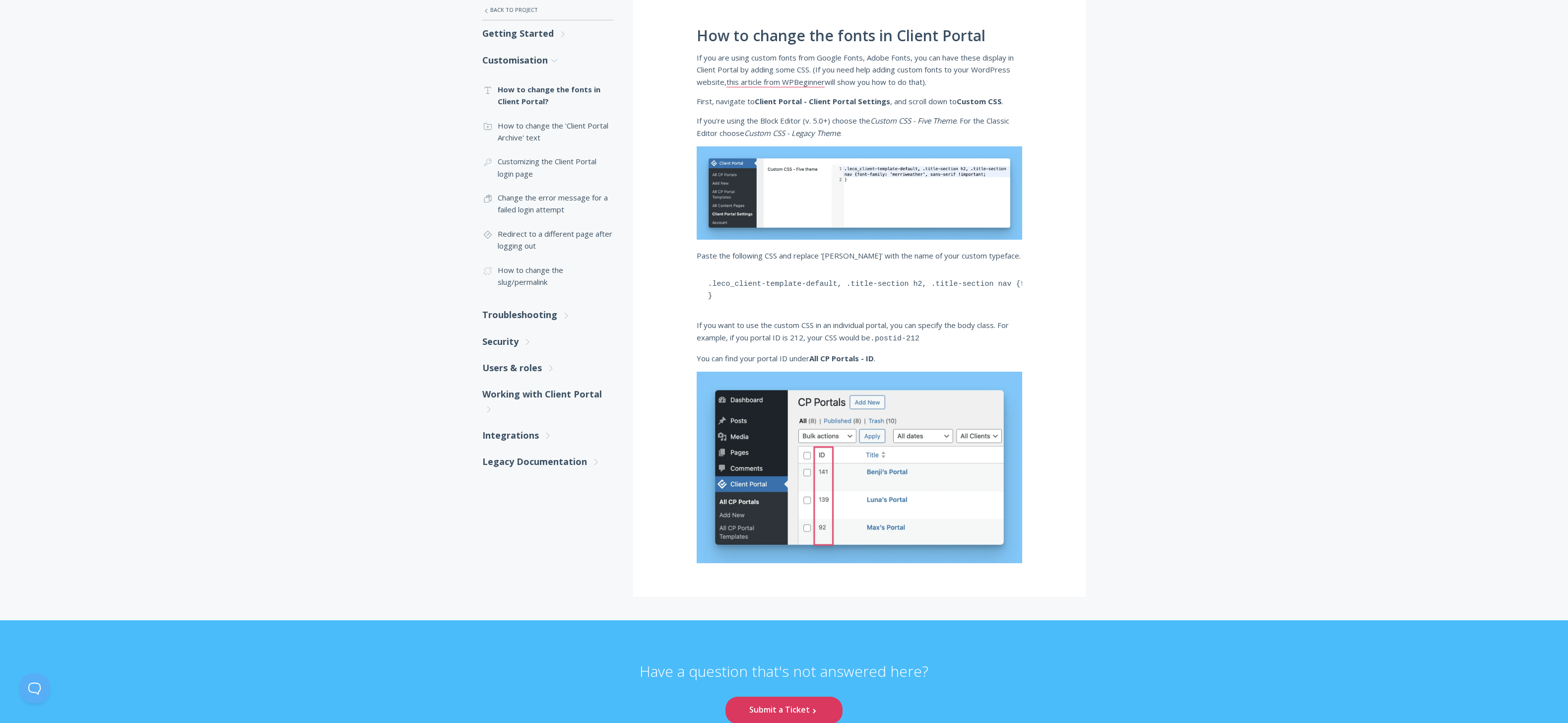
click at [740, 258] on p "Paste the following CSS and replace 'Merriweather' with the name of your custom…" at bounding box center [859, 256] width 326 height 12
click at [899, 169] on img at bounding box center [859, 192] width 326 height 93
click at [909, 182] on img at bounding box center [859, 192] width 326 height 93
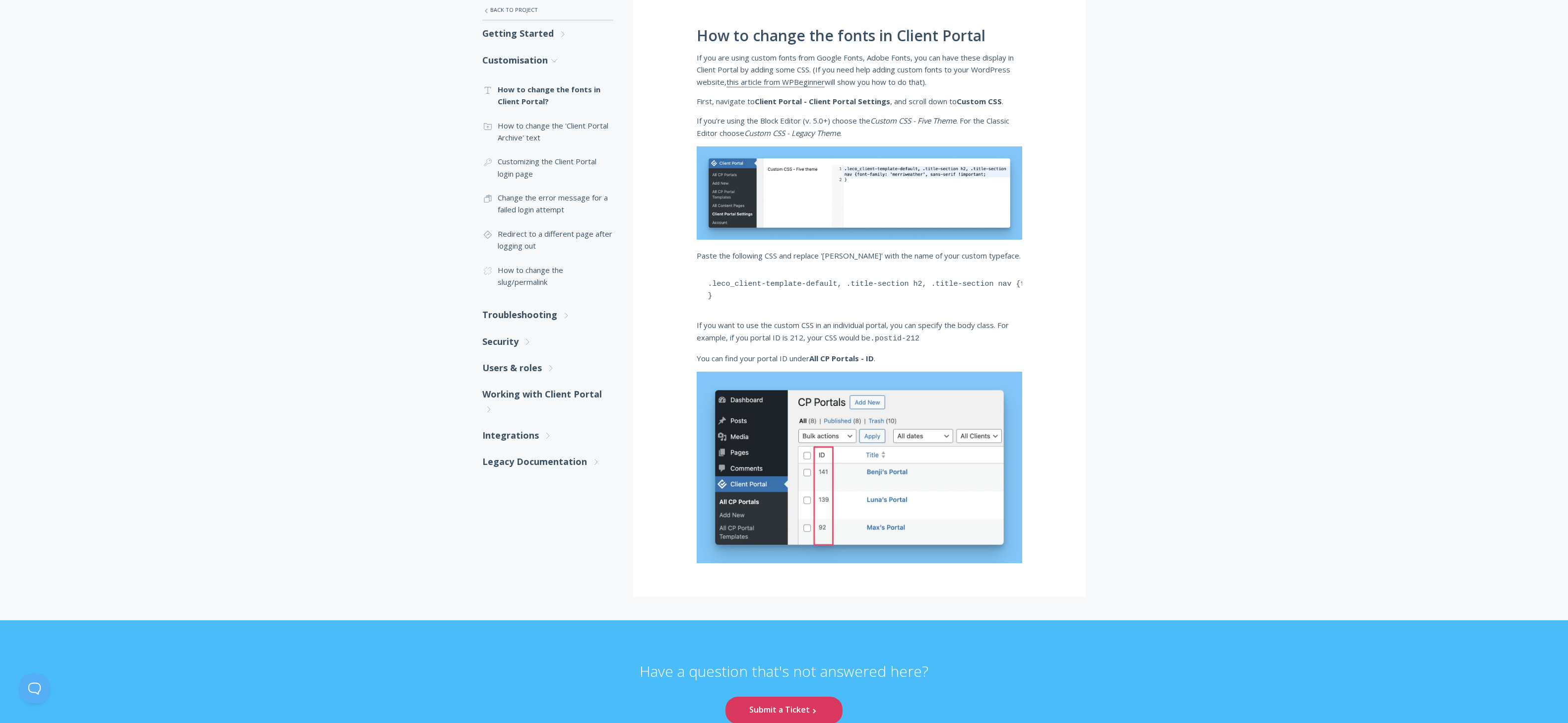
click at [790, 58] on p "If you are using custom fonts from Google Fonts, Adobe Fonts, you can have thes…" at bounding box center [859, 70] width 326 height 36
click at [941, 59] on p "If you are using custom fonts from Google Fonts, Adobe Fonts, you can have thes…" at bounding box center [859, 70] width 326 height 36
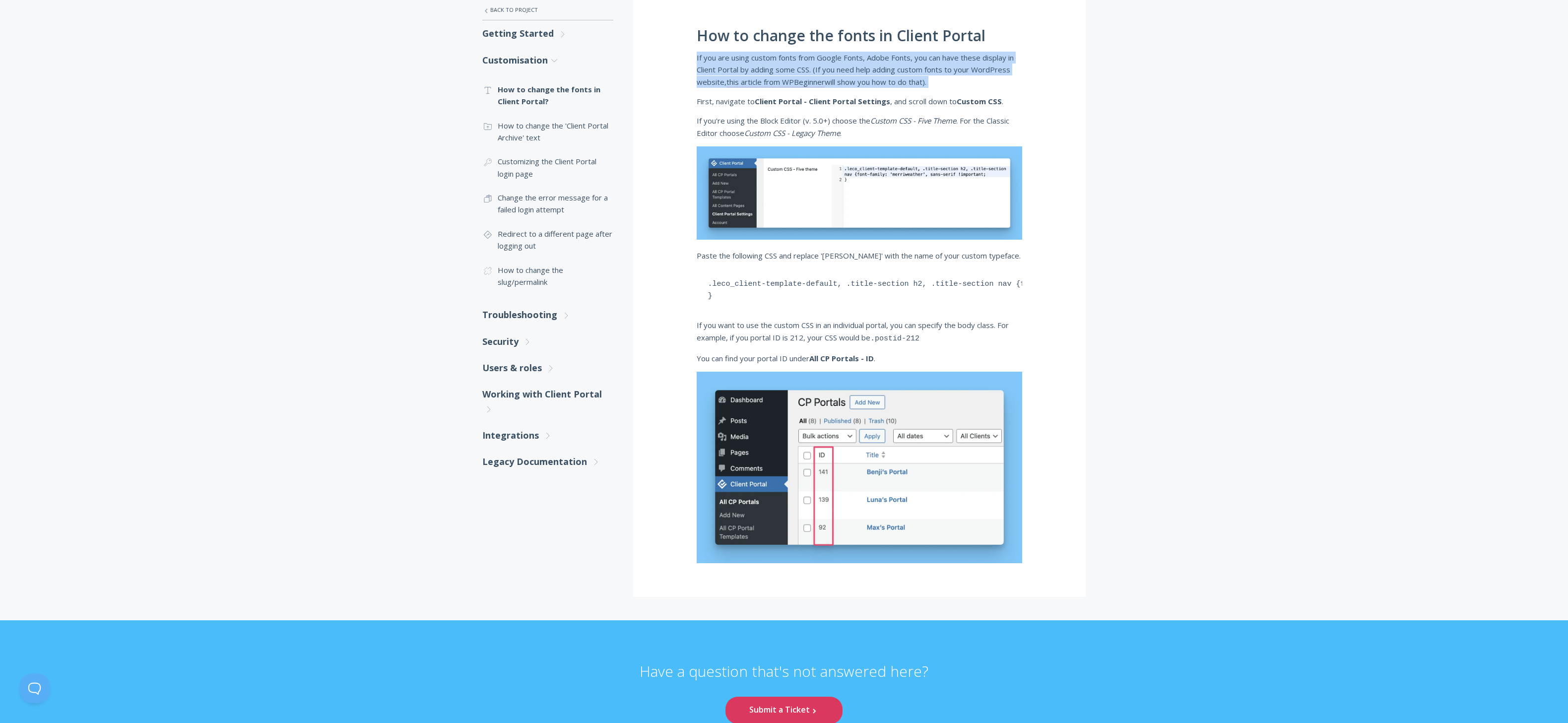
click at [941, 59] on p "If you are using custom fonts from Google Fonts, Adobe Fonts, you can have thes…" at bounding box center [859, 70] width 326 height 36
click at [886, 167] on img at bounding box center [859, 192] width 326 height 93
click at [845, 285] on pre ".leco_client-template-default, .title-section h2, .title-section nav {font-fami…" at bounding box center [859, 290] width 326 height 43
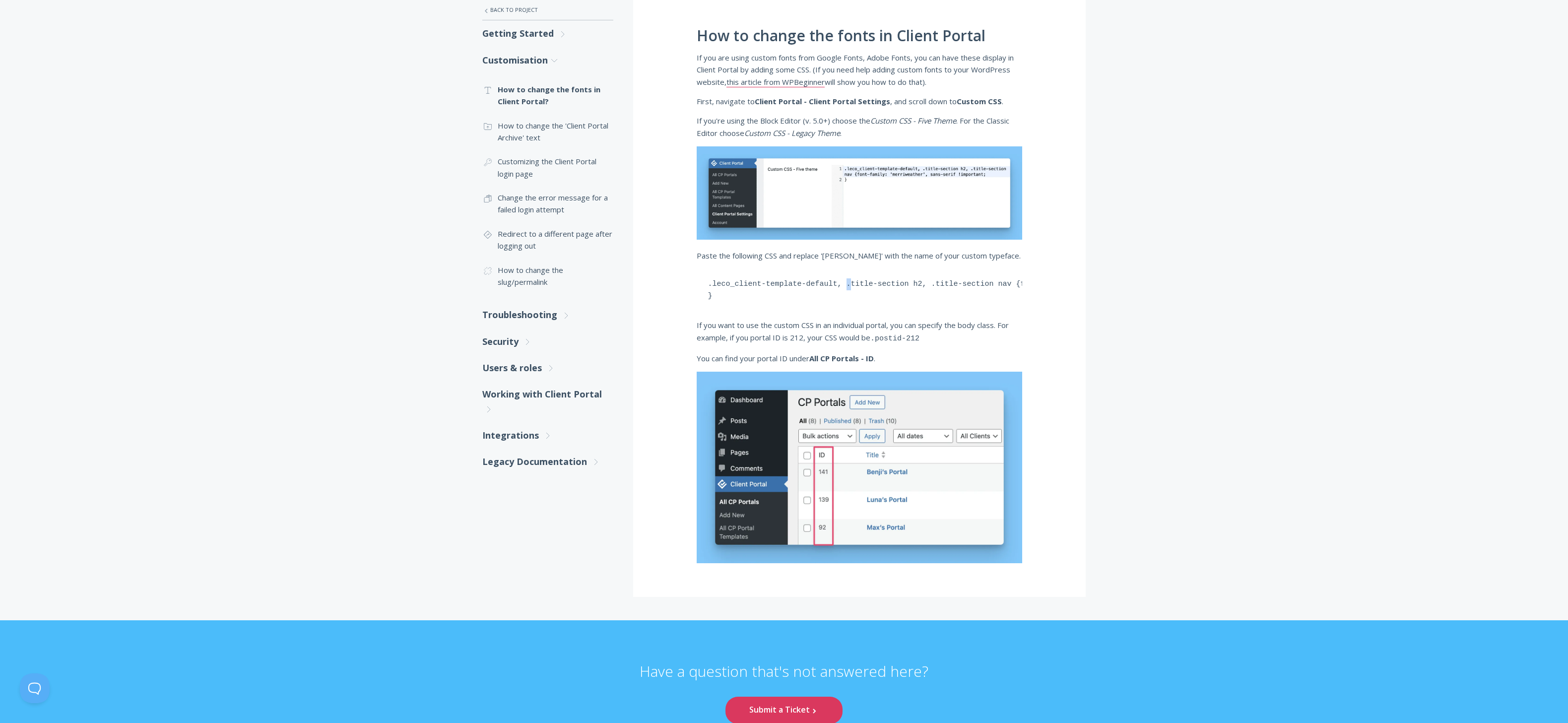
click at [845, 285] on pre ".leco_client-template-default, .title-section h2, .title-section nav {font-fami…" at bounding box center [859, 290] width 326 height 43
click at [768, 298] on pre ".leco_client-template-default, .title-section h2, .title-section nav {font-fami…" at bounding box center [859, 290] width 326 height 43
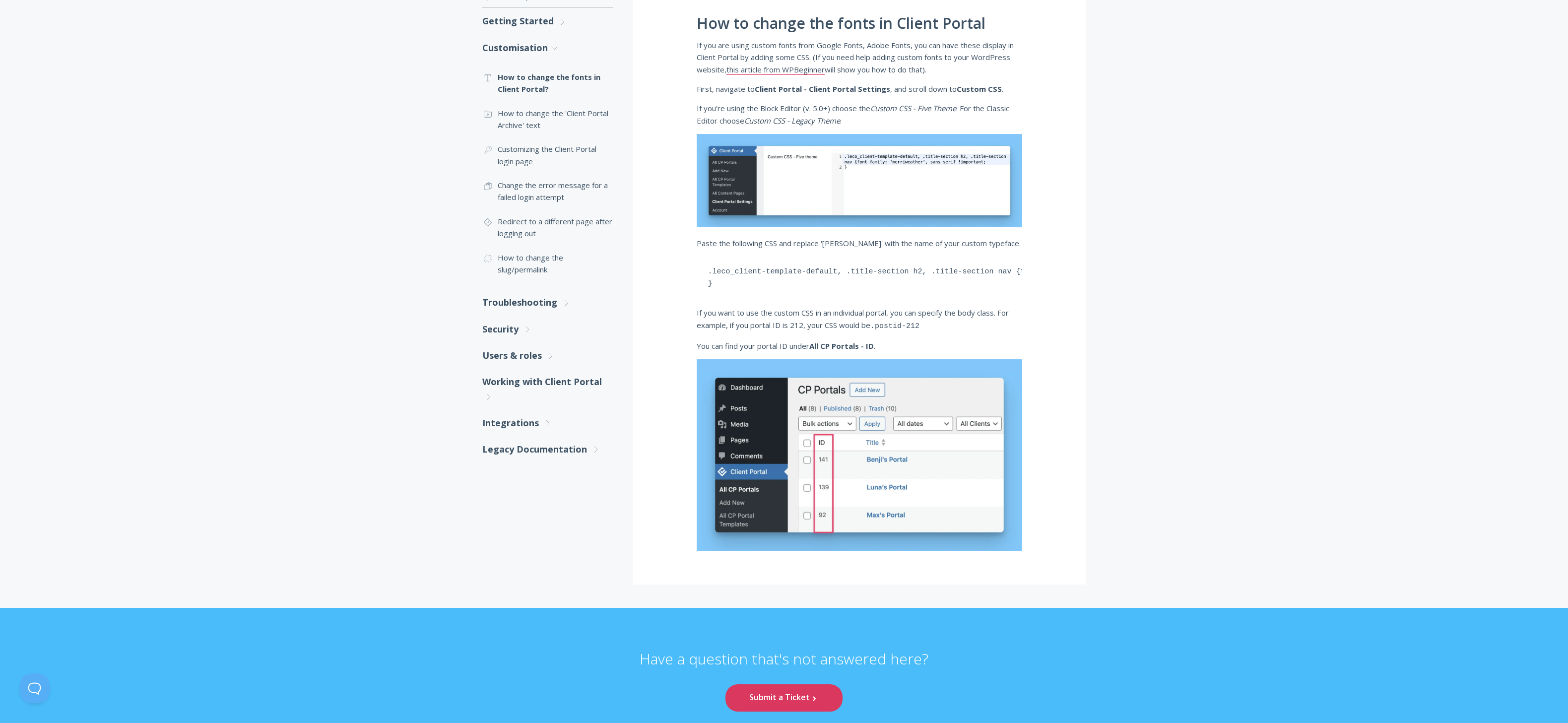
scroll to position [209, 0]
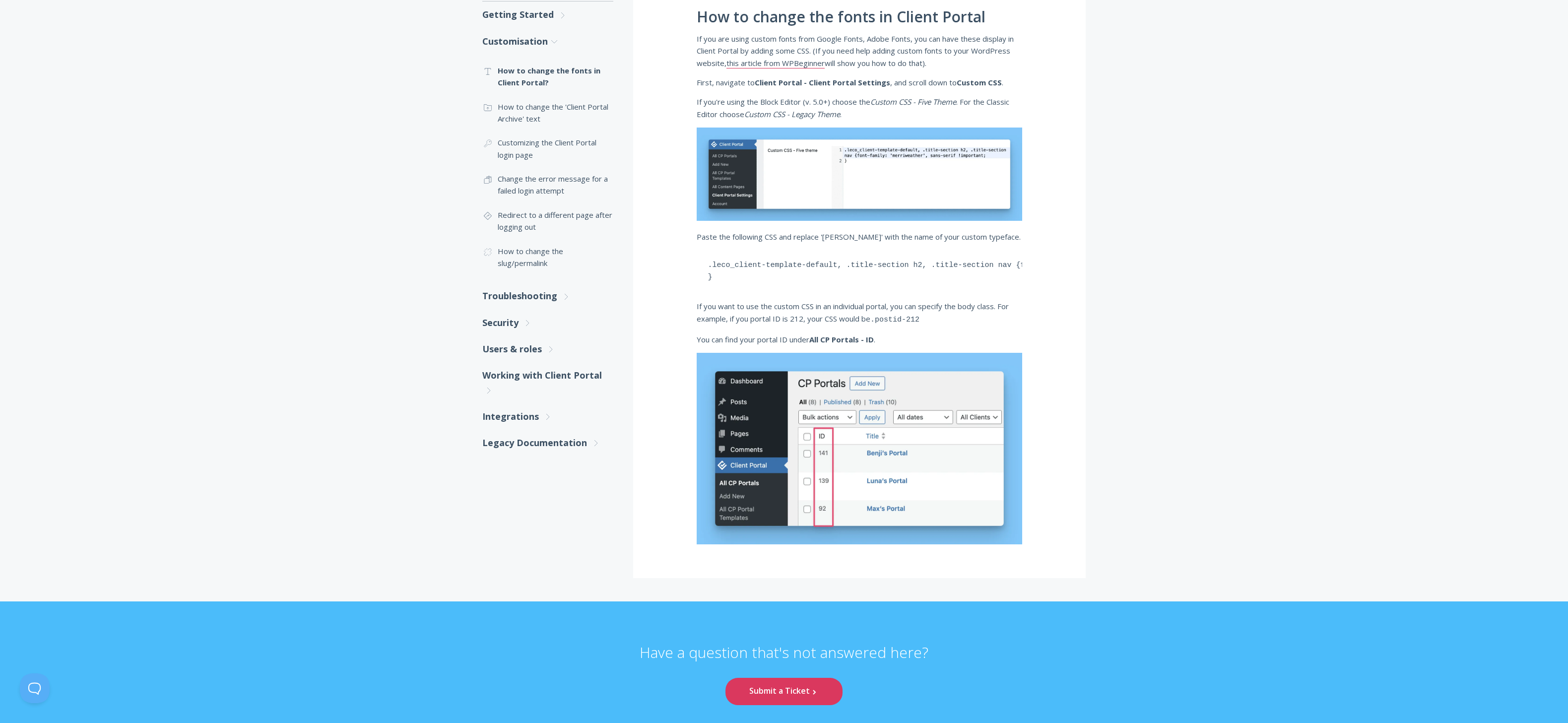
click at [765, 315] on p "If you want to use the custom CSS in an individual portal, you can specify the …" at bounding box center [859, 313] width 326 height 26
click at [767, 317] on p "If you want to use the custom CSS in an individual portal, you can specify the …" at bounding box center [859, 313] width 326 height 26
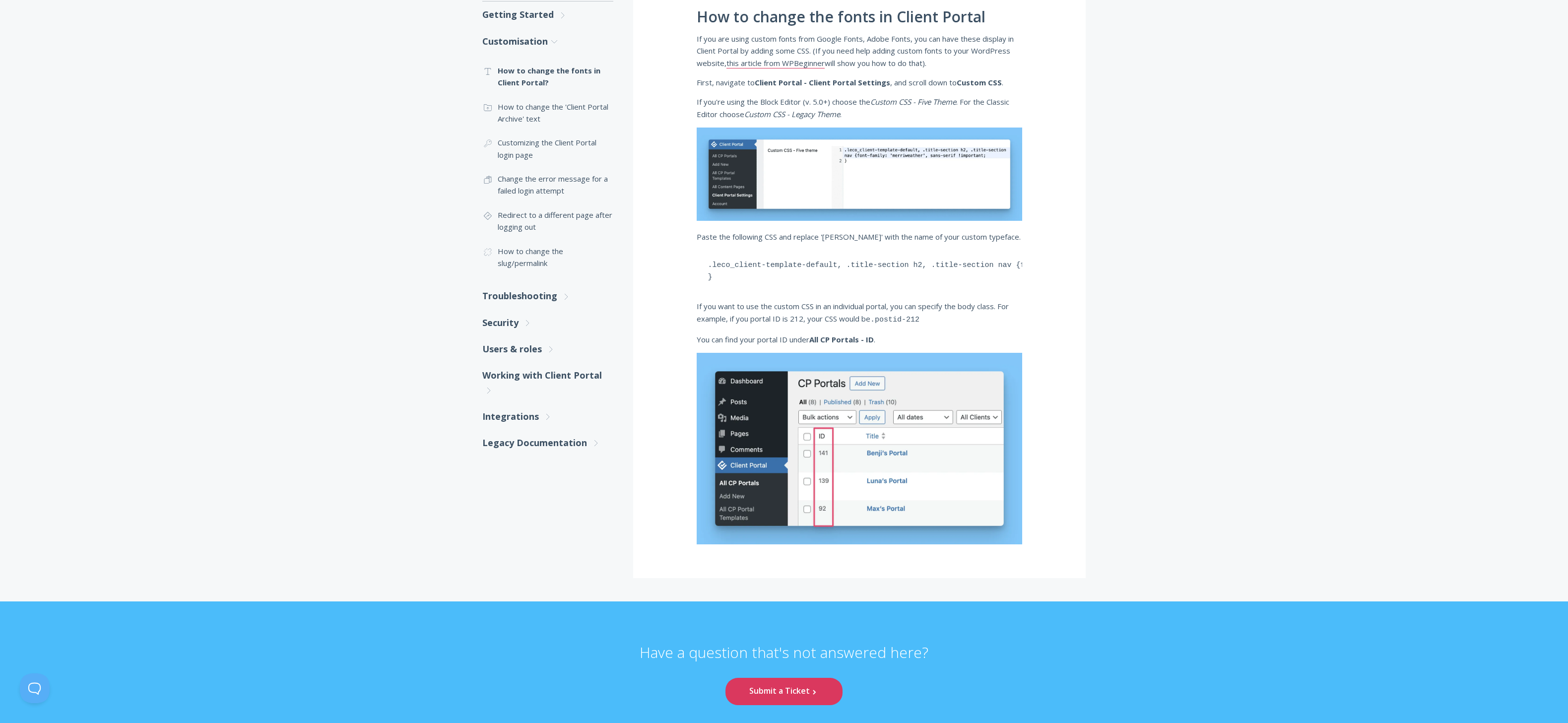
click at [804, 313] on p "If you want to use the custom CSS in an individual portal, you can specify the …" at bounding box center [859, 313] width 326 height 26
click at [871, 312] on p "If you want to use the custom CSS in an individual portal, you can specify the …" at bounding box center [859, 313] width 326 height 26
click at [879, 314] on p "If you want to use the custom CSS in an individual portal, you can specify the …" at bounding box center [859, 313] width 326 height 26
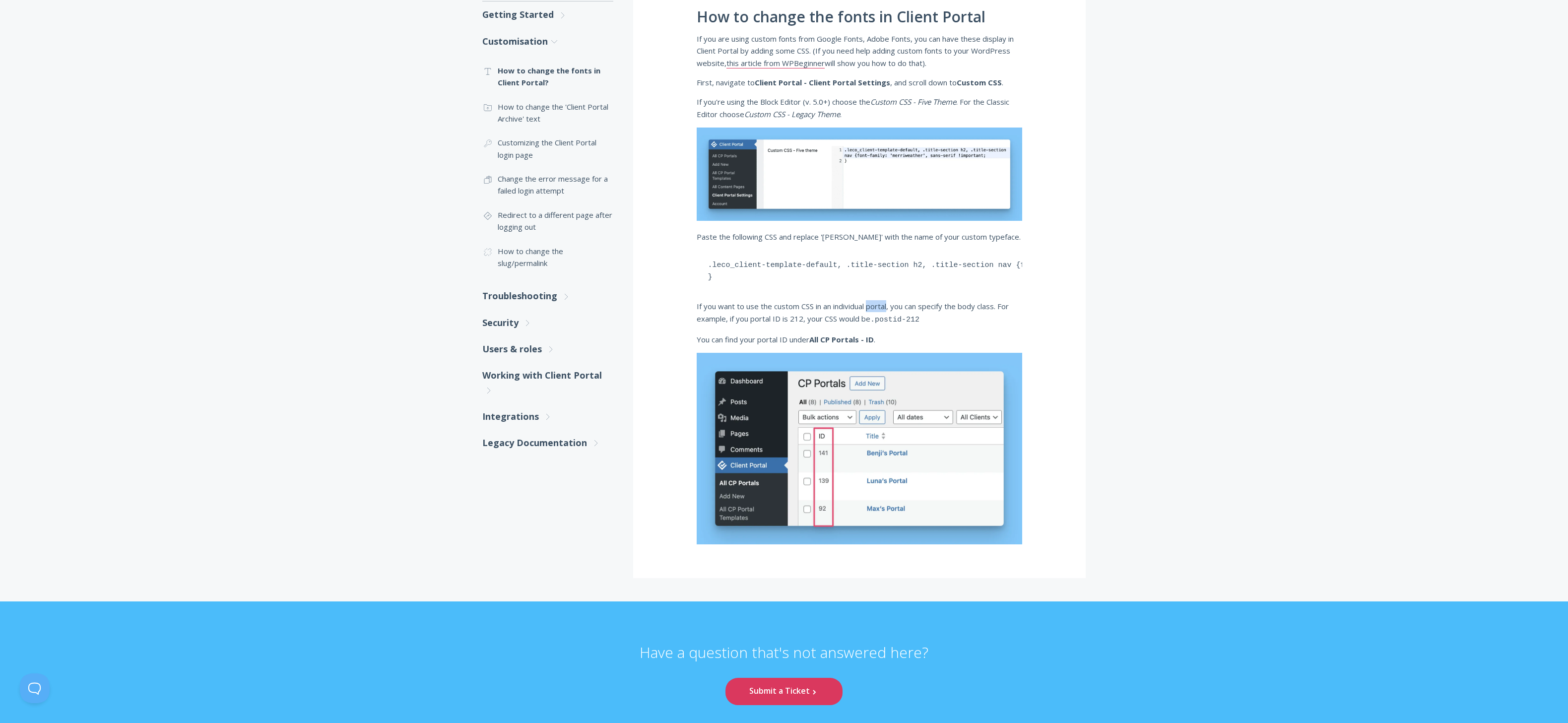
click at [879, 314] on p "If you want to use the custom CSS in an individual portal, you can specify the …" at bounding box center [859, 313] width 326 height 26
click at [812, 321] on p "If you want to use the custom CSS in an individual portal, you can specify the …" at bounding box center [859, 313] width 326 height 26
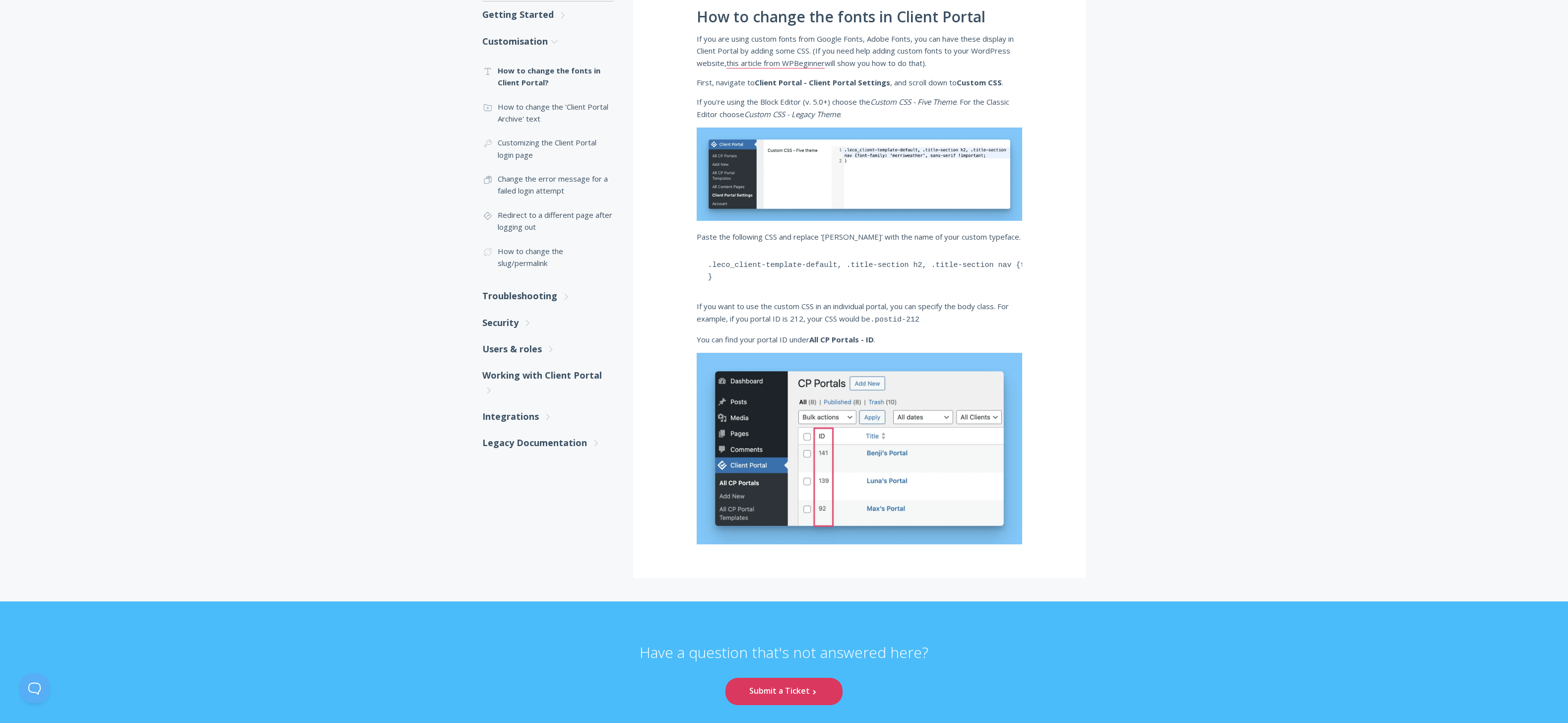
click at [752, 263] on pre ".leco_client-template-default, .title-section h2, .title-section nav {font-fami…" at bounding box center [859, 271] width 326 height 43
click at [771, 240] on p "Paste the following CSS and replace 'Merriweather' with the name of your custom…" at bounding box center [859, 237] width 326 height 12
click at [772, 240] on p "Paste the following CSS and replace 'Merriweather' with the name of your custom…" at bounding box center [859, 237] width 326 height 12
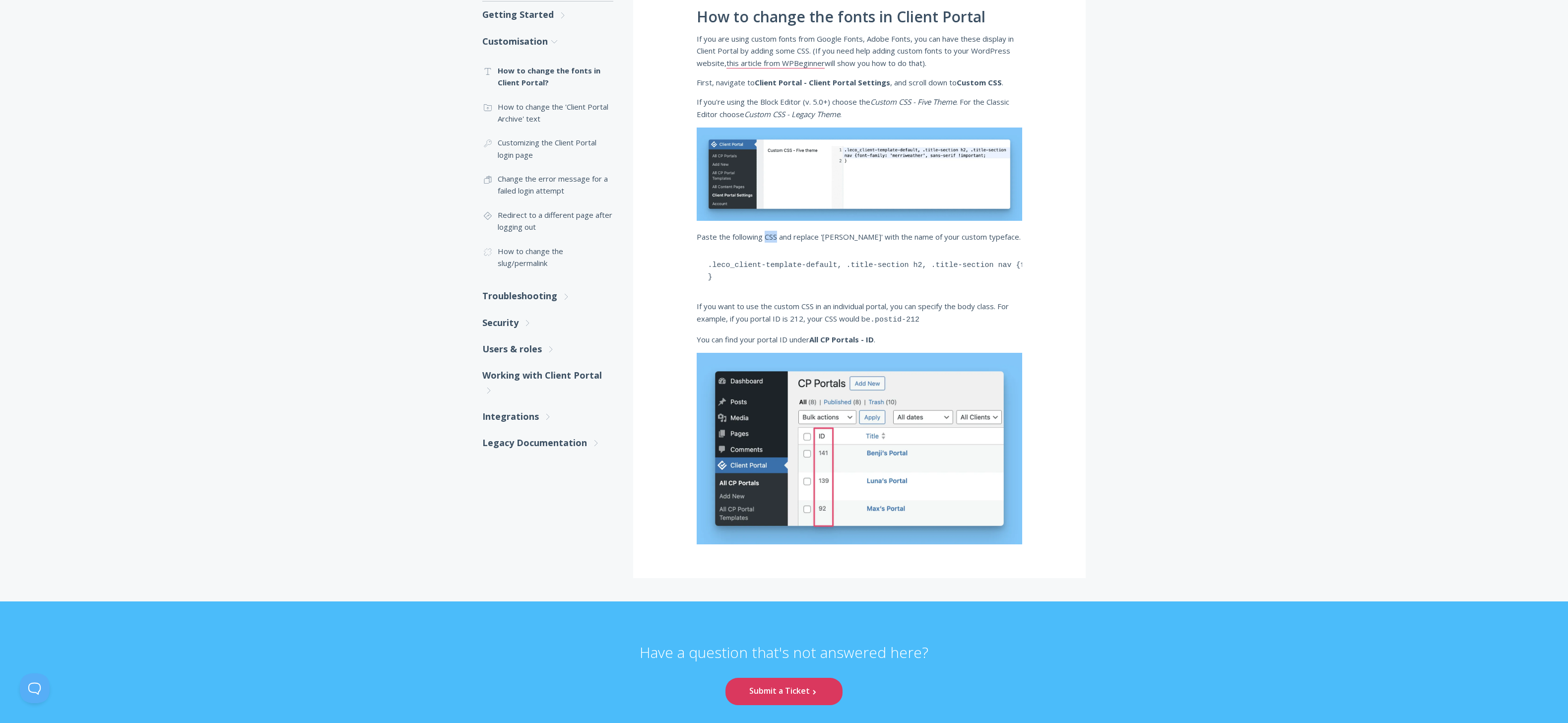
click at [772, 240] on p "Paste the following CSS and replace 'Merriweather' with the name of your custom…" at bounding box center [859, 237] width 326 height 12
click at [784, 270] on pre ".leco_client-template-default, .title-section h2, .title-section nav {font-fami…" at bounding box center [859, 271] width 326 height 43
click at [791, 265] on pre ".leco_client-template-default, .title-section h2, .title-section nav {font-fami…" at bounding box center [859, 271] width 326 height 43
drag, startPoint x: 835, startPoint y: 265, endPoint x: 687, endPoint y: 260, distance: 148.1
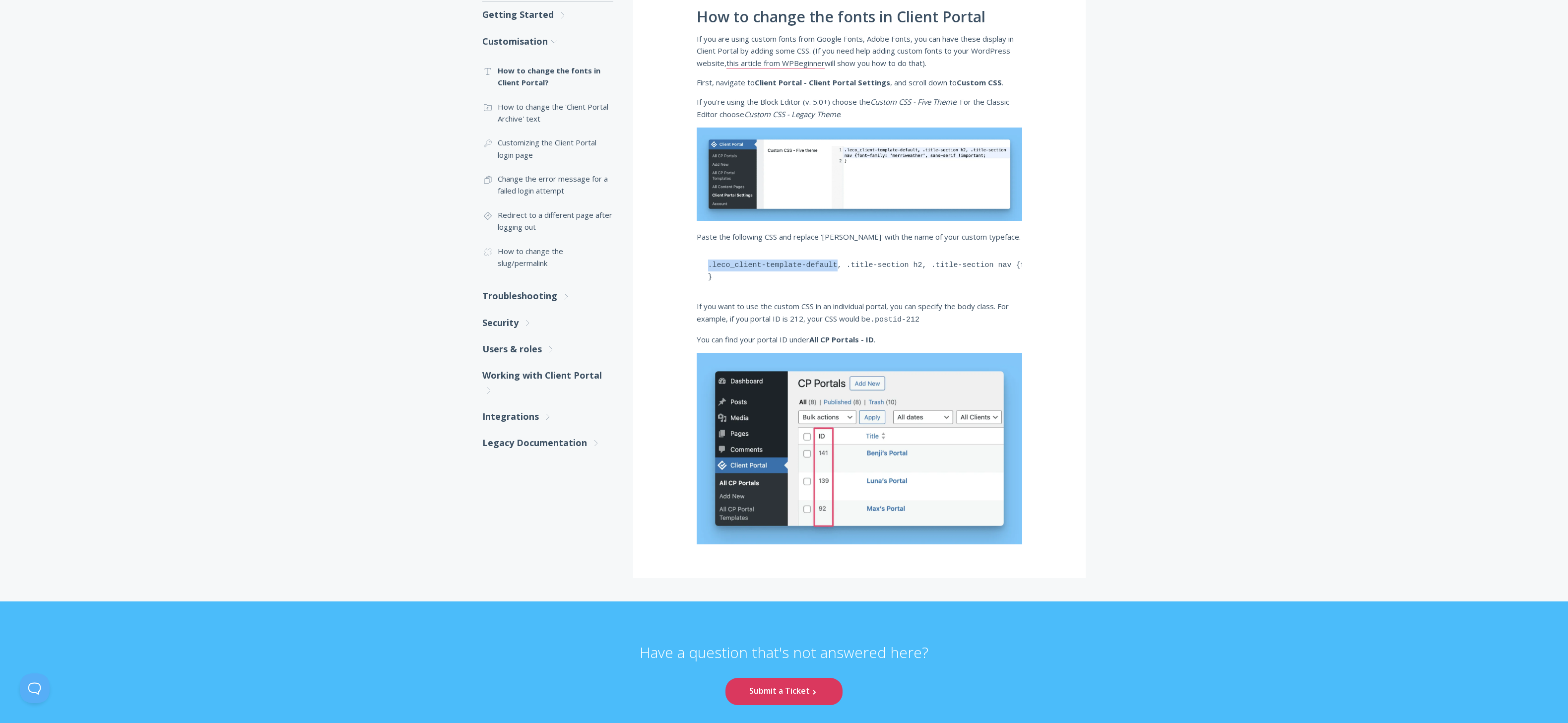
click at [687, 260] on div "How to change the fonts in Client Portal If you are using custom fonts from Goo…" at bounding box center [858, 270] width 453 height 618
copy pre ".leco_client-template-default"
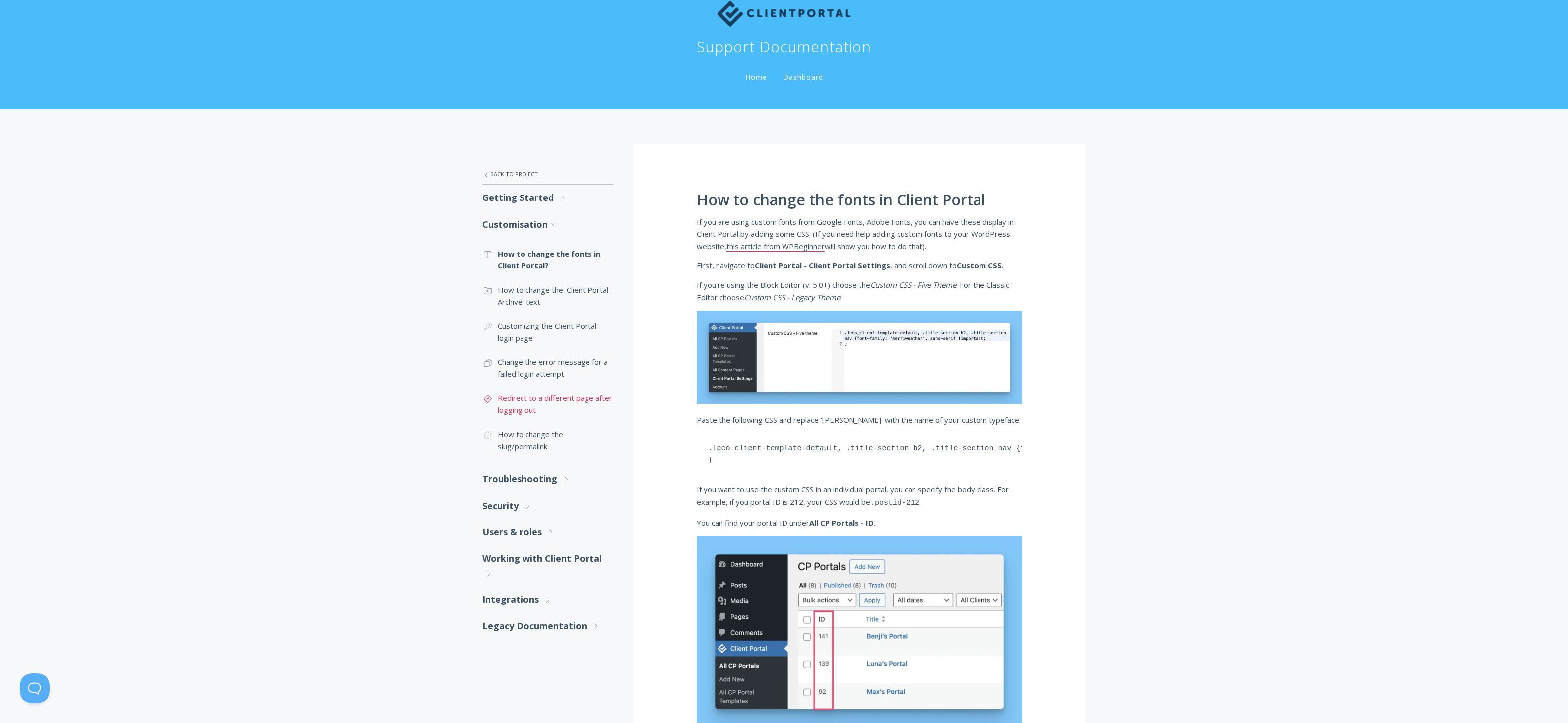
scroll to position [32, 0]
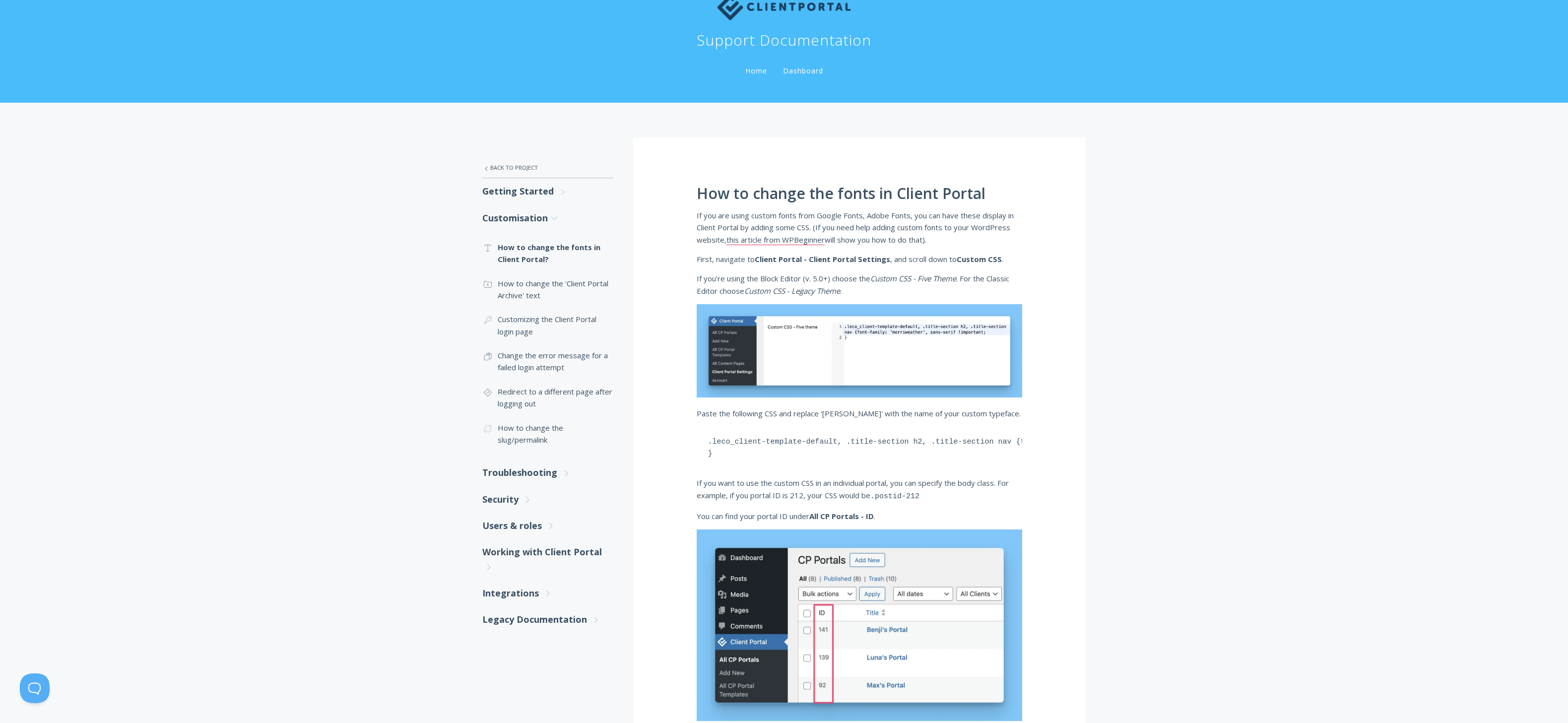
click at [858, 217] on p "If you are using custom fonts from Google Fonts, Adobe Fonts, you can have thes…" at bounding box center [859, 228] width 326 height 36
click at [857, 217] on p "If you are using custom fonts from Google Fonts, Adobe Fonts, you can have thes…" at bounding box center [859, 228] width 326 height 36
click at [795, 214] on p "If you are using custom fonts from Google Fonts, Adobe Fonts, you can have thes…" at bounding box center [859, 228] width 326 height 36
drag, startPoint x: 795, startPoint y: 214, endPoint x: 887, endPoint y: 212, distance: 92.0
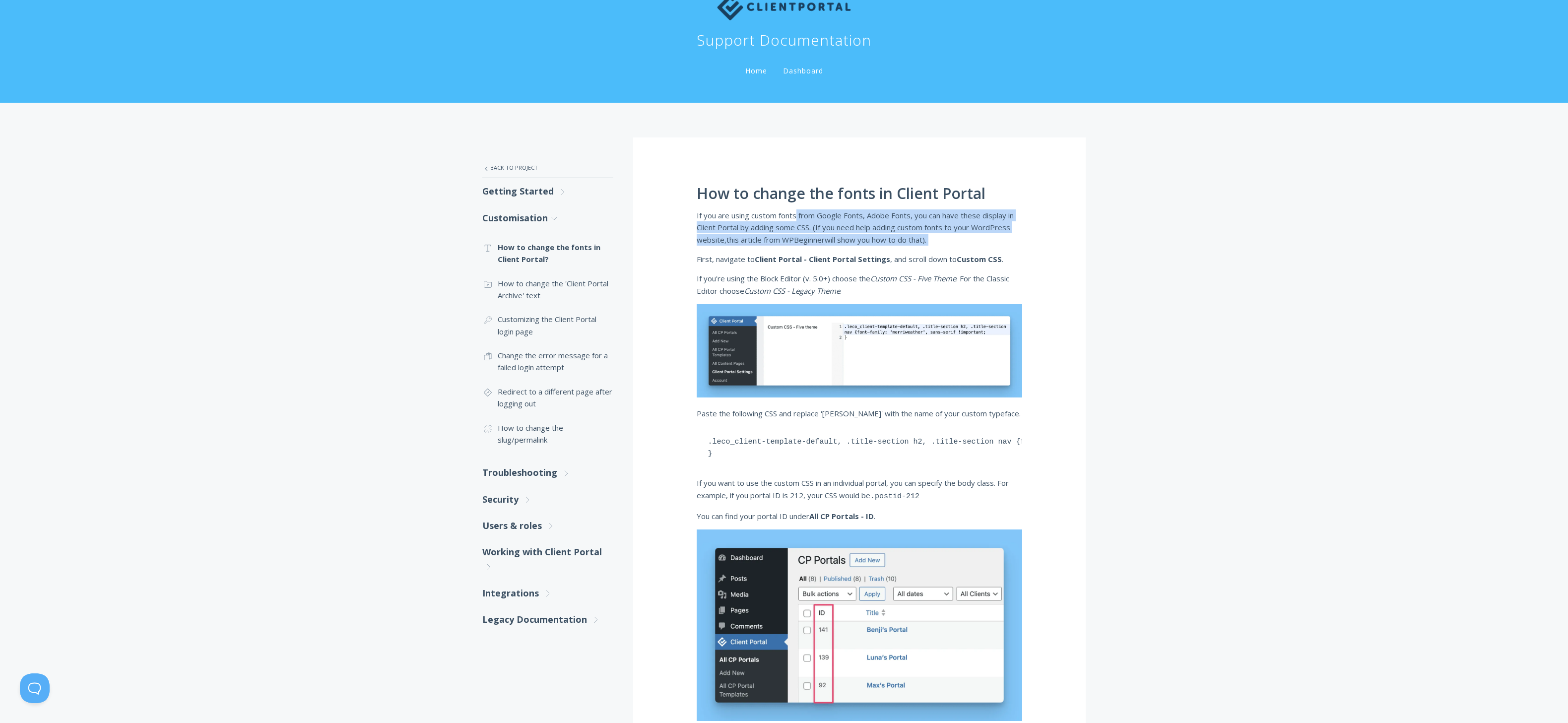
click at [887, 212] on p "If you are using custom fonts from Google Fonts, Adobe Fonts, you can have thes…" at bounding box center [859, 228] width 326 height 36
click at [885, 212] on p "If you are using custom fonts from Google Fonts, Adobe Fonts, you can have thes…" at bounding box center [859, 228] width 326 height 36
click at [918, 224] on p "If you are using custom fonts from Google Fonts, Adobe Fonts, you can have thes…" at bounding box center [859, 228] width 326 height 36
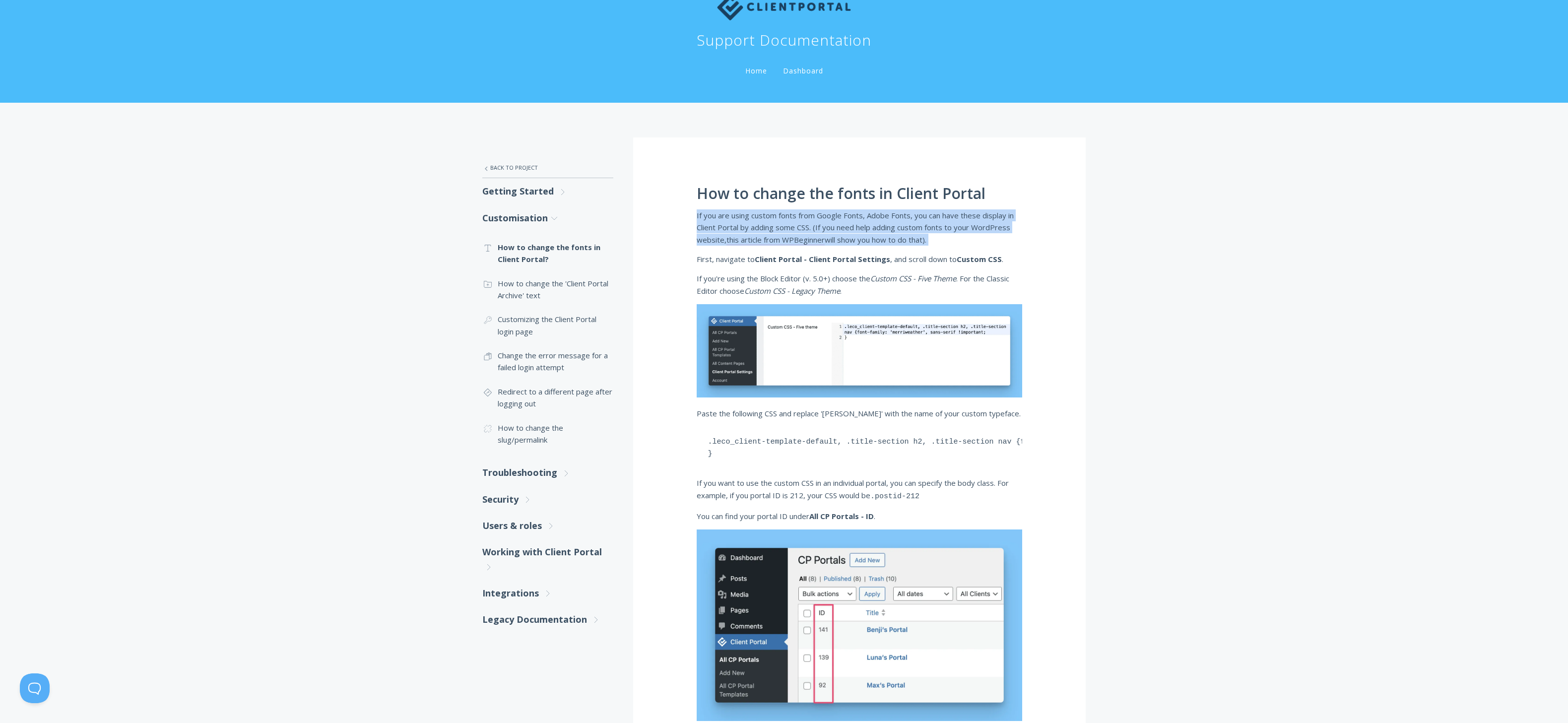
click at [894, 225] on p "If you are using custom fonts from Google Fonts, Adobe Fonts, you can have thes…" at bounding box center [859, 228] width 326 height 36
drag, startPoint x: 816, startPoint y: 227, endPoint x: 859, endPoint y: 238, distance: 44.4
click at [855, 238] on p "If you are using custom fonts from Google Fonts, Adobe Fonts, you can have thes…" at bounding box center [859, 228] width 326 height 36
click at [905, 240] on p "If you are using custom fonts from Google Fonts, Adobe Fonts, you can have thes…" at bounding box center [859, 228] width 326 height 36
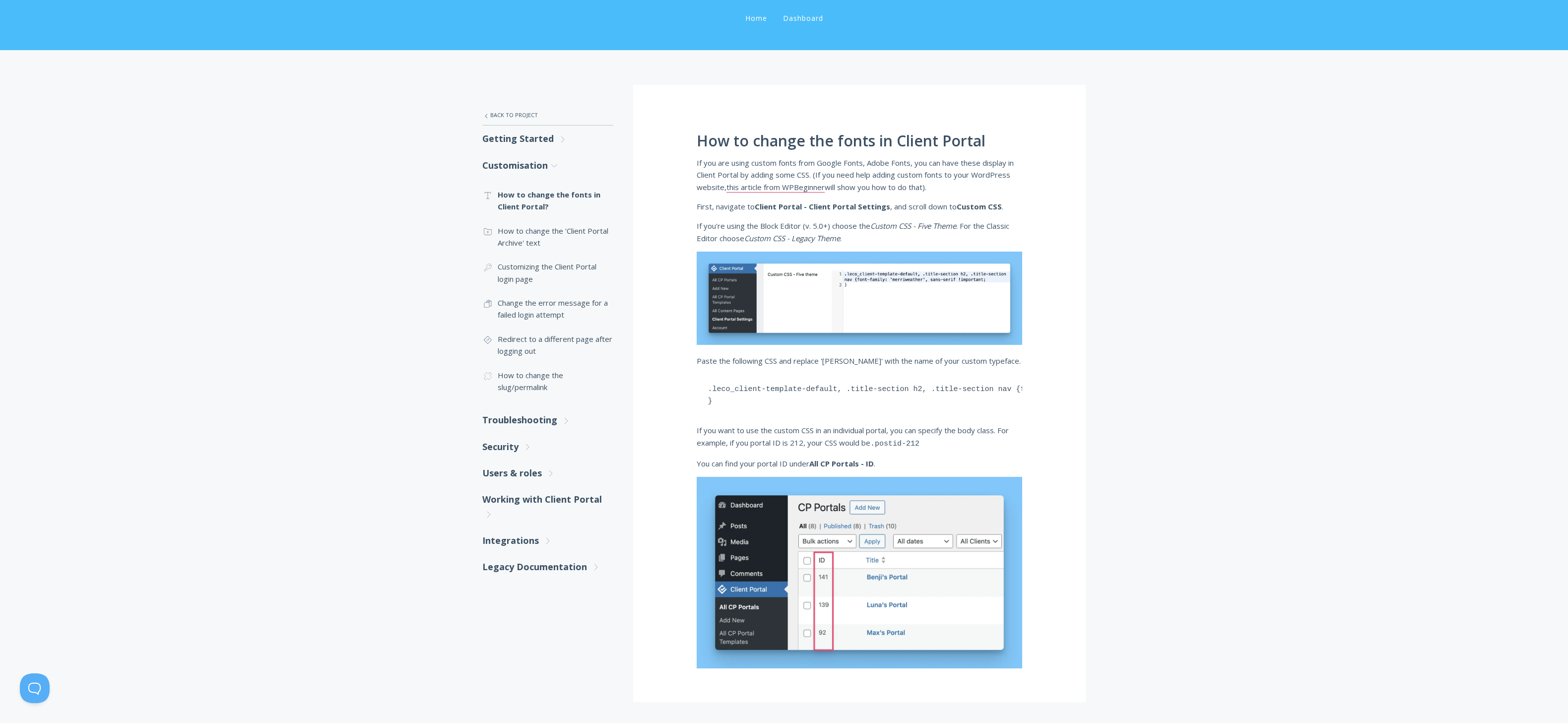
scroll to position [116, 0]
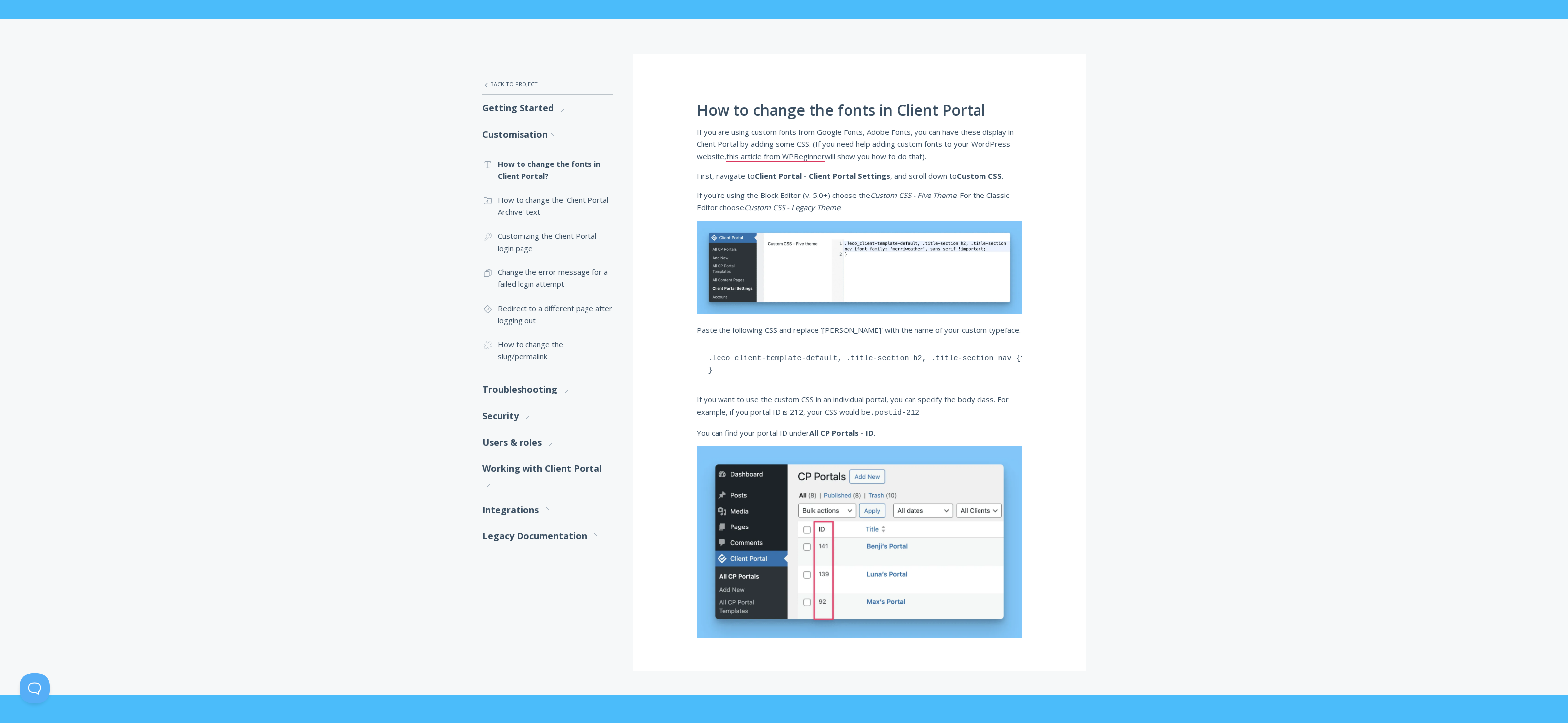
click at [745, 374] on pre ".leco_client-template-default, .title-section h2, .title-section nav {font-fami…" at bounding box center [859, 365] width 326 height 43
click at [523, 109] on link "Getting Started .st0{fill:none;stroke:#000000;stroke-width:2;stroke-miterlimit:…" at bounding box center [548, 108] width 131 height 26
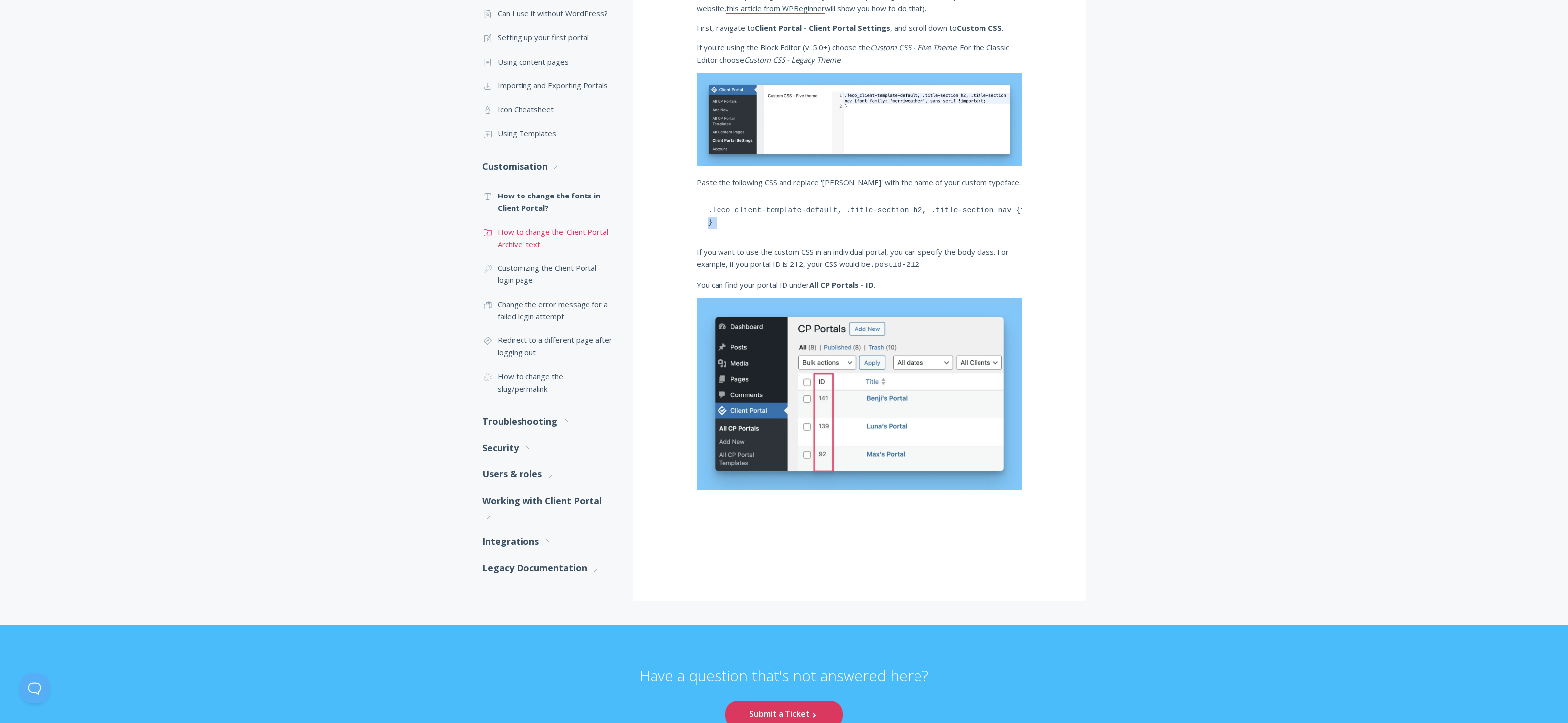
scroll to position [51, 0]
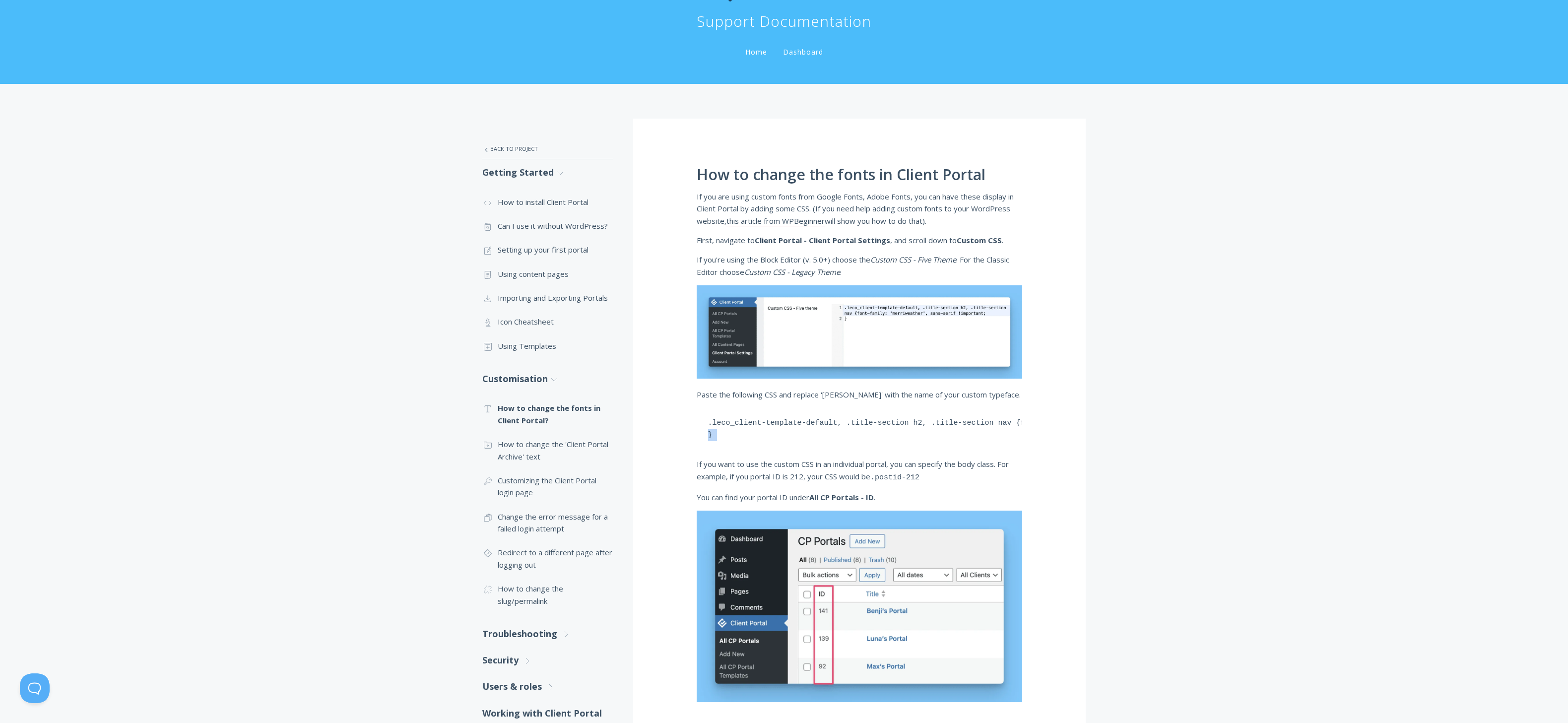
click at [748, 52] on link "Home" at bounding box center [757, 51] width 26 height 9
click at [799, 44] on li "Dashboard" at bounding box center [802, 49] width 56 height 20
click at [803, 54] on link "Dashboard" at bounding box center [802, 51] width 44 height 9
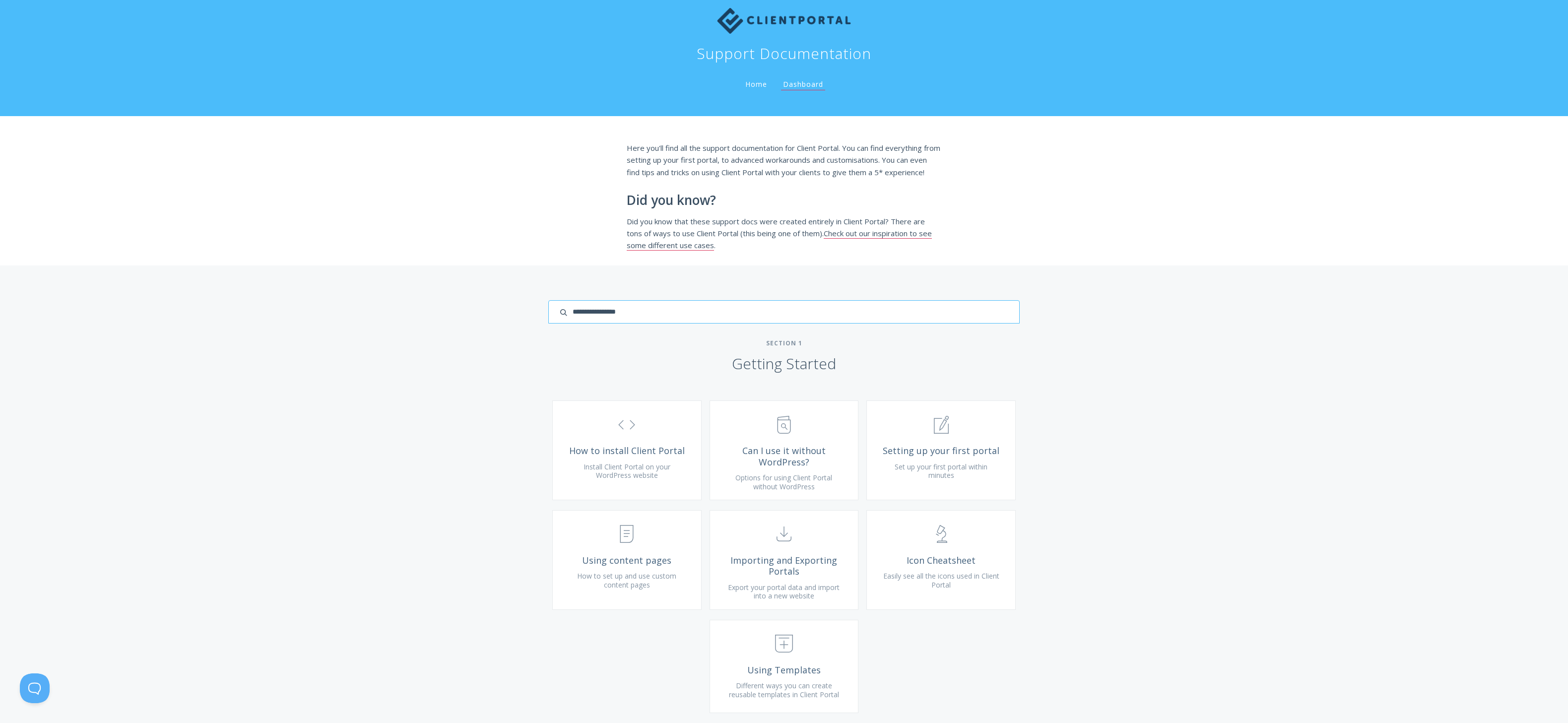
click at [948, 320] on input "search input" at bounding box center [784, 311] width 472 height 23
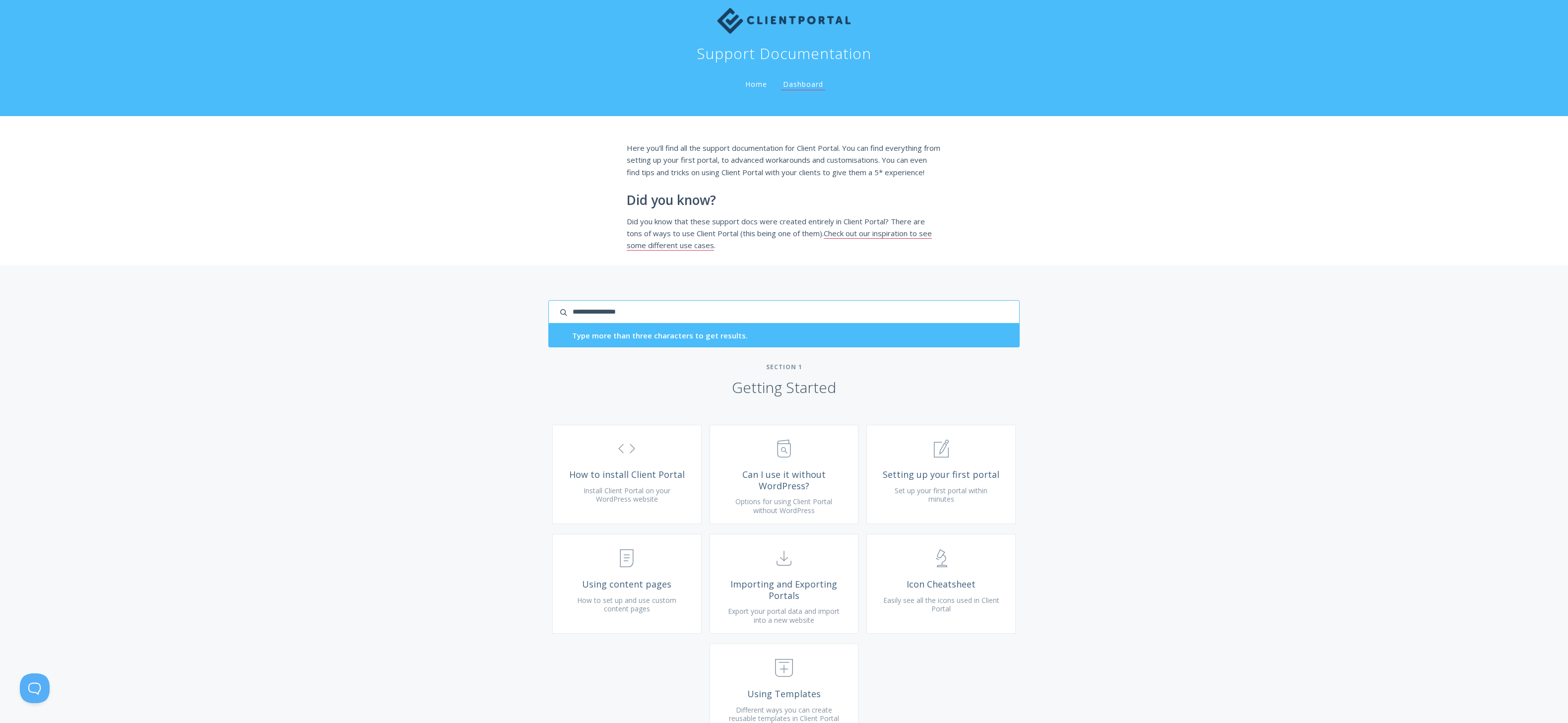
click at [916, 324] on input "search input" at bounding box center [784, 311] width 472 height 23
type input "**********"
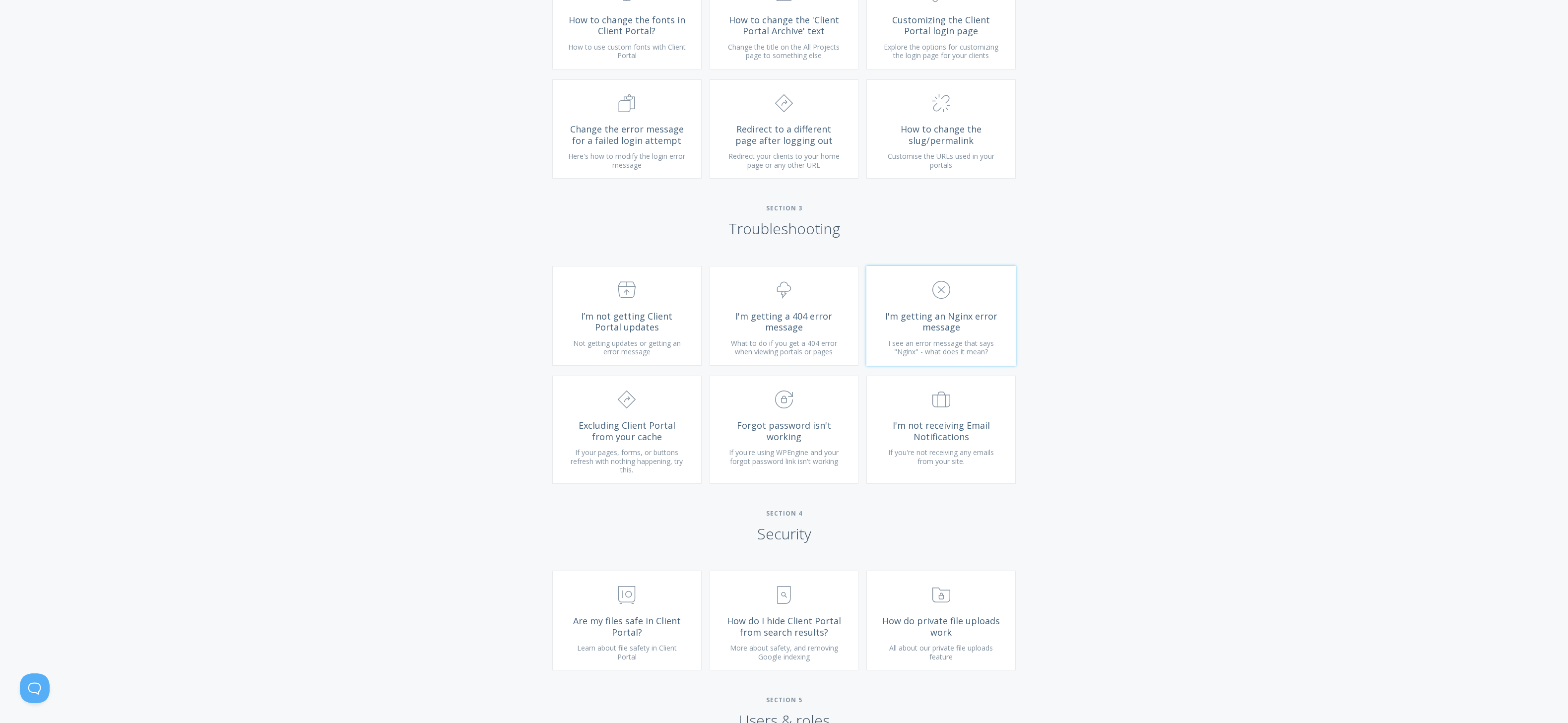
scroll to position [847, 0]
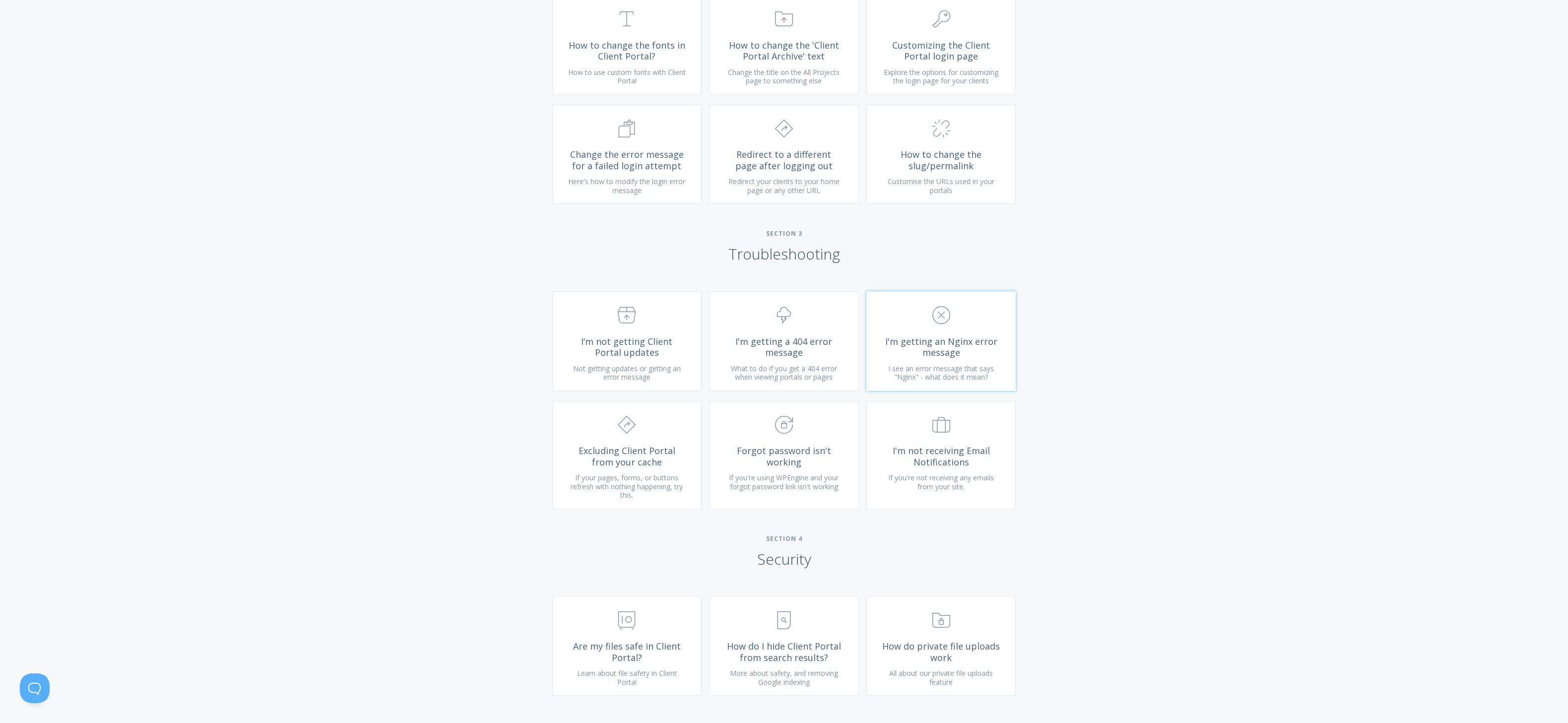
click at [975, 336] on span "I'm getting an Nginx error message" at bounding box center [940, 347] width 119 height 22
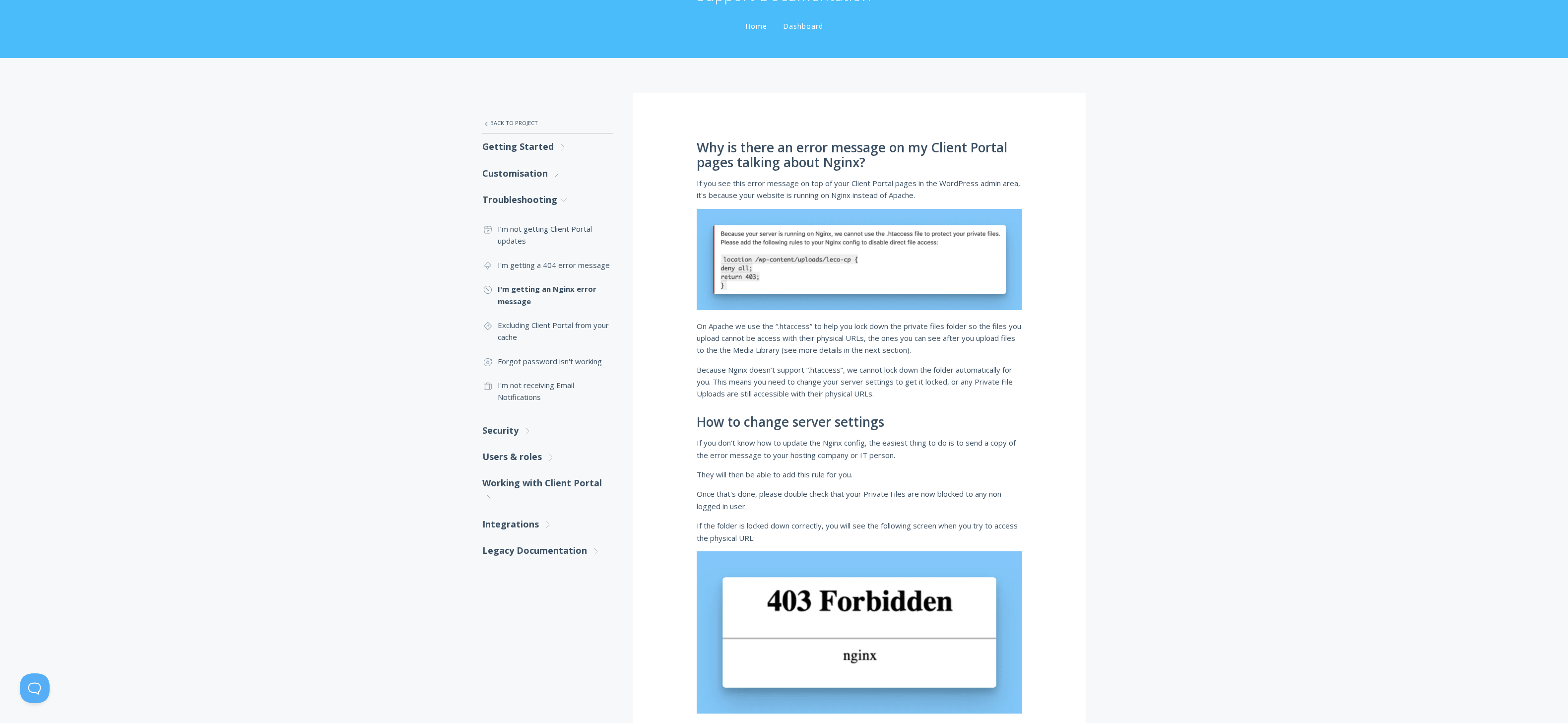
scroll to position [128, 0]
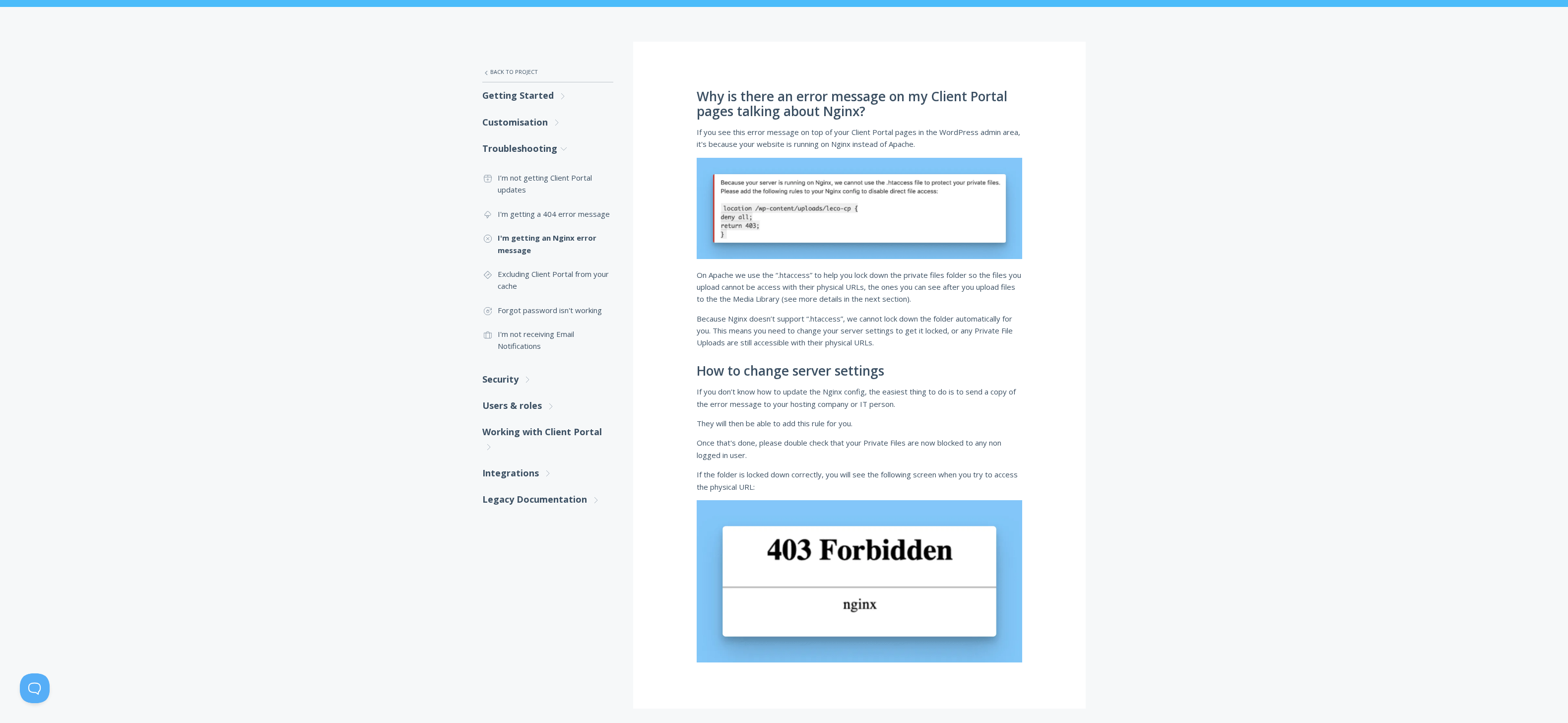
click at [796, 403] on span "If you don’t know how to update the Nginx config, the easiest thing to do is to…" at bounding box center [855, 398] width 319 height 22
click at [744, 302] on span "On Apache we use the “.htaccess” to help you lock down the private files folder…" at bounding box center [858, 287] width 325 height 34
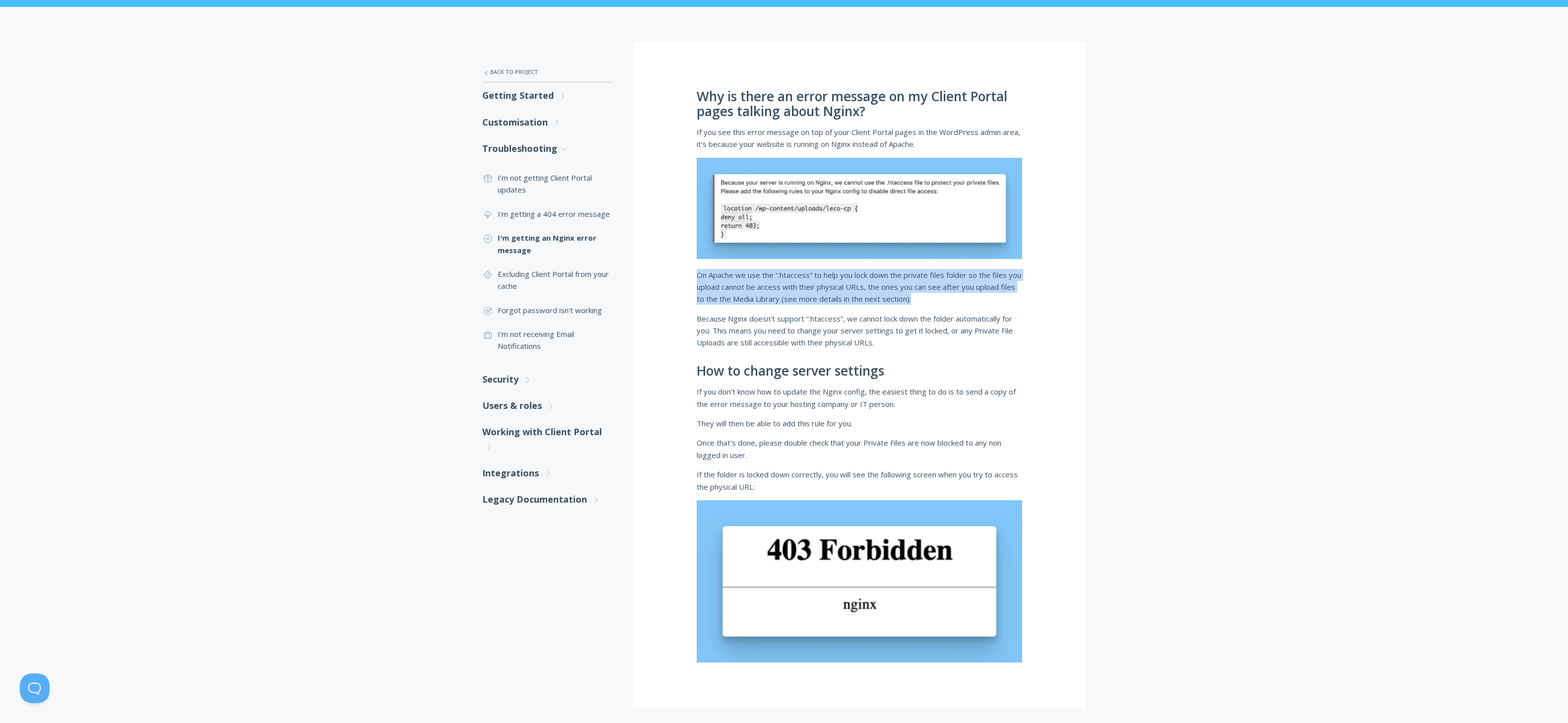
drag, startPoint x: 744, startPoint y: 302, endPoint x: 749, endPoint y: 290, distance: 13.0
click at [744, 302] on span "On Apache we use the “.htaccess” to help you lock down the private files folder…" at bounding box center [858, 287] width 325 height 34
click at [773, 278] on span "On Apache we use the “.htaccess” to help you lock down the private files folder…" at bounding box center [858, 287] width 325 height 34
click at [720, 278] on span "On Apache we use the “.htaccess” to help you lock down the private files folder…" at bounding box center [858, 287] width 325 height 34
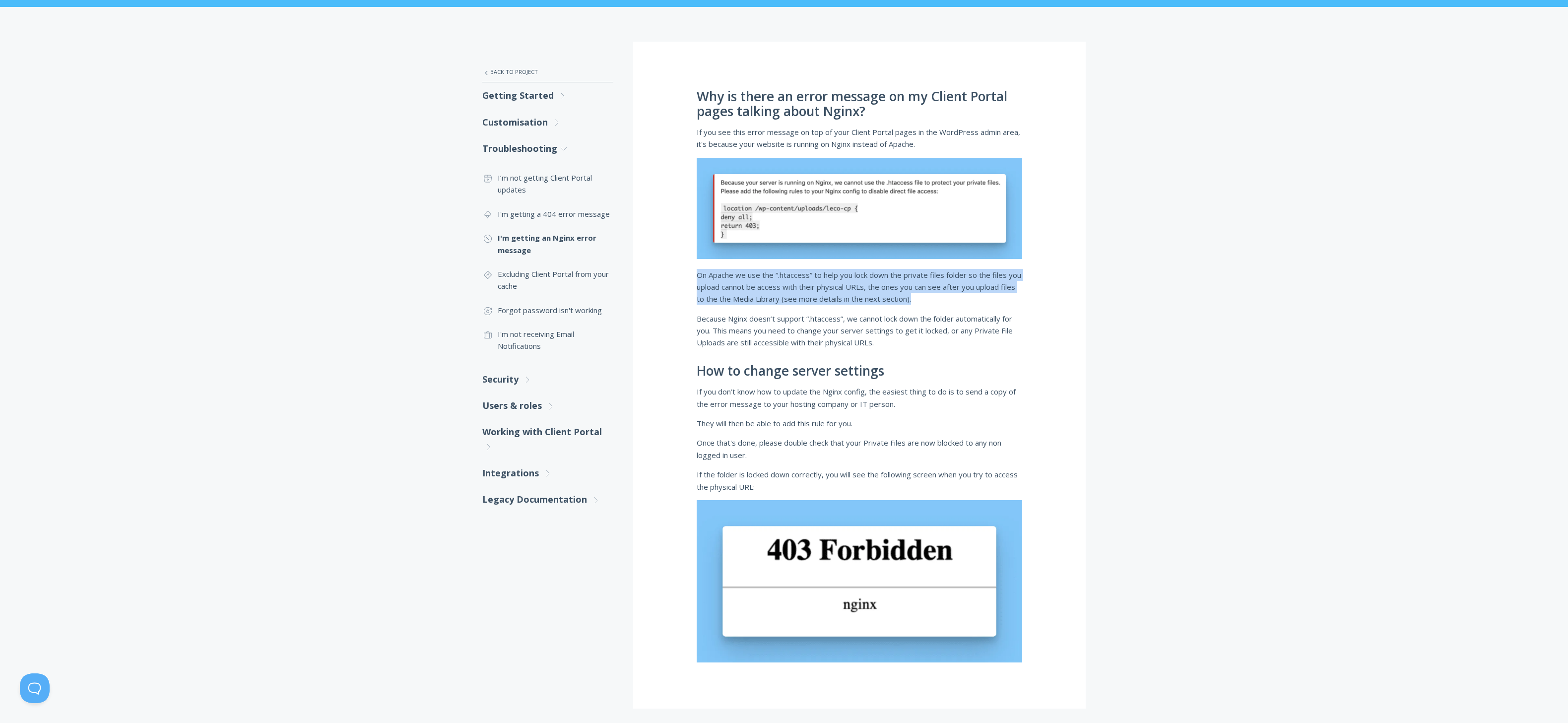
drag, startPoint x: 720, startPoint y: 278, endPoint x: 726, endPoint y: 278, distance: 6.0
click at [720, 278] on span "On Apache we use the “.htaccess” to help you lock down the private files folder…" at bounding box center [858, 287] width 325 height 34
click at [790, 278] on span "On Apache we use the “.htaccess” to help you lock down the private files folder…" at bounding box center [858, 287] width 325 height 34
click at [870, 281] on p "On Apache we use the “.htaccess” to help you lock down the private files folder…" at bounding box center [859, 287] width 326 height 36
click at [784, 319] on span "Because Nginx doesn’t support “.htaccess”, we cannot lock down the folder autom…" at bounding box center [854, 331] width 316 height 34
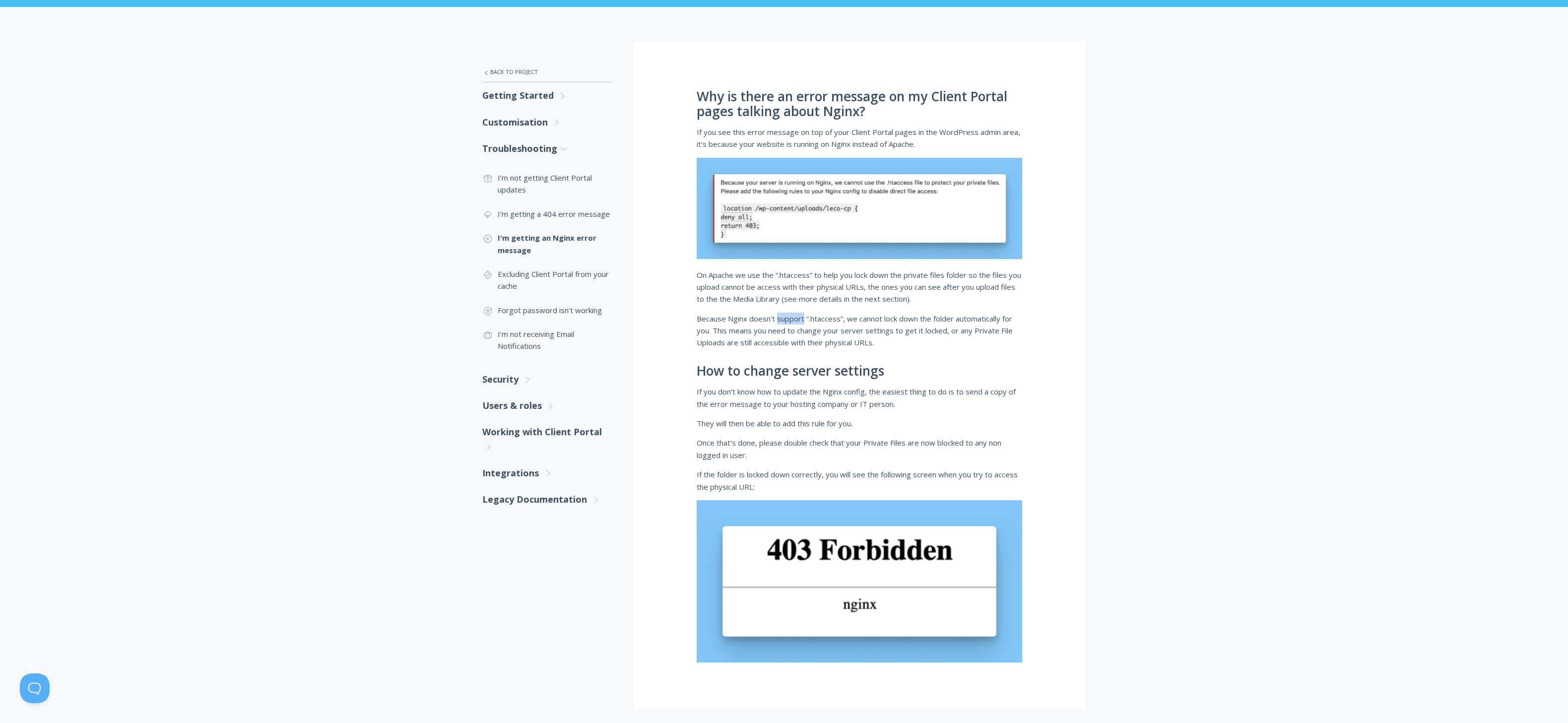
click at [784, 319] on span "Because Nginx doesn’t support “.htaccess”, we cannot lock down the folder autom…" at bounding box center [854, 331] width 316 height 34
click at [882, 319] on span "Because Nginx doesn’t support “.htaccess”, we cannot lock down the folder autom…" at bounding box center [854, 331] width 316 height 34
click at [884, 318] on span "Because Nginx doesn’t support “.htaccess”, we cannot lock down the folder autom…" at bounding box center [854, 331] width 316 height 34
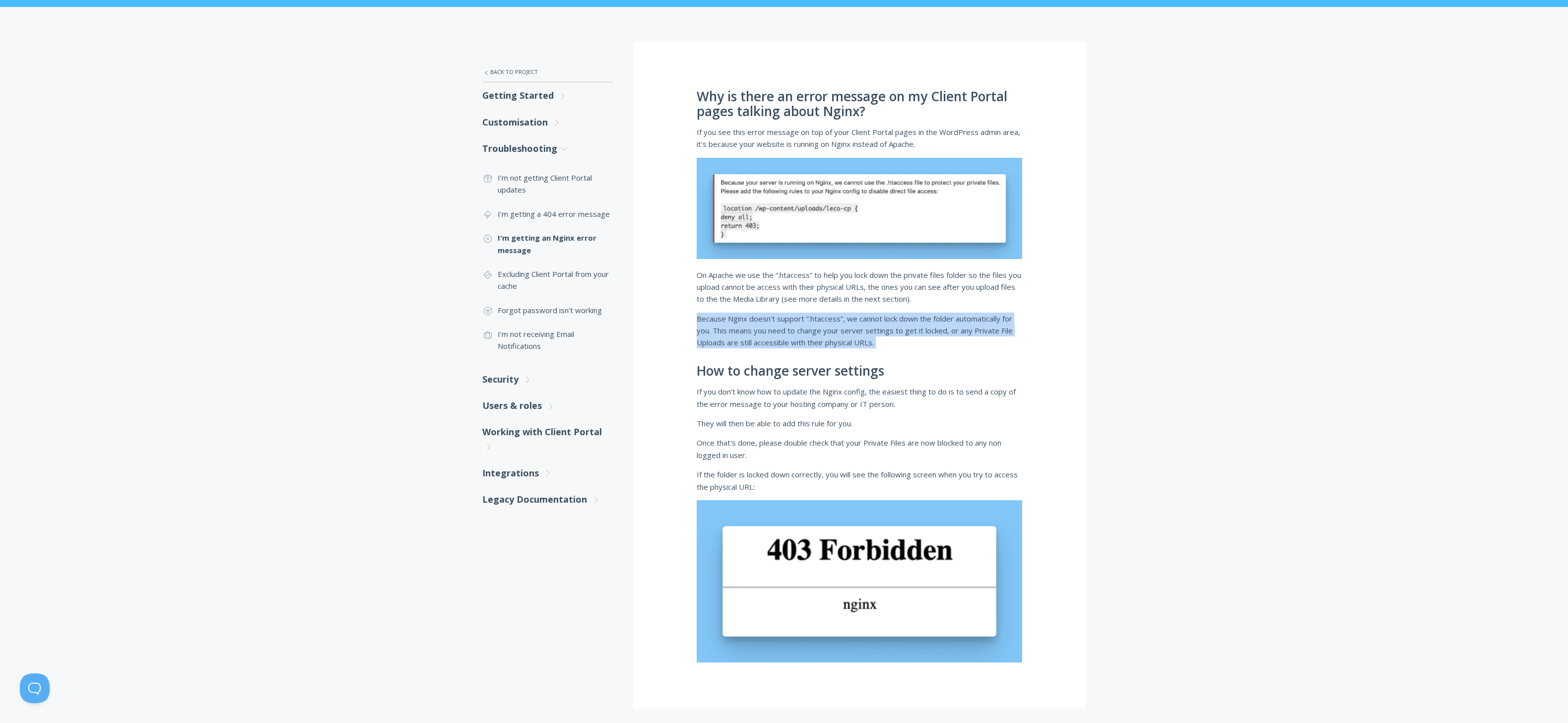
click at [884, 318] on span "Because Nginx doesn’t support “.htaccess”, we cannot lock down the folder autom…" at bounding box center [854, 331] width 316 height 34
click at [952, 320] on span "Because Nginx doesn’t support “.htaccess”, we cannot lock down the folder autom…" at bounding box center [854, 331] width 316 height 34
click at [972, 318] on span "Because Nginx doesn’t support “.htaccess”, we cannot lock down the folder autom…" at bounding box center [854, 331] width 316 height 34
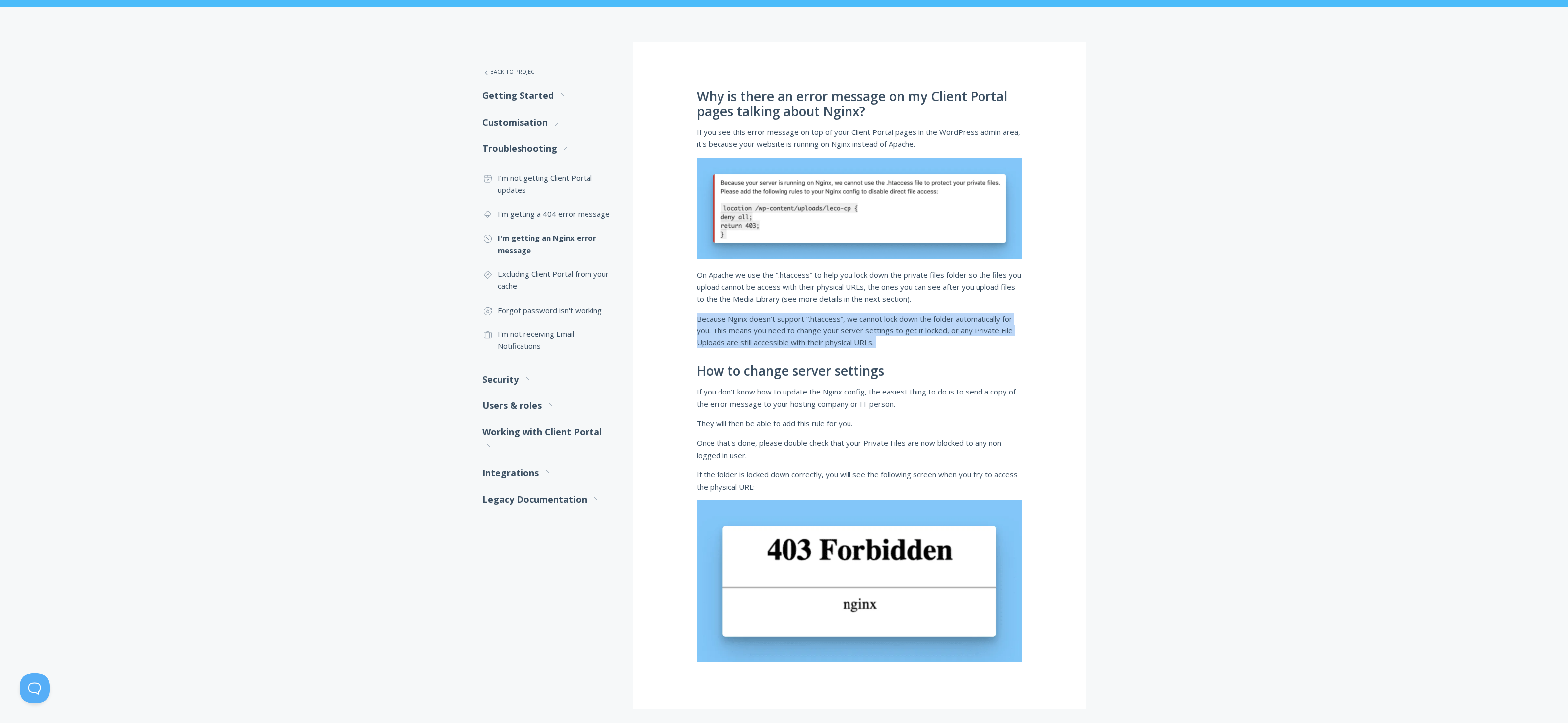
click at [815, 338] on span "Because Nginx doesn’t support “.htaccess”, we cannot lock down the folder autom…" at bounding box center [854, 331] width 316 height 34
drag, startPoint x: 786, startPoint y: 331, endPoint x: 891, endPoint y: 330, distance: 105.0
click at [889, 330] on span "Because Nginx doesn’t support “.htaccess”, we cannot lock down the folder autom…" at bounding box center [854, 331] width 316 height 34
click at [898, 335] on span "Because Nginx doesn’t support “.htaccess”, we cannot lock down the folder autom…" at bounding box center [854, 331] width 316 height 34
click at [897, 338] on p "Because Nginx doesn’t support “.htaccess”, we cannot lock down the folder autom…" at bounding box center [859, 331] width 326 height 36
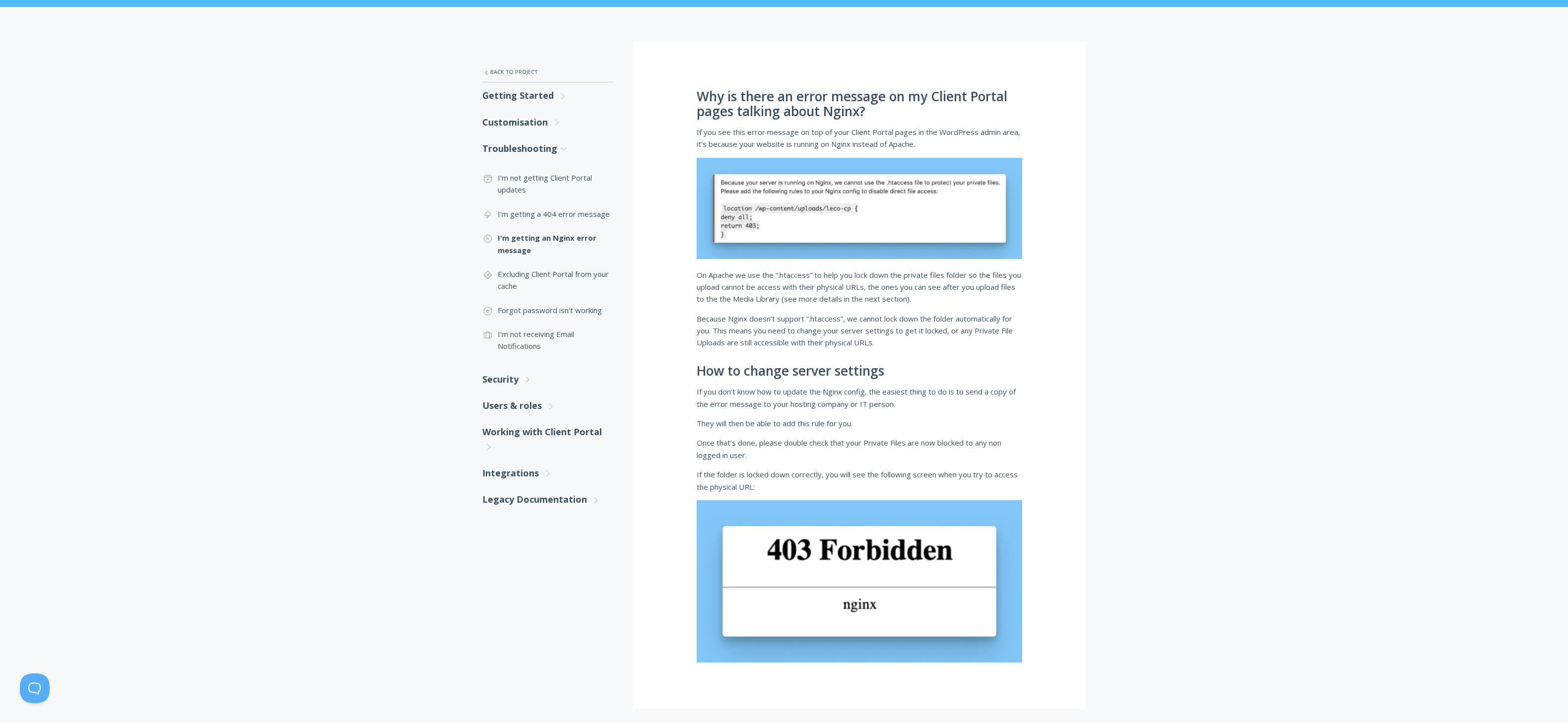
click at [897, 338] on p "Because Nginx doesn’t support “.htaccess”, we cannot lock down the folder autom…" at bounding box center [859, 331] width 326 height 36
drag, startPoint x: 897, startPoint y: 338, endPoint x: 888, endPoint y: 338, distance: 9.0
click at [897, 338] on p "Because Nginx doesn’t support “.htaccess”, we cannot lock down the folder autom…" at bounding box center [859, 331] width 326 height 36
click at [868, 346] on span "Because Nginx doesn’t support “.htaccess”, we cannot lock down the folder autom…" at bounding box center [854, 331] width 316 height 34
click at [890, 345] on p "Because Nginx doesn’t support “.htaccess”, we cannot lock down the folder autom…" at bounding box center [859, 331] width 326 height 36
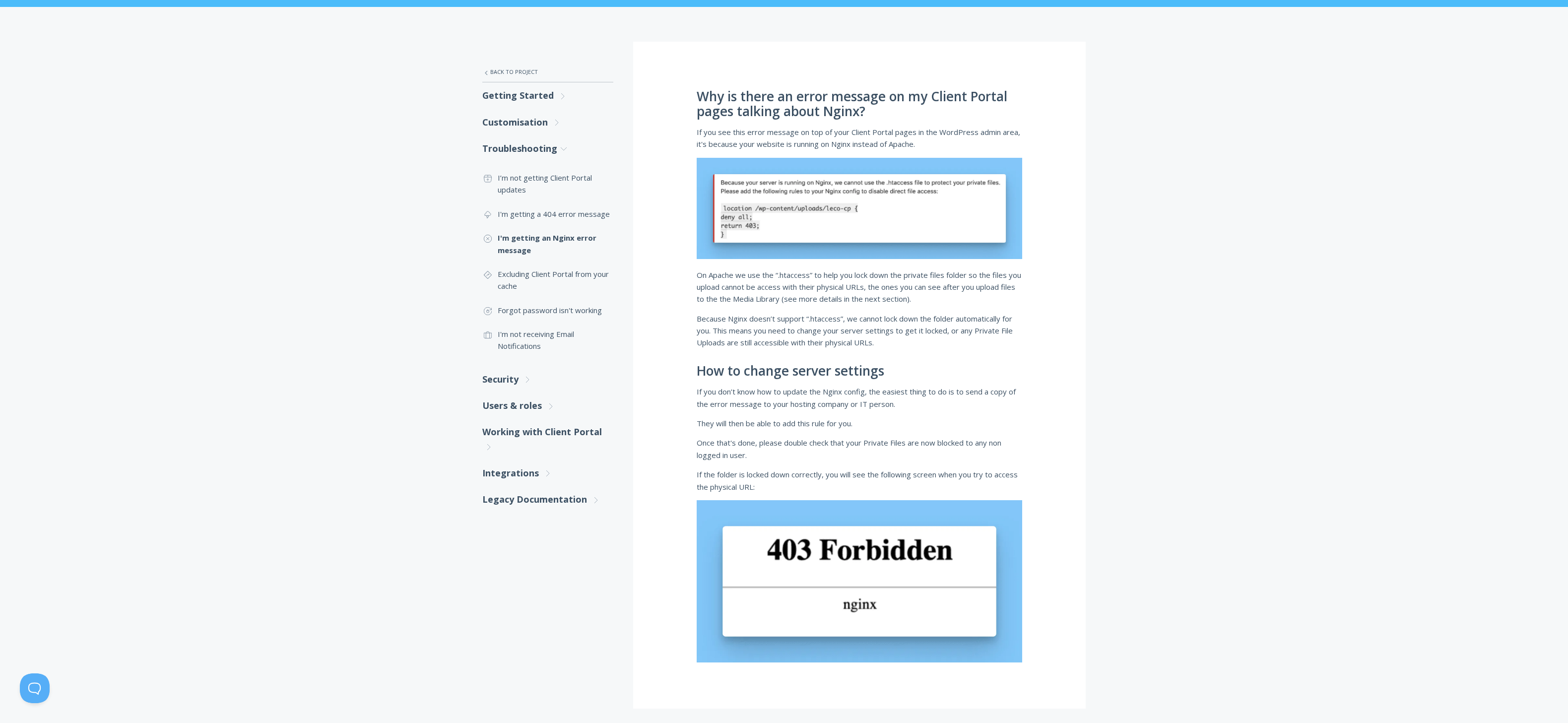
click at [890, 345] on p "Because Nginx doesn’t support “.htaccess”, we cannot lock down the folder autom…" at bounding box center [859, 331] width 326 height 36
click at [889, 345] on p "Because Nginx doesn’t support “.htaccess”, we cannot lock down the folder autom…" at bounding box center [859, 331] width 326 height 36
drag, startPoint x: 871, startPoint y: 343, endPoint x: 677, endPoint y: 316, distance: 195.9
click at [677, 316] on div "Why is there an error message on my Client Portal pages talking about Nginx? If…" at bounding box center [858, 375] width 453 height 667
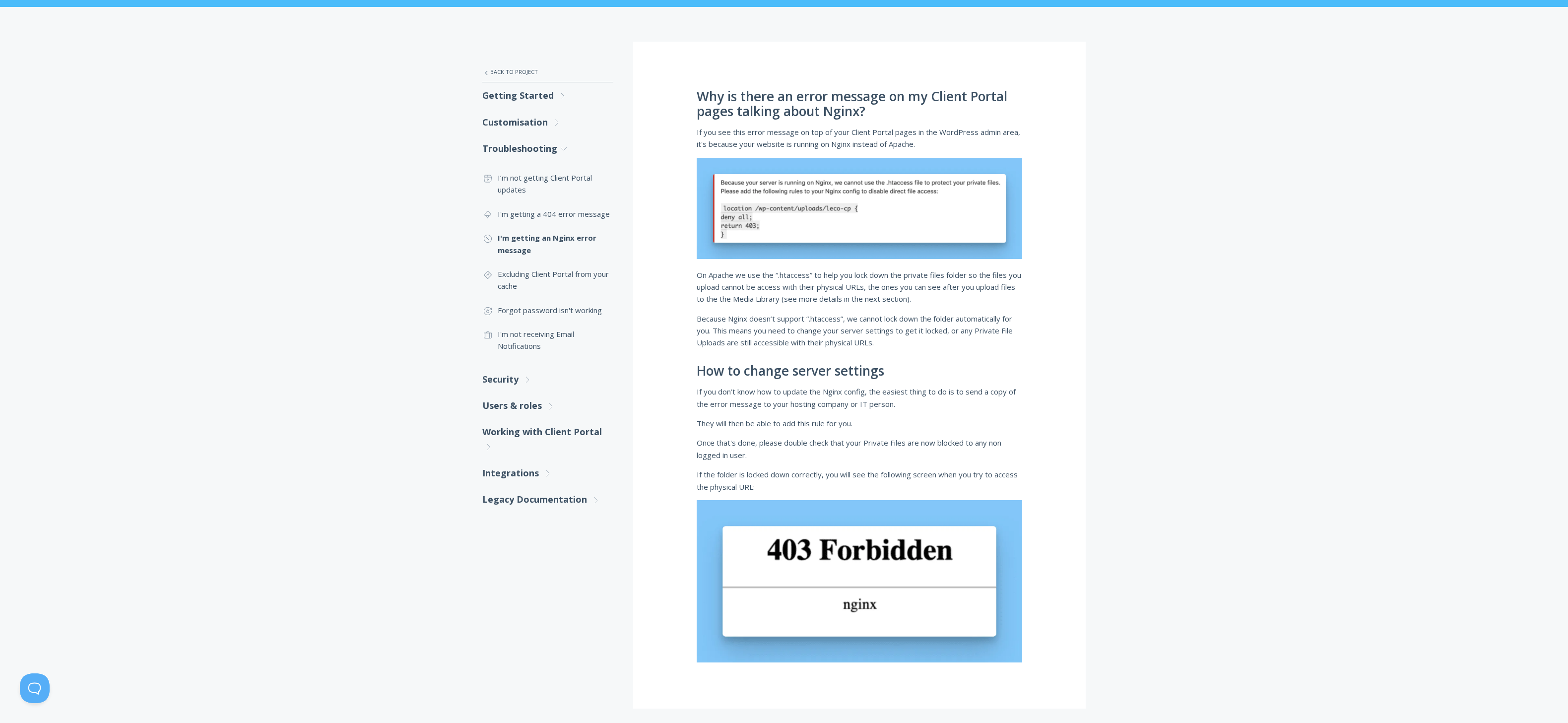
click at [781, 384] on div "Why is there an error message on my Client Portal pages talking about Nginx? If…" at bounding box center [858, 375] width 453 height 667
click at [775, 392] on span "If you don’t know how to update the Nginx config, the easiest thing to do is to…" at bounding box center [855, 398] width 319 height 22
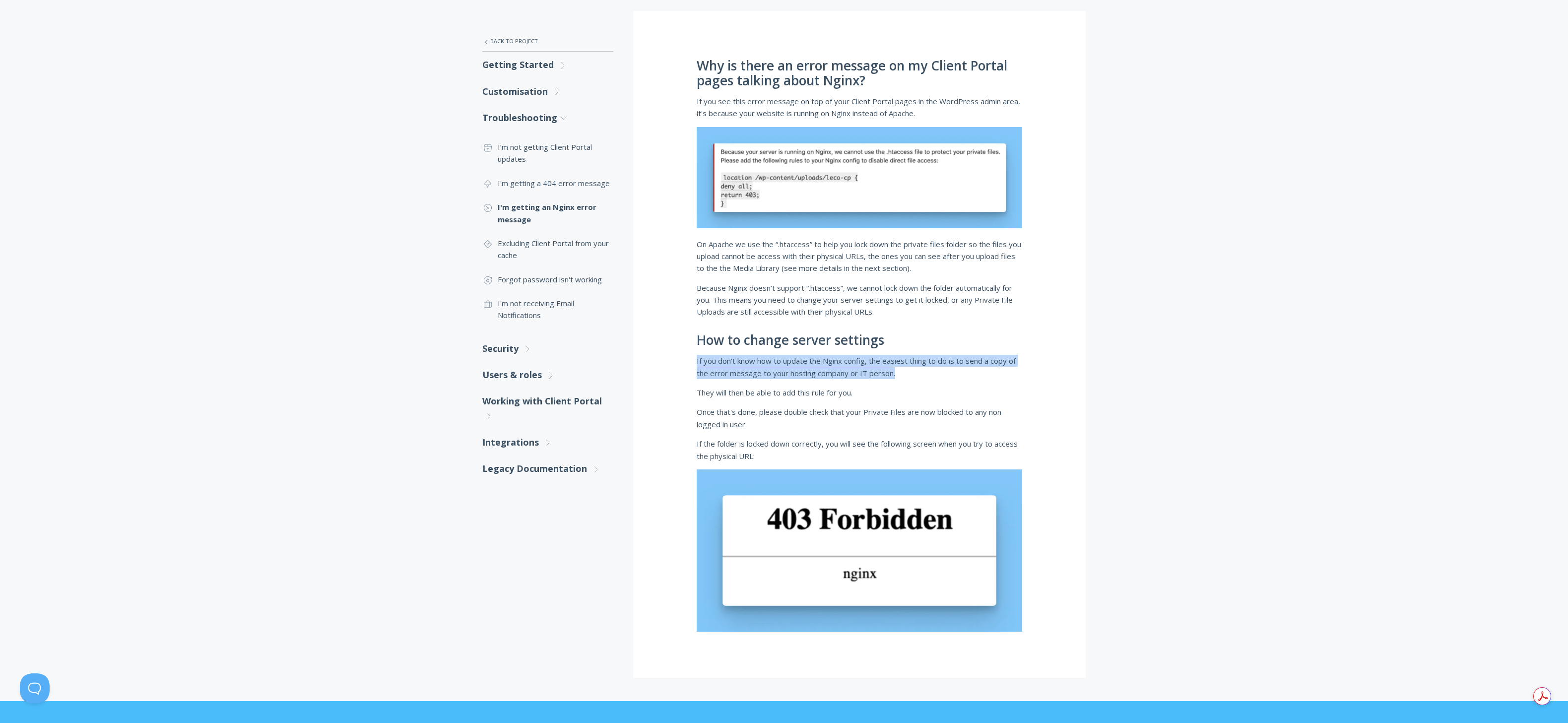
scroll to position [0, 0]
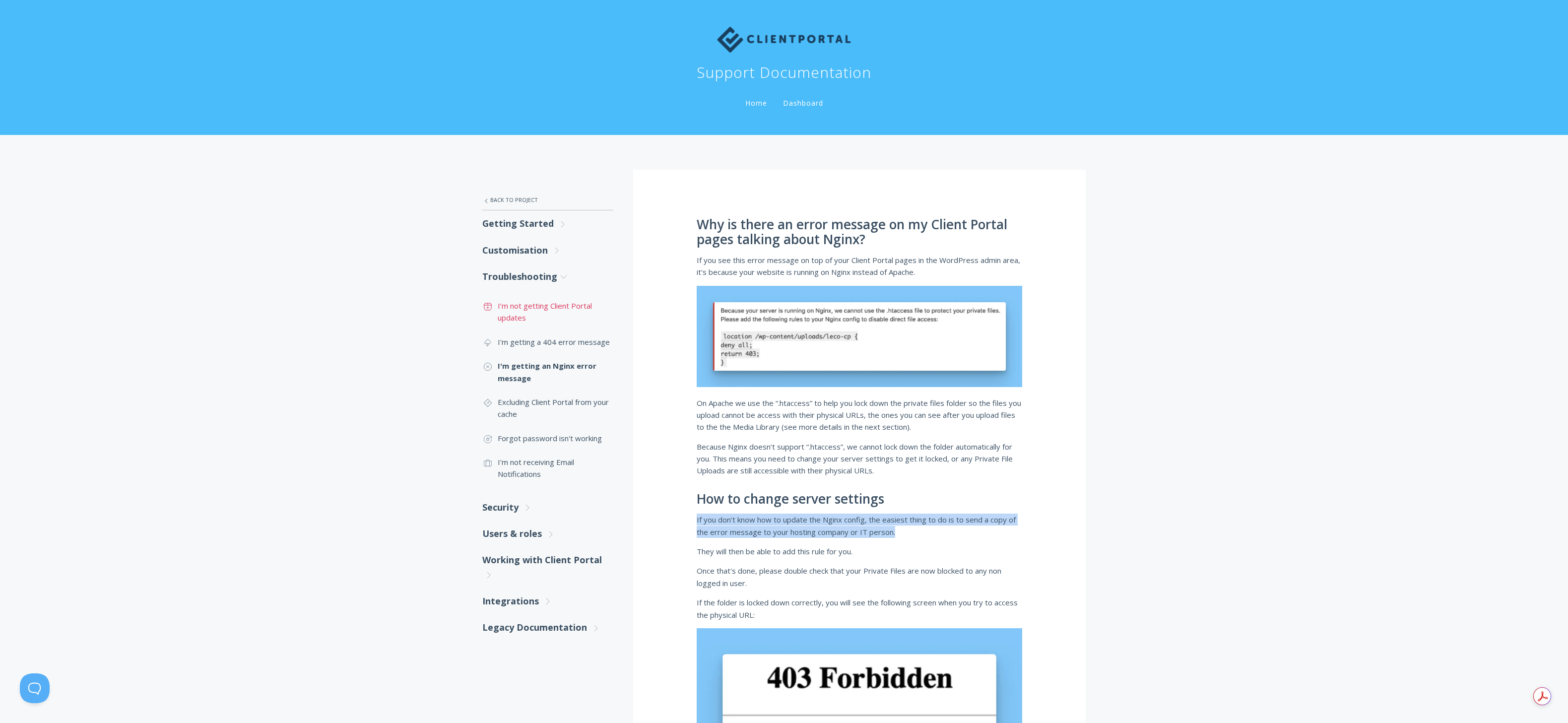
click at [544, 304] on link ".st0{fill:none;stroke:#000000;stroke-width:2;stroke-miterlimit:10;} Untitled-15…" at bounding box center [548, 312] width 131 height 36
click at [537, 247] on link "Customisation .st0{fill:none;stroke:#000000;stroke-width:2;stroke-miterlimit:10…" at bounding box center [548, 250] width 131 height 26
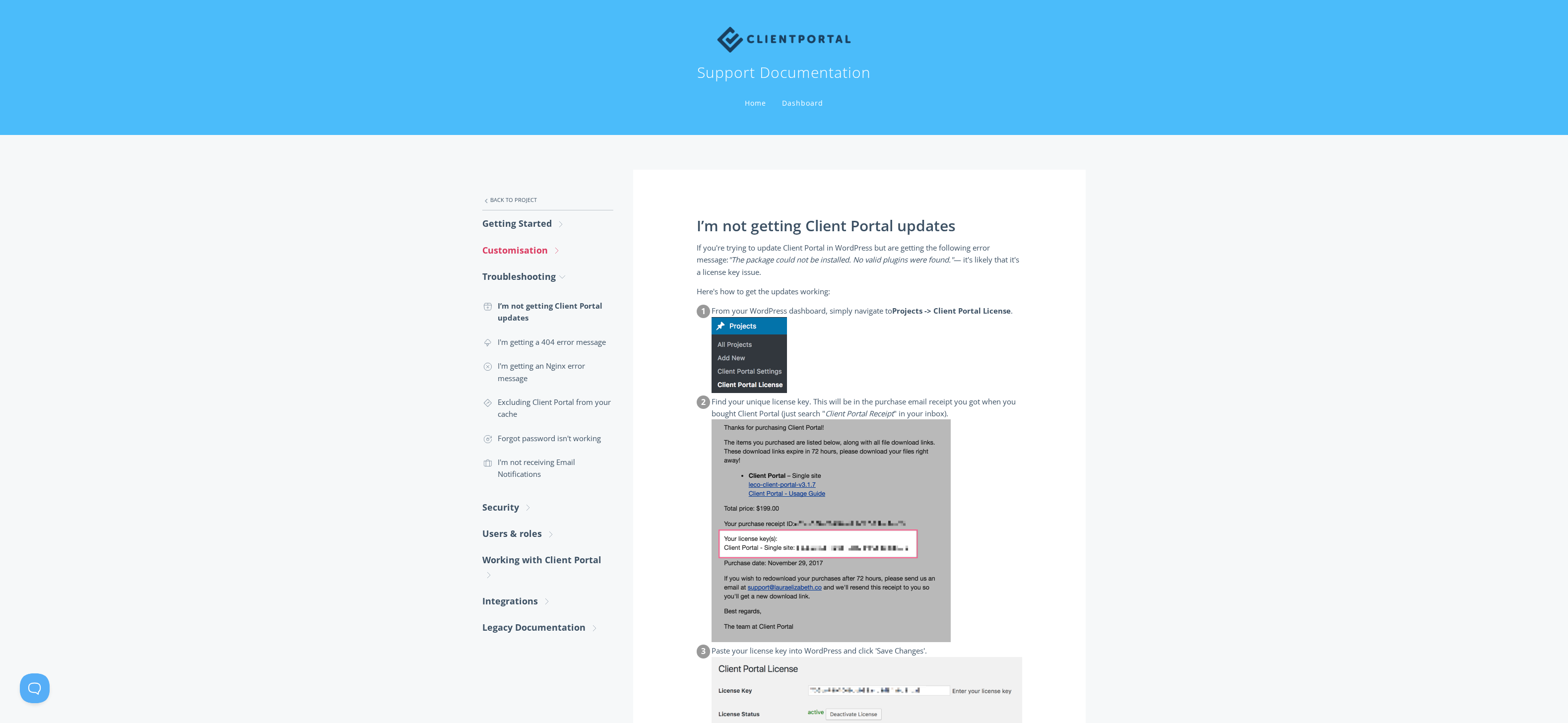
click at [526, 257] on link "Customisation .st0{fill:none;stroke:#000000;stroke-width:2;stroke-miterlimit:10…" at bounding box center [548, 250] width 131 height 26
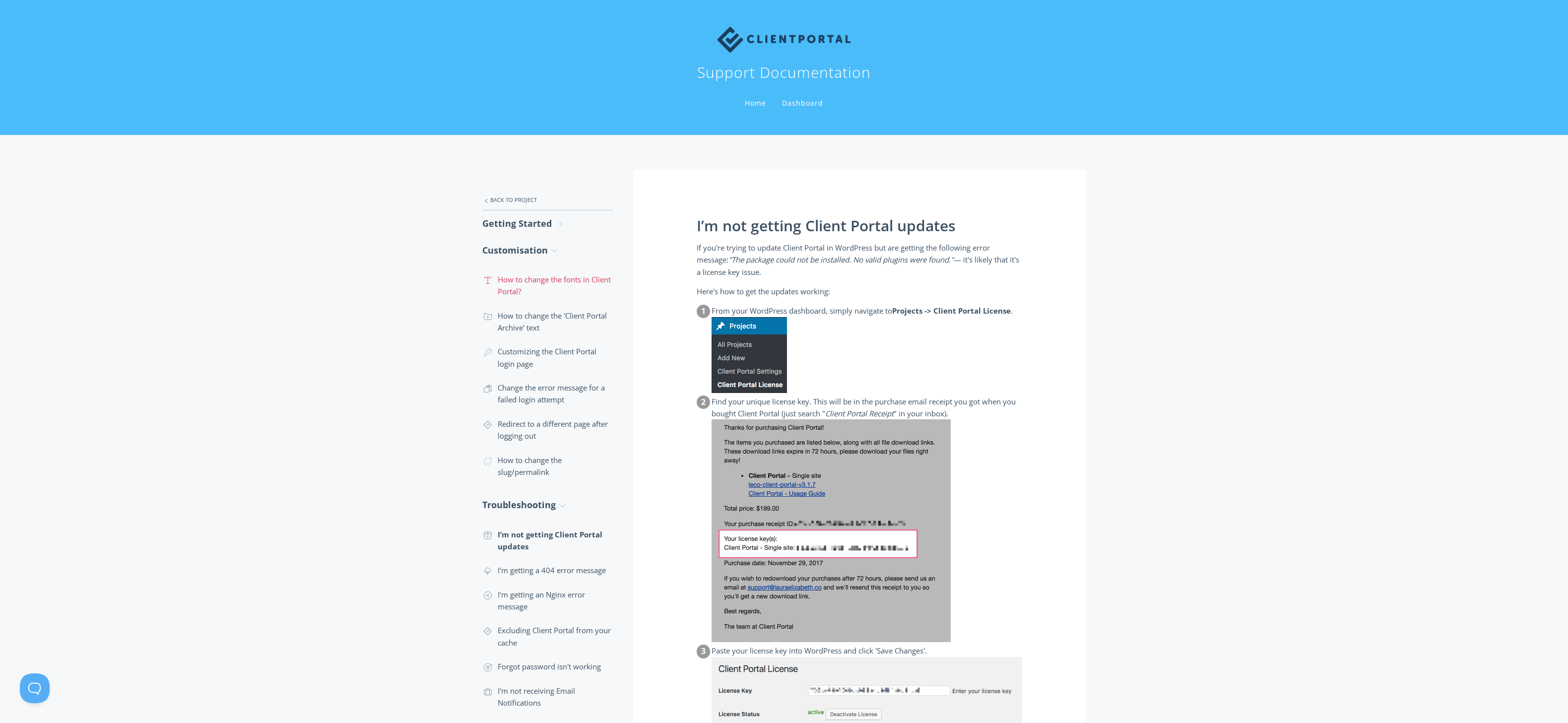
click at [557, 285] on link ".st0{fill:none;stroke:#000000;stroke-width:2;stroke-miterlimit:10;} Untitled-16…" at bounding box center [548, 286] width 131 height 36
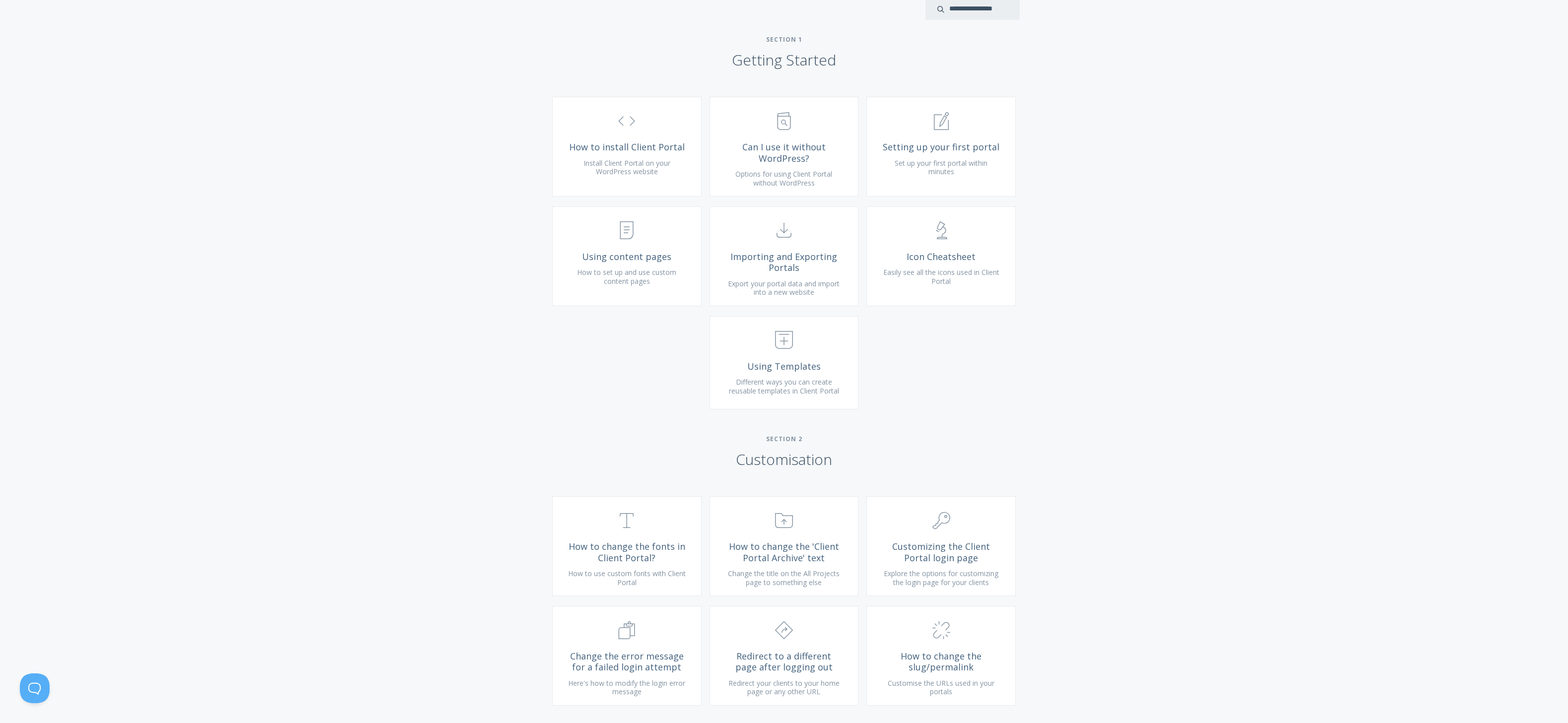
scroll to position [335, 0]
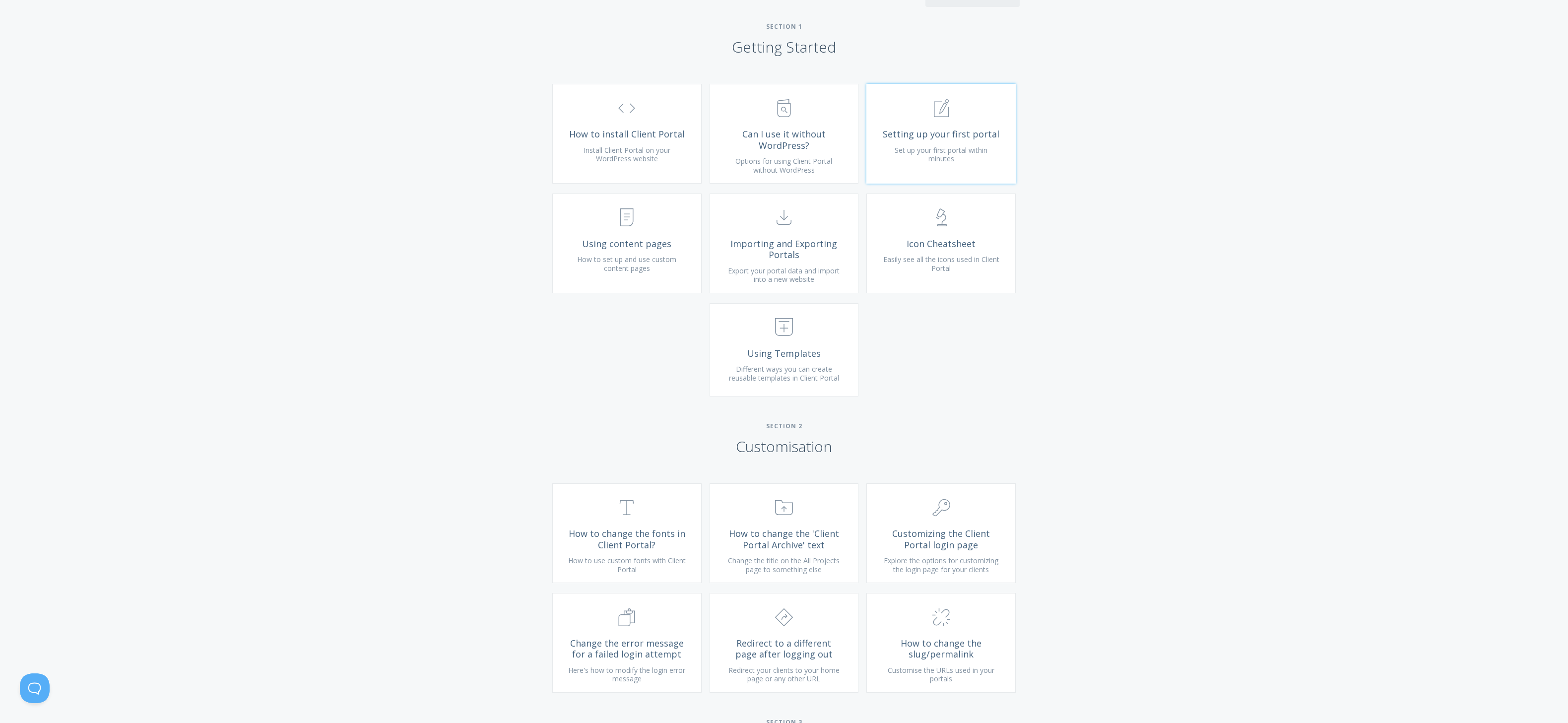
click at [967, 162] on span "Set up your first portal within minutes" at bounding box center [940, 154] width 93 height 18
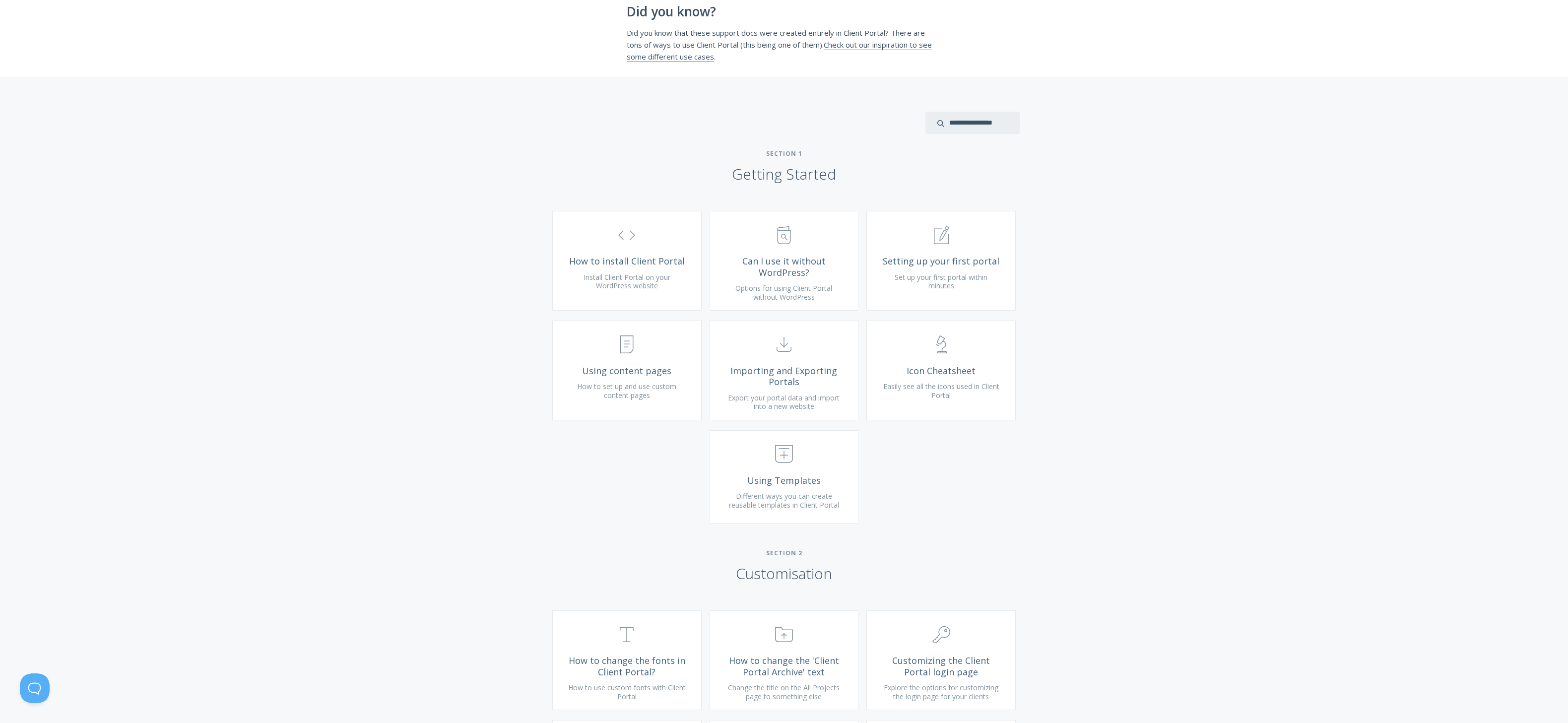
scroll to position [0, 0]
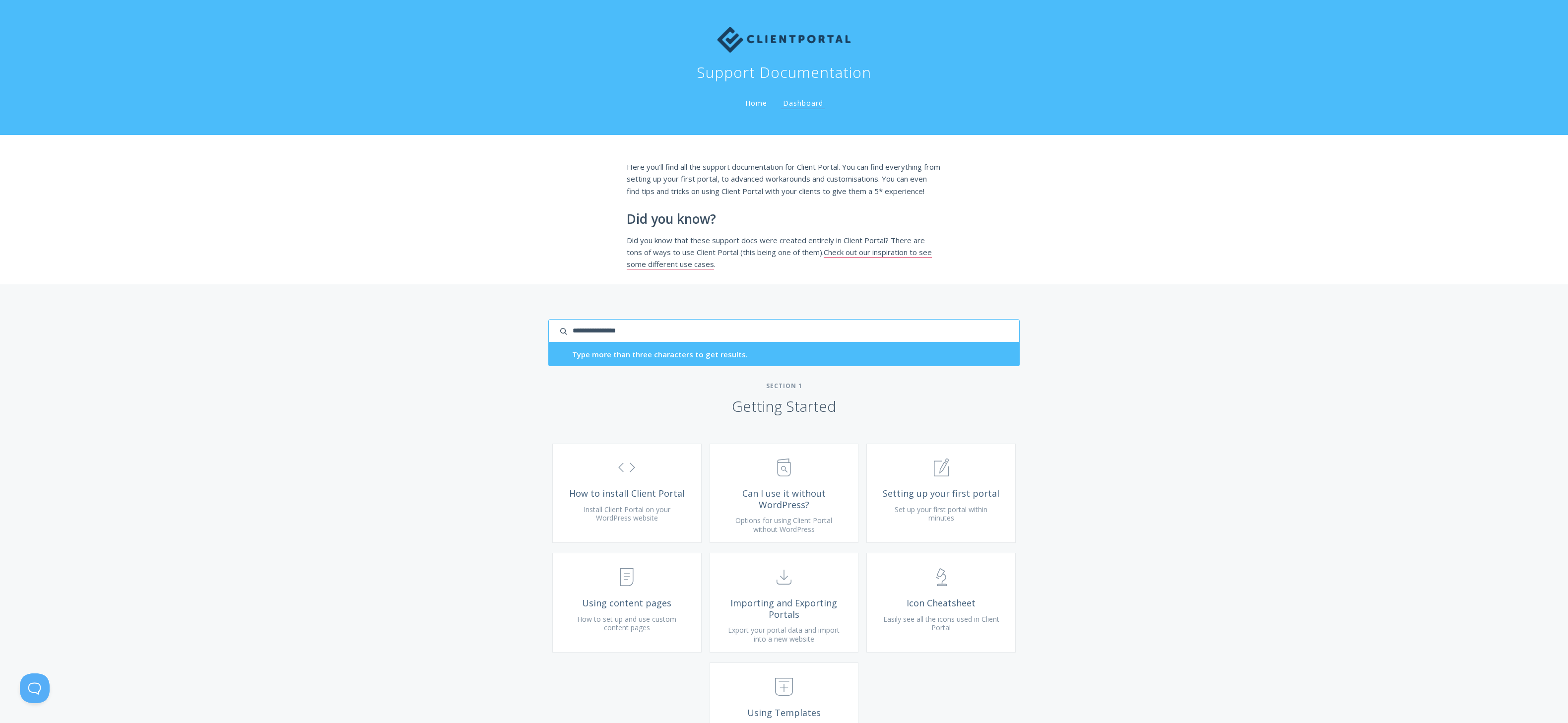
click at [986, 343] on input "search input" at bounding box center [784, 330] width 472 height 23
type input "*****"
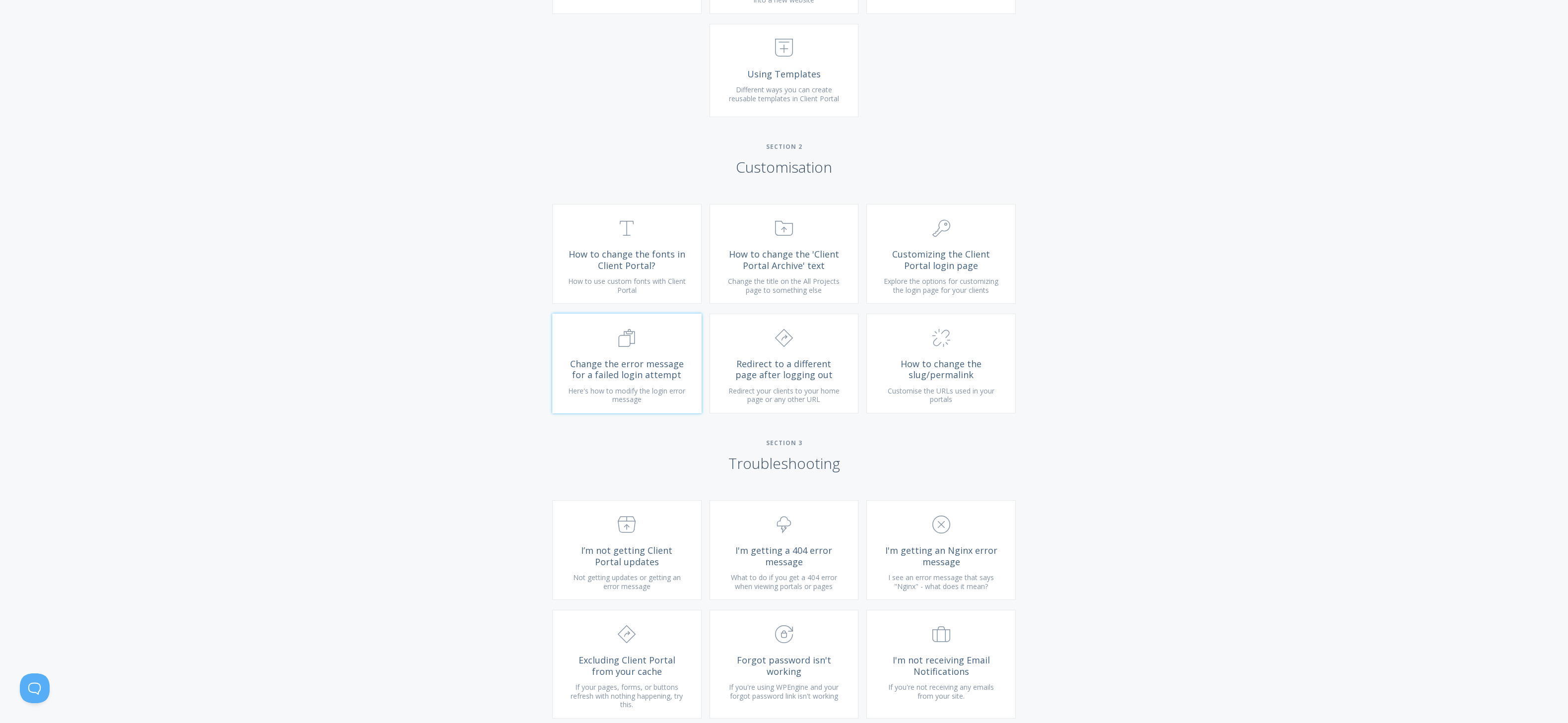
click at [606, 353] on span ".st0{fill:none;stroke:#000000;stroke-width:2;stroke-miterlimit:10;} Untitled-16" at bounding box center [627, 338] width 119 height 30
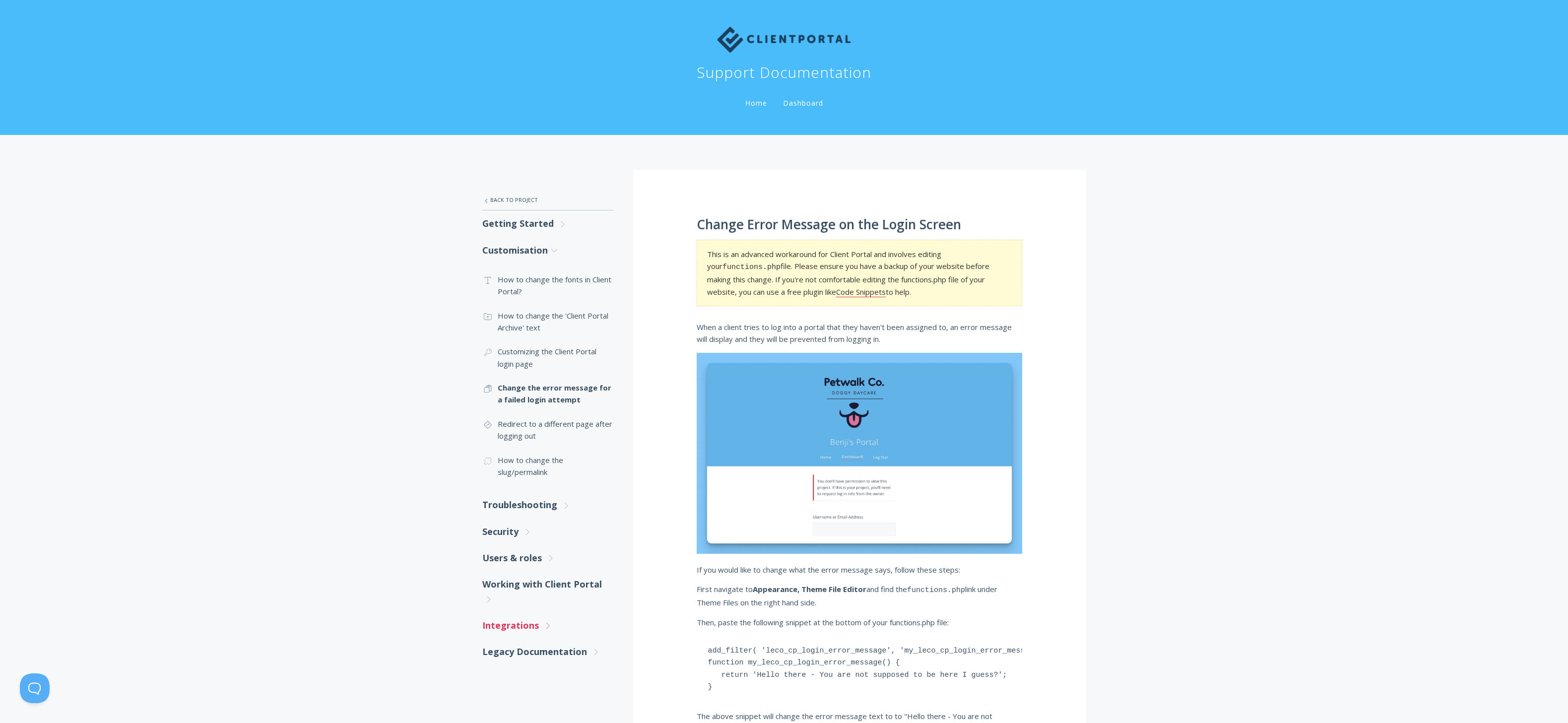
click at [539, 625] on link "Integrations .st0{fill:none;stroke:#000000;stroke-width:2;stroke-miterlimit:10;…" at bounding box center [548, 626] width 131 height 26
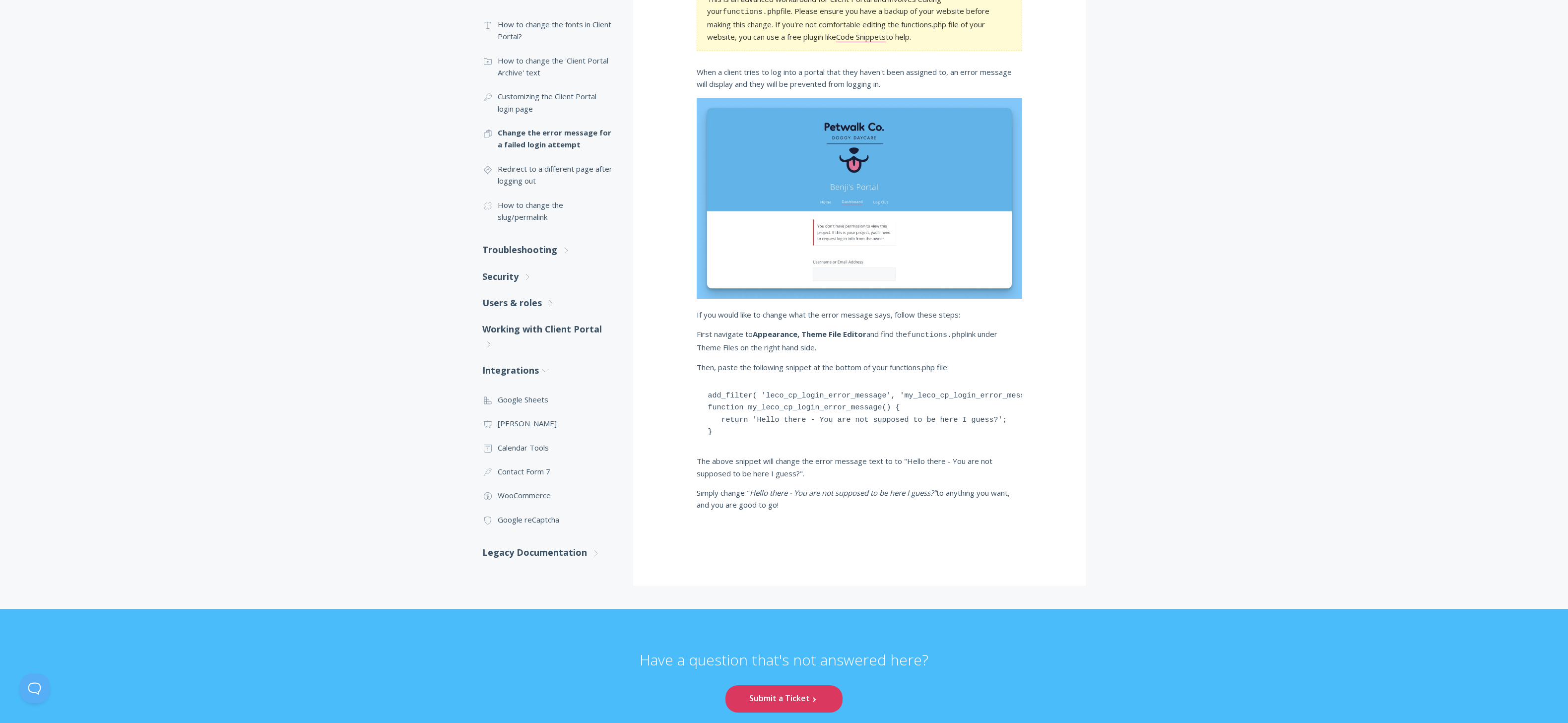
scroll to position [306, 0]
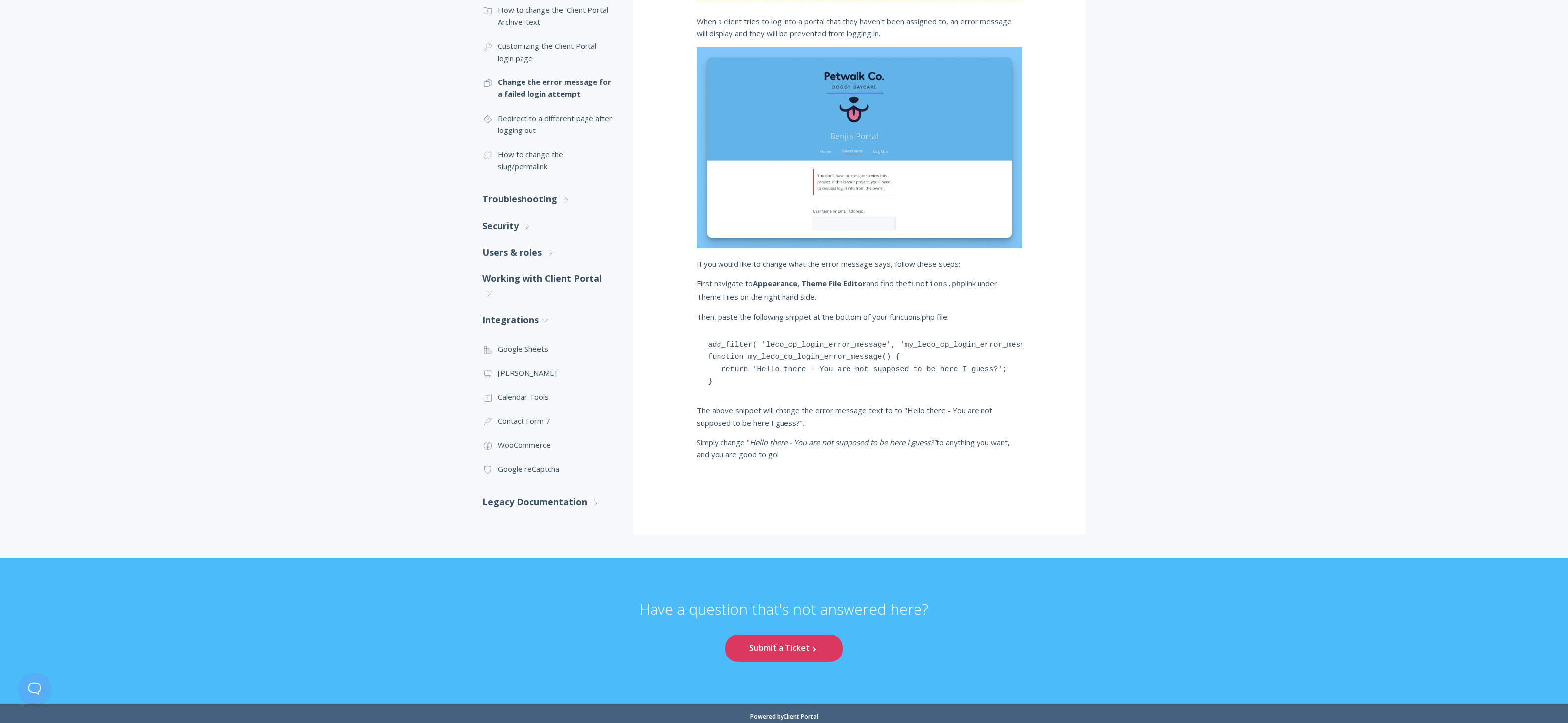
drag, startPoint x: 380, startPoint y: 246, endPoint x: 383, endPoint y: 239, distance: 7.6
click at [380, 246] on div ".st0{fill:none;stroke:#000000;stroke-width:2;stroke-miterlimit:10;} Untitled-27…" at bounding box center [784, 193] width 1568 height 729
